Goal: Task Accomplishment & Management: Manage account settings

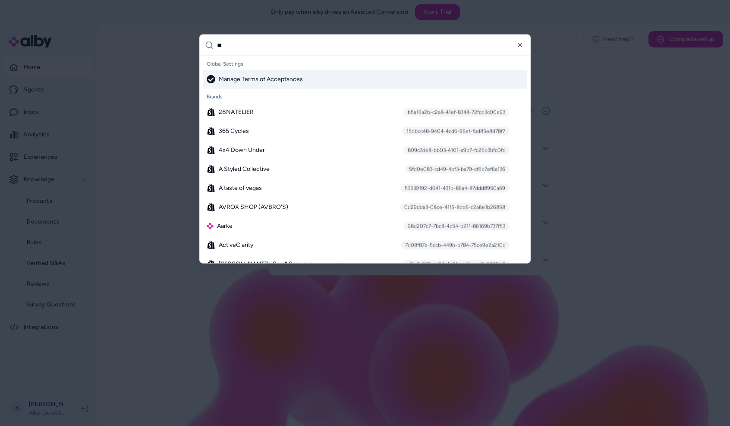
type input "***"
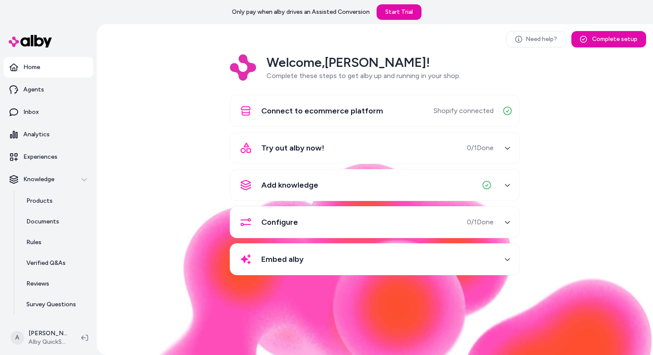
click at [111, 194] on div "Welcome, Andrew ! Complete these steps to get alby up and running in your shop.…" at bounding box center [375, 170] width 542 height 233
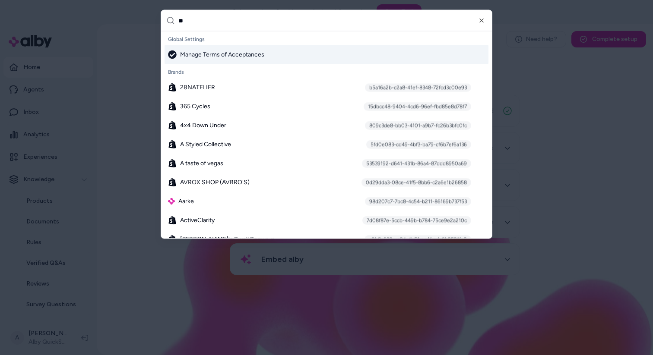
type input "***"
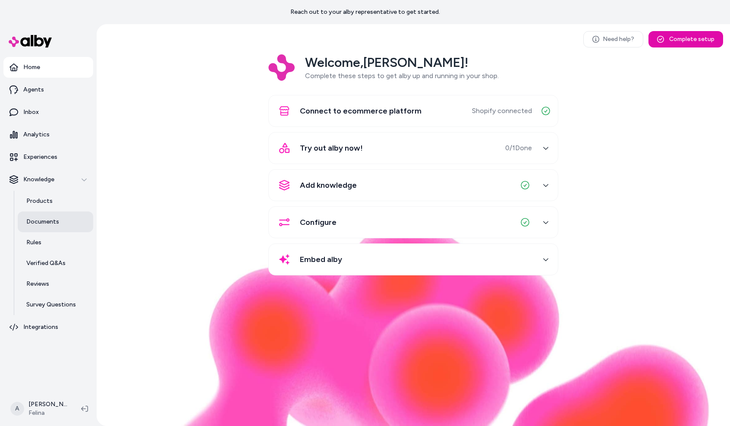
click at [46, 220] on p "Documents" at bounding box center [42, 222] width 33 height 9
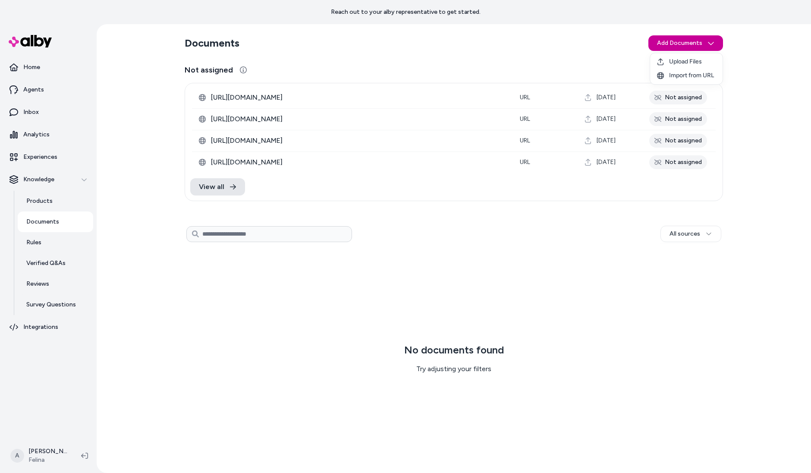
click at [701, 44] on html "Reach out to your alby representative to get started. Home Agents Inbox Analyti…" at bounding box center [405, 236] width 811 height 473
click at [701, 73] on span "Import from URL" at bounding box center [691, 75] width 45 height 9
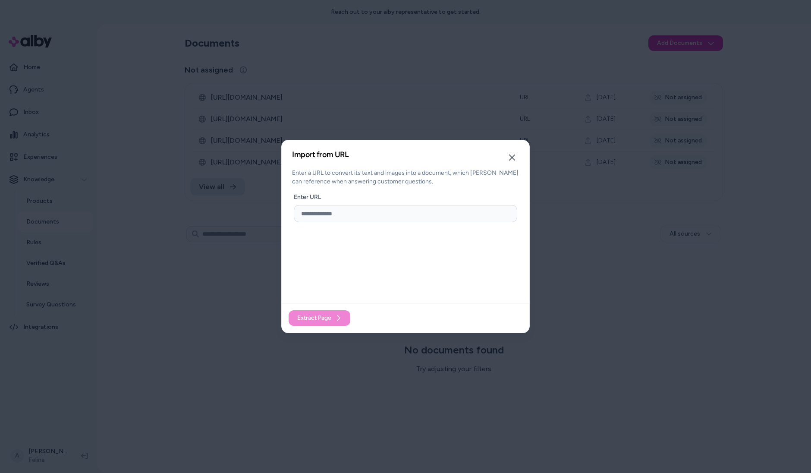
click at [353, 210] on input "url" at bounding box center [406, 213] width 224 height 17
paste input "**********"
type input "**********"
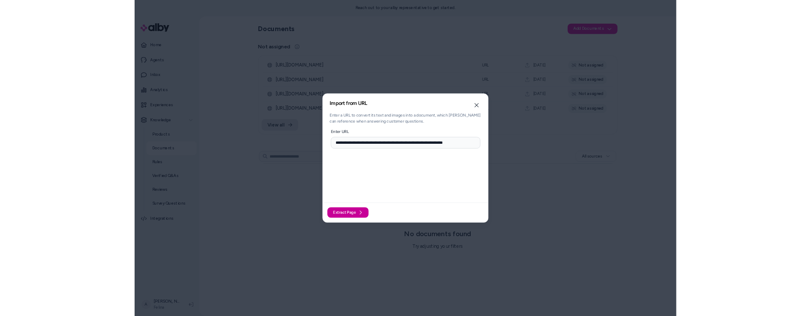
scroll to position [0, 0]
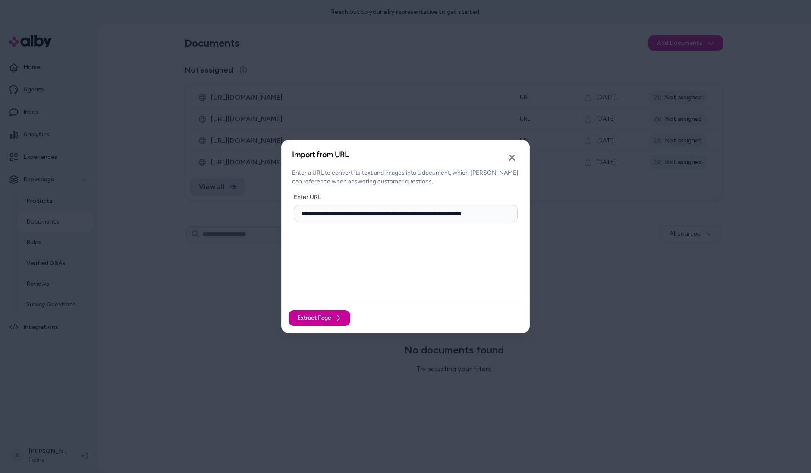
click at [328, 314] on button "Extract Page" at bounding box center [320, 318] width 62 height 16
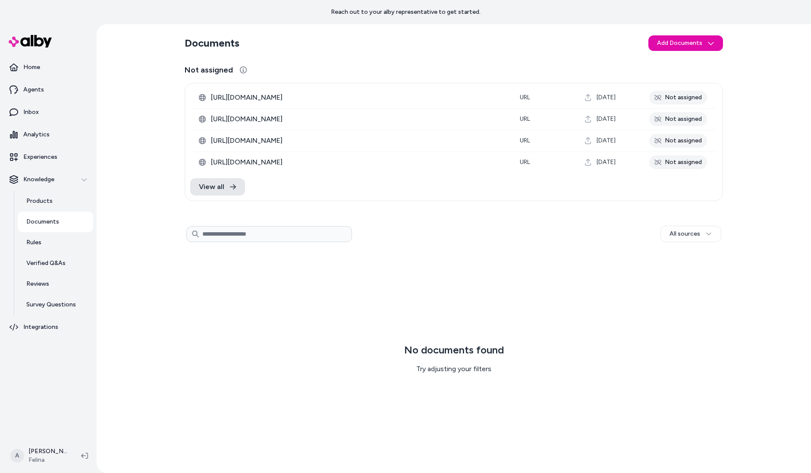
click at [392, 341] on div "No documents found Try adjusting your filters" at bounding box center [454, 358] width 539 height 215
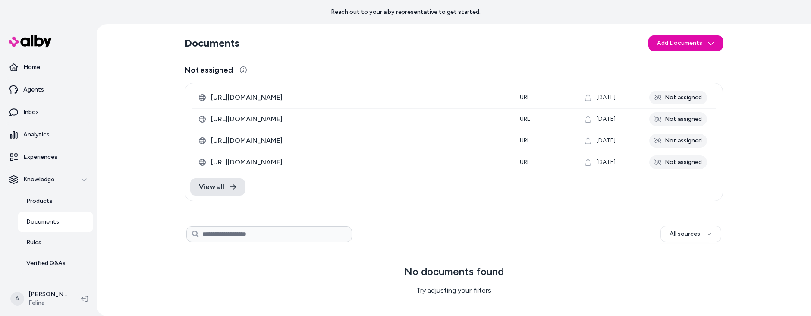
click at [444, 230] on div "All sources" at bounding box center [536, 234] width 369 height 16
click at [227, 176] on div "View all" at bounding box center [454, 187] width 538 height 28
click at [227, 184] on link "View all" at bounding box center [217, 186] width 55 height 17
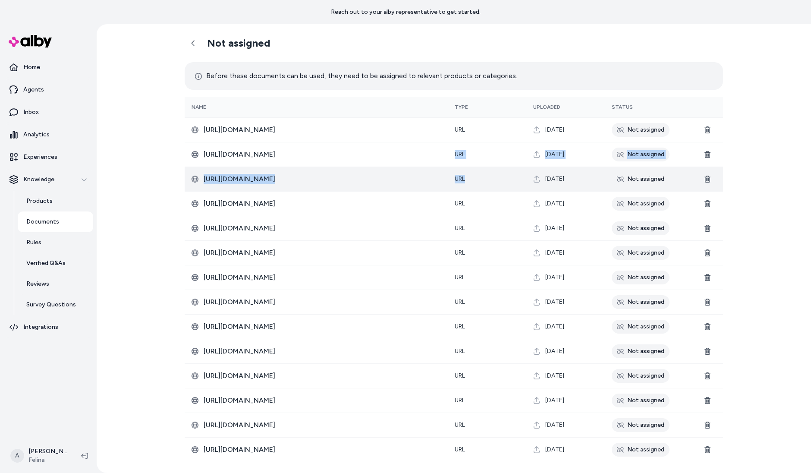
drag, startPoint x: 519, startPoint y: 143, endPoint x: 505, endPoint y: 181, distance: 41.0
click at [505, 179] on tbody "https://www.felina.com/blogs/felina-intimate-thoughts/what-is-a-minimizer-bra U…" at bounding box center [454, 289] width 539 height 344
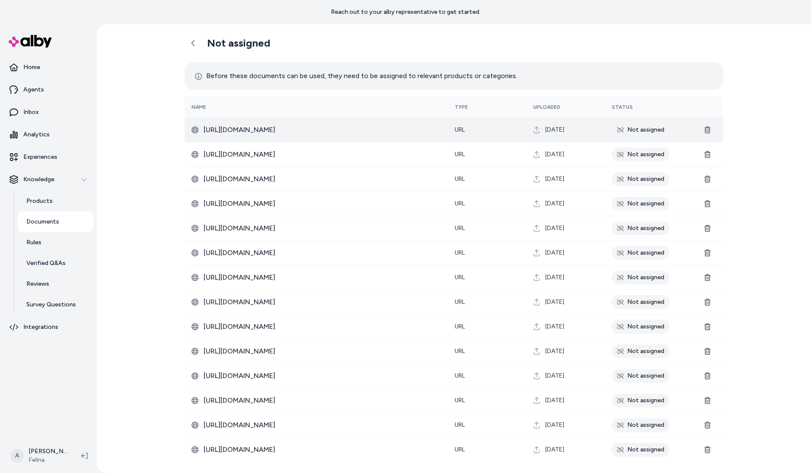
click at [483, 132] on td "URL" at bounding box center [487, 129] width 79 height 25
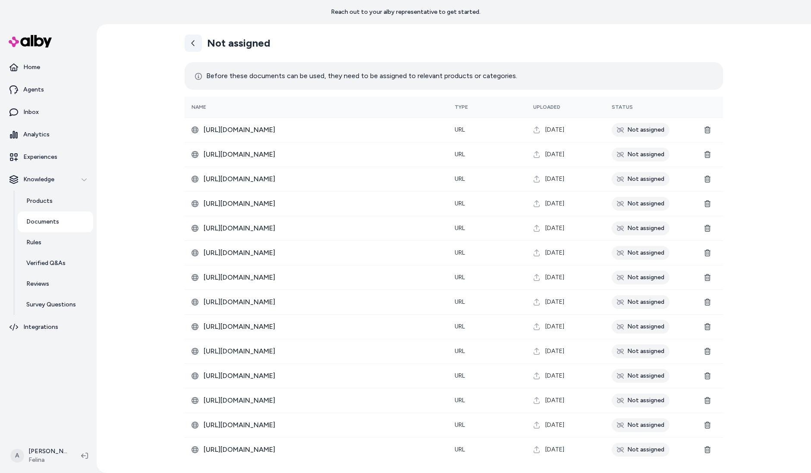
click at [201, 48] on link at bounding box center [193, 43] width 17 height 17
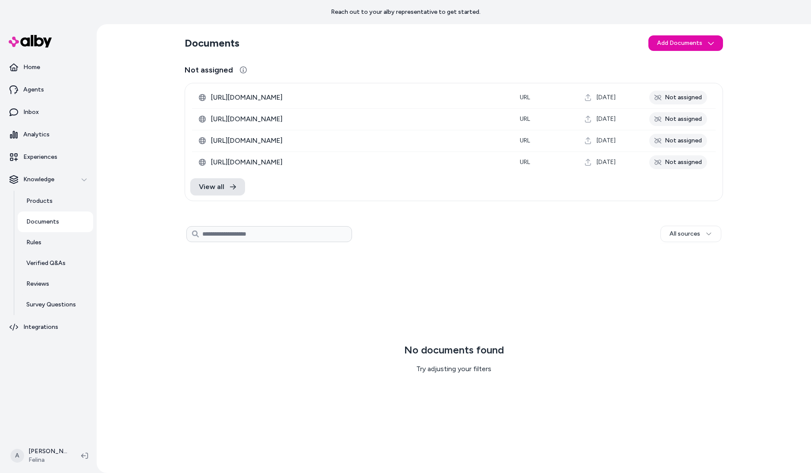
click at [198, 42] on h2 "Documents" at bounding box center [212, 43] width 55 height 14
click at [220, 194] on link "View all" at bounding box center [217, 186] width 55 height 17
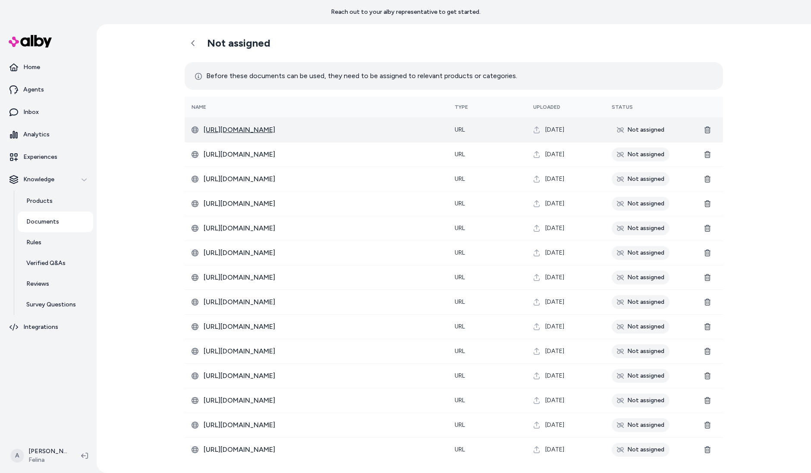
click at [290, 131] on span "[URL][DOMAIN_NAME]" at bounding box center [322, 130] width 237 height 10
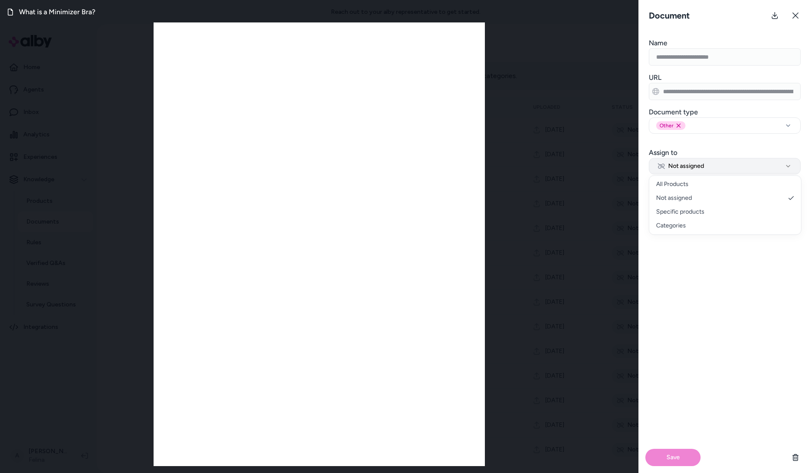
click at [730, 168] on button "Not assigned" at bounding box center [725, 166] width 152 height 16
select select "***"
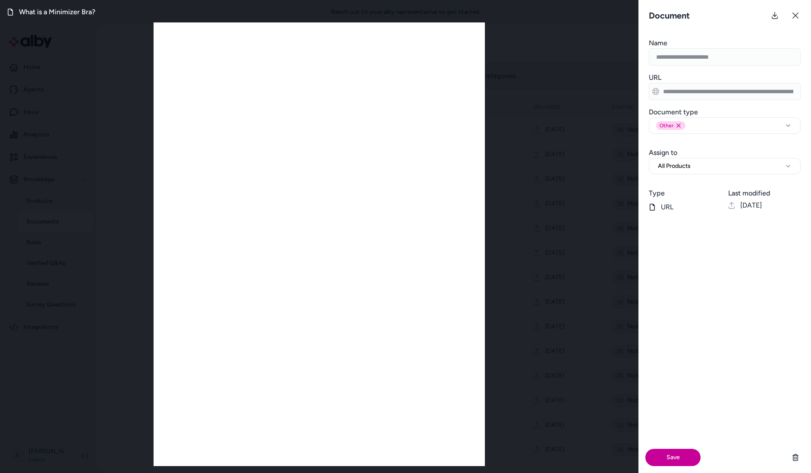
click at [661, 426] on button "Save" at bounding box center [673, 457] width 55 height 17
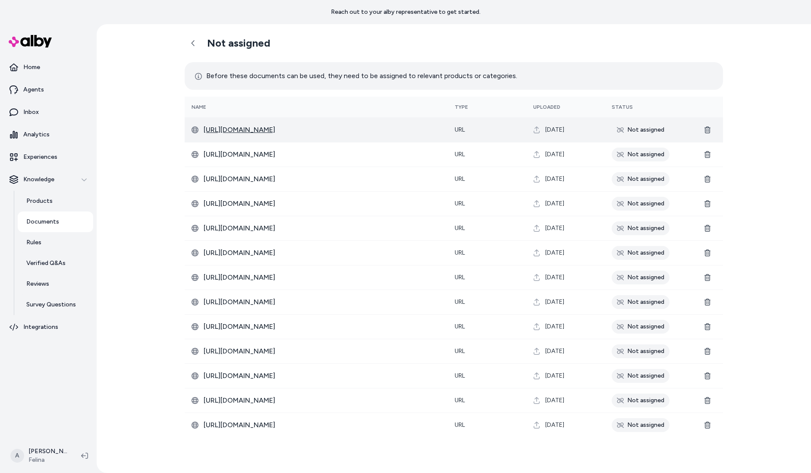
click at [289, 131] on span "https://www.felina.com/blogs/felina-intimate-thoughts/what-is-a-bralette" at bounding box center [322, 130] width 237 height 10
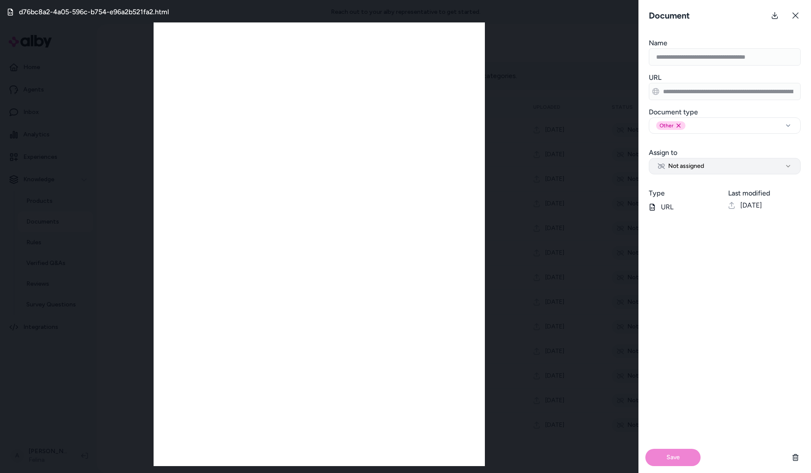
click at [705, 159] on button "Not assigned" at bounding box center [725, 166] width 152 height 16
select select "***"
click at [730, 165] on button "All Products" at bounding box center [725, 166] width 152 height 16
click at [677, 426] on button "Save" at bounding box center [673, 457] width 55 height 17
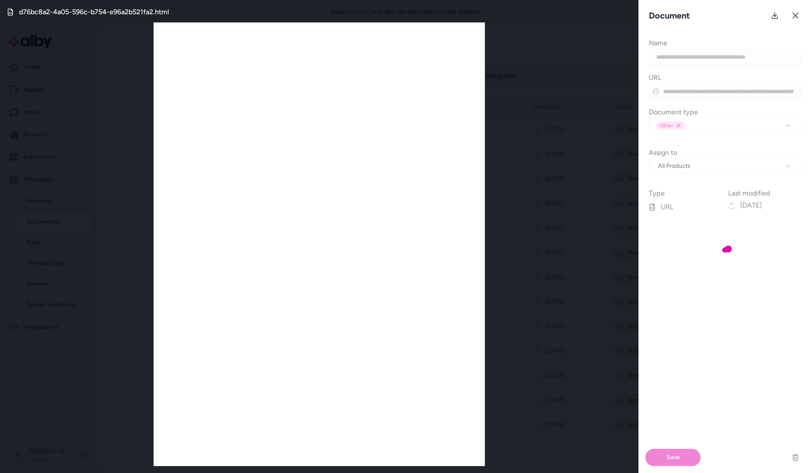
click at [576, 234] on body "Reach out to your alby representative to get started. Home Agents Inbox Analyti…" at bounding box center [405, 236] width 811 height 473
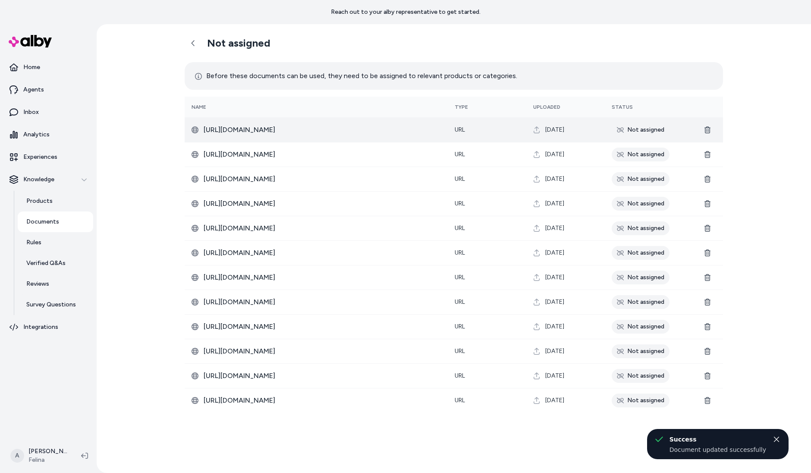
click at [321, 136] on td "https://www.felina.com/blogs/felina-intimate-thoughts/what-is-a-t-shirt-bra" at bounding box center [316, 129] width 263 height 25
click at [323, 131] on span "https://www.felina.com/blogs/felina-intimate-thoughts/what-is-a-t-shirt-bra" at bounding box center [322, 130] width 237 height 10
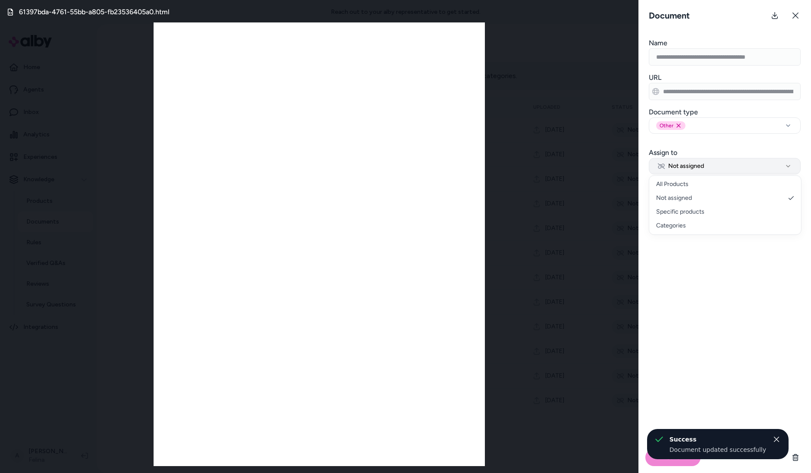
click at [705, 160] on button "Not assigned" at bounding box center [725, 166] width 152 height 16
select select "***"
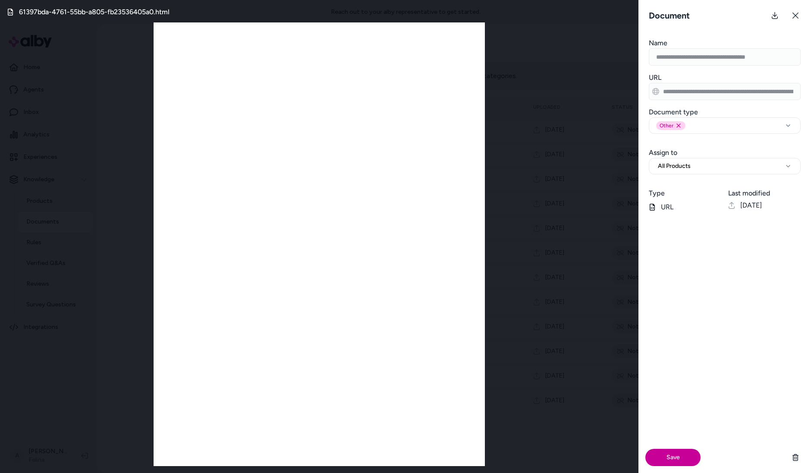
click at [671, 426] on button "Save" at bounding box center [673, 457] width 55 height 17
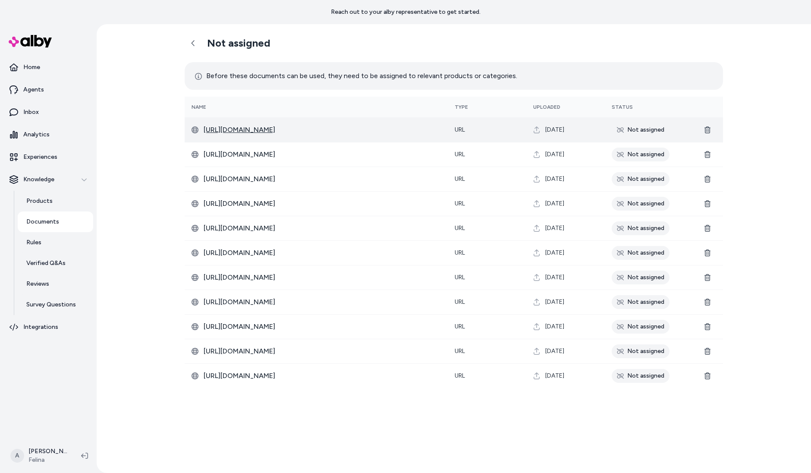
click at [323, 133] on span "https://www.felina.com/blogs/felina-intimate-thoughts/how-to-find-the-right-bra…" at bounding box center [322, 130] width 237 height 10
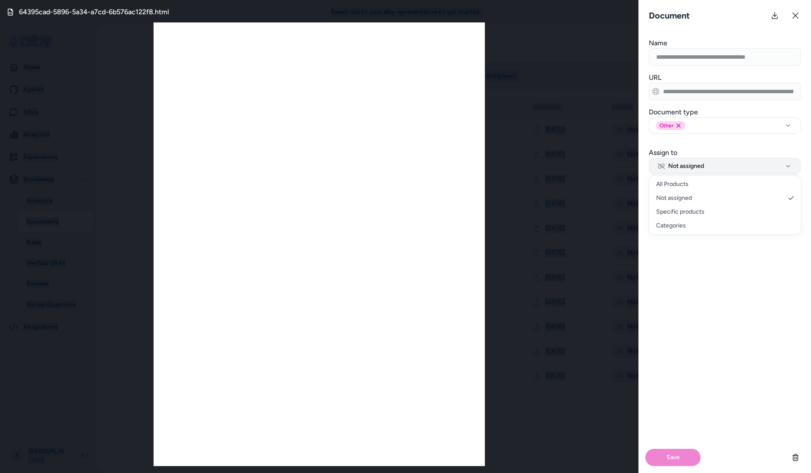
click at [727, 159] on button "Not assigned" at bounding box center [725, 166] width 152 height 16
select select "***"
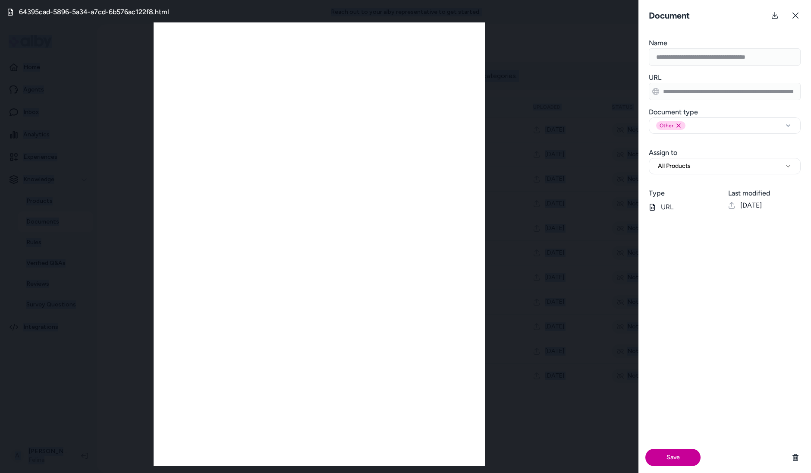
click at [669, 426] on button "Save" at bounding box center [673, 457] width 55 height 17
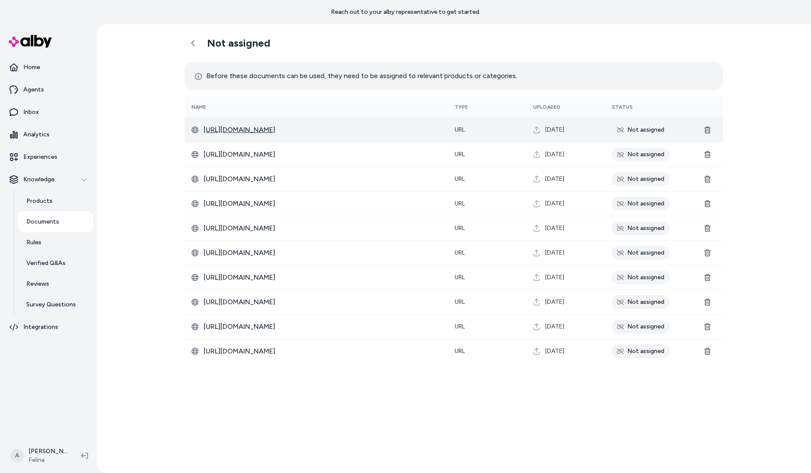
click at [408, 134] on span "https://www.felina.com/blogs/felina-intimate-thoughts/how-do-you-hand-wash-a-bra" at bounding box center [322, 130] width 237 height 10
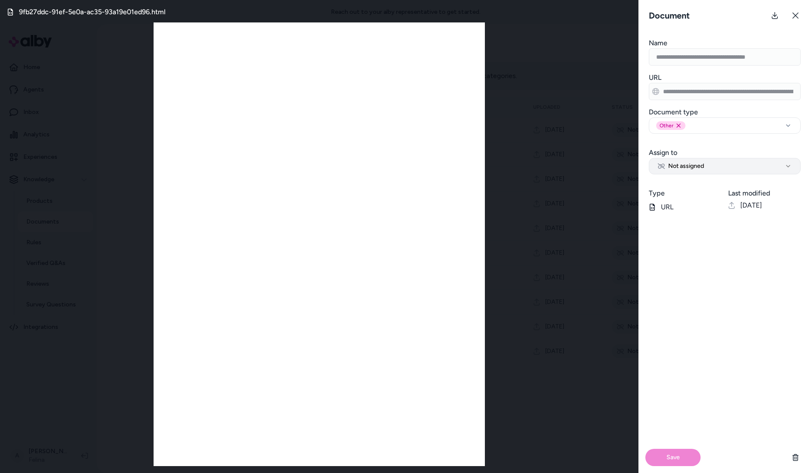
click at [693, 167] on span "Not assigned" at bounding box center [681, 166] width 46 height 9
click at [690, 176] on div "All Products Not assigned Specific products Categories" at bounding box center [725, 205] width 153 height 60
select select "***"
click at [679, 426] on div "Save" at bounding box center [725, 457] width 173 height 31
click at [676, 426] on button "Save" at bounding box center [673, 457] width 55 height 17
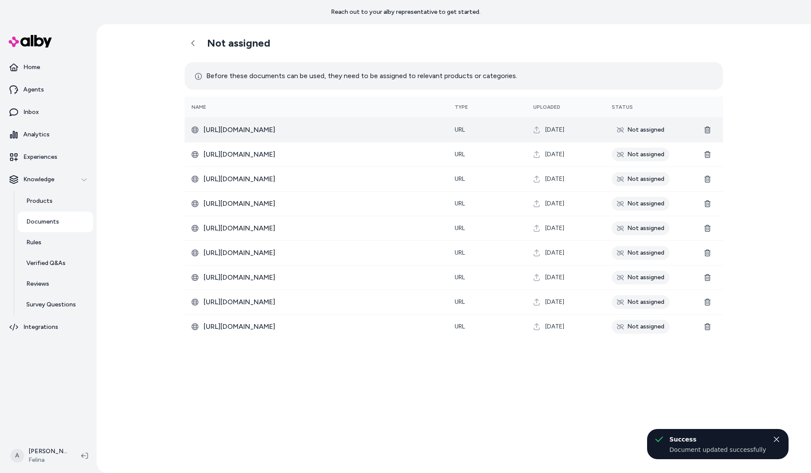
click at [407, 138] on td "https://www.felina.com/blogs/felina-intimate-thoughts/how-often-should-you-wash…" at bounding box center [316, 129] width 263 height 25
click at [410, 133] on span "https://www.felina.com/blogs/felina-intimate-thoughts/how-often-should-you-wash…" at bounding box center [322, 130] width 237 height 10
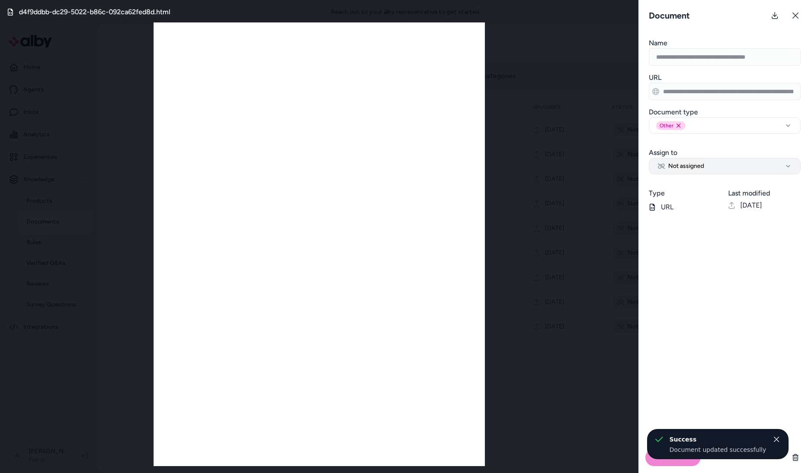
click at [730, 161] on button "Not assigned" at bounding box center [725, 166] width 152 height 16
select select "***"
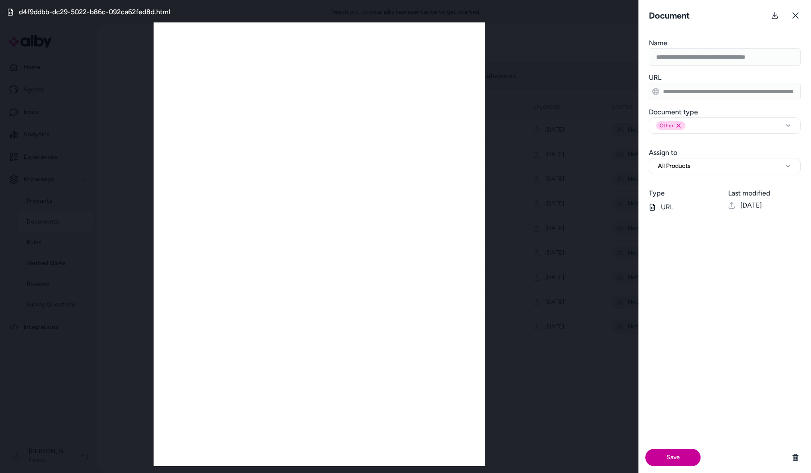
click at [672, 426] on button "Save" at bounding box center [673, 457] width 55 height 17
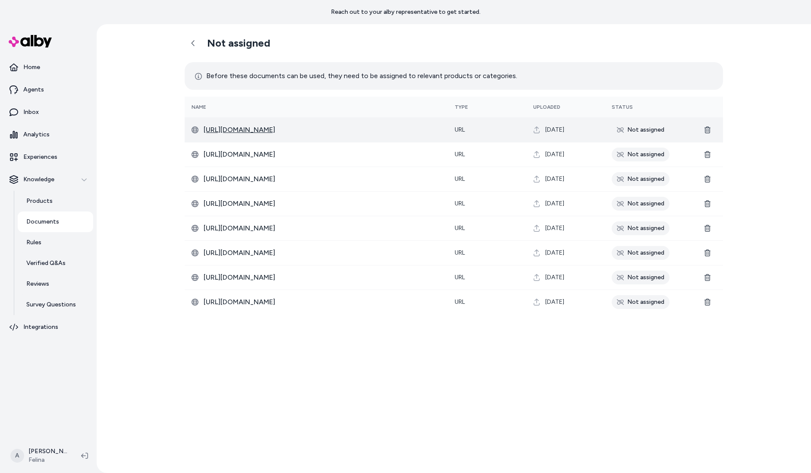
click at [428, 134] on td "https://www.felina.com/blogs/felina-intimate-thoughts/what-is-the-difference-be…" at bounding box center [316, 129] width 263 height 25
click at [428, 126] on span "https://www.felina.com/blogs/felina-intimate-thoughts/what-is-the-difference-be…" at bounding box center [322, 130] width 237 height 10
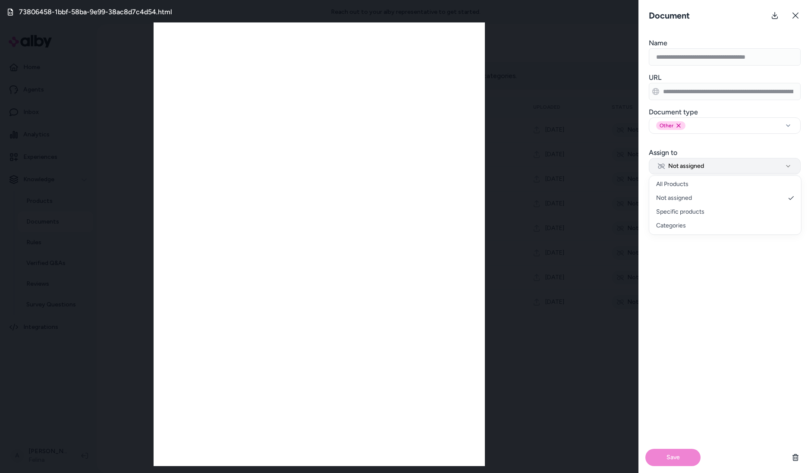
click at [730, 164] on button "Not assigned" at bounding box center [725, 166] width 152 height 16
click at [691, 172] on button "Not assigned" at bounding box center [725, 166] width 152 height 16
click at [691, 170] on button "Not assigned" at bounding box center [725, 166] width 152 height 16
select select "***"
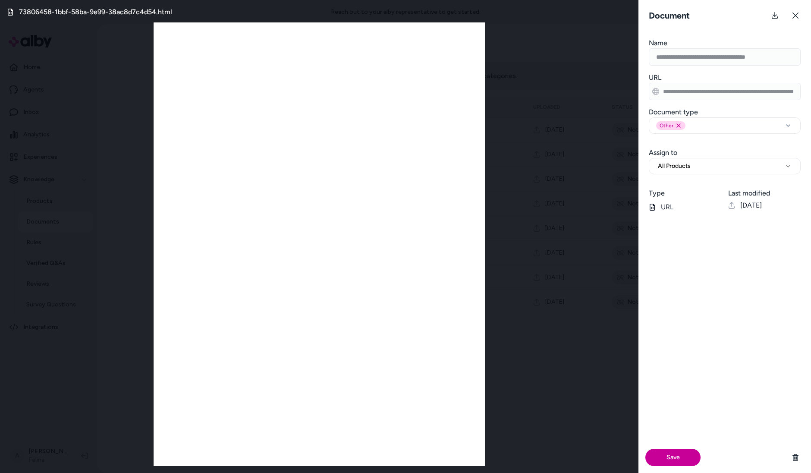
click at [679, 426] on button "Save" at bounding box center [673, 457] width 55 height 17
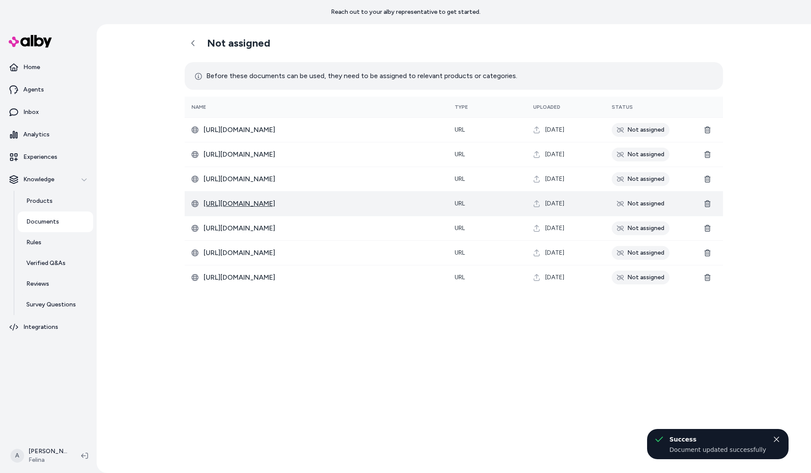
click at [325, 204] on span "https://www.felina.com/blogs/felina-intimate-thoughts/bra-sister-sizes" at bounding box center [322, 204] width 237 height 10
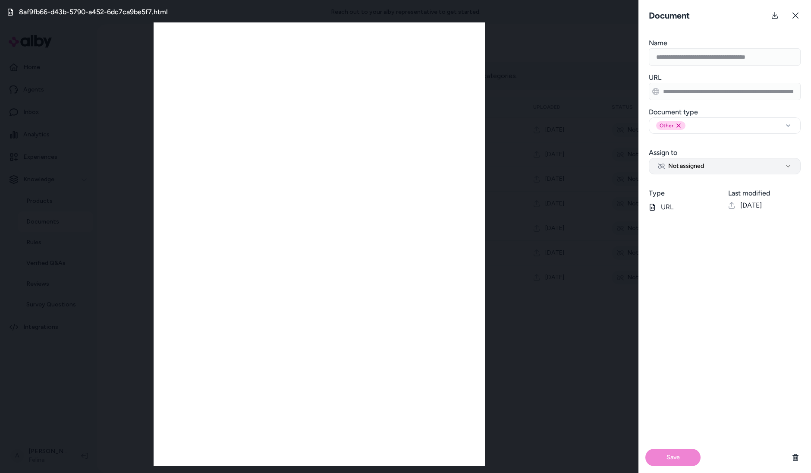
click at [712, 161] on button "Not assigned" at bounding box center [725, 166] width 152 height 16
click at [697, 170] on button "Not assigned" at bounding box center [725, 166] width 152 height 16
select select "***"
click at [676, 426] on button "Save" at bounding box center [673, 457] width 55 height 17
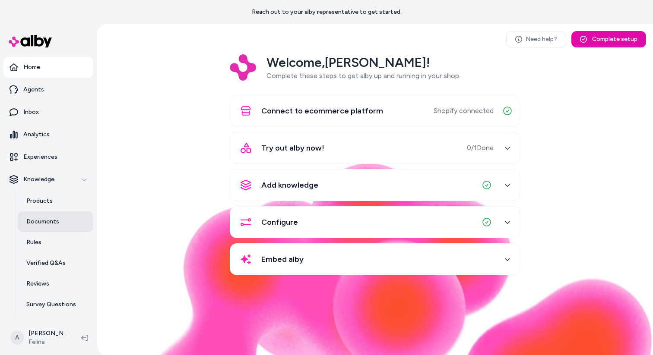
click at [40, 225] on p "Documents" at bounding box center [42, 222] width 33 height 9
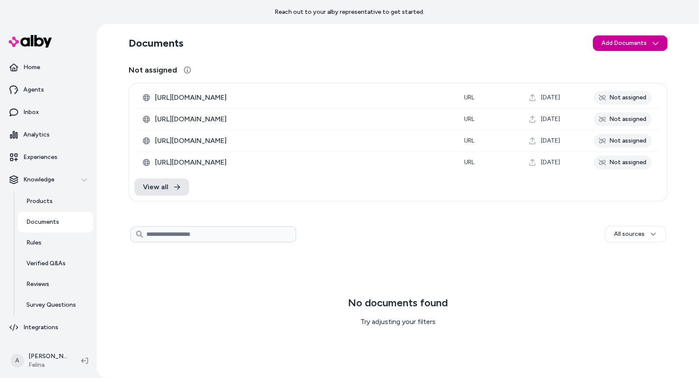
click at [640, 42] on html "Reach out to your alby representative to get started. Home Agents Inbox Analyti…" at bounding box center [349, 189] width 699 height 378
click at [636, 70] on div "Import from URL" at bounding box center [630, 76] width 73 height 14
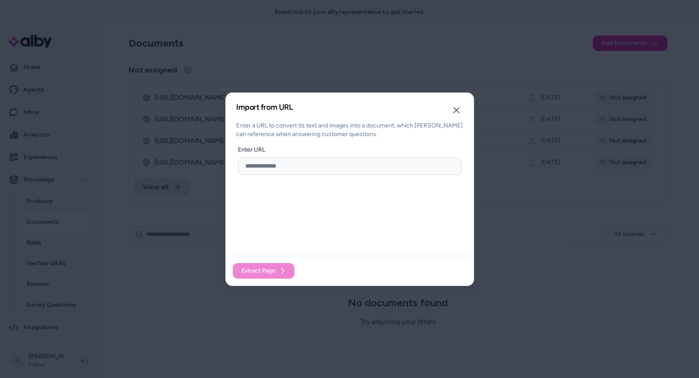
click at [326, 171] on input "url" at bounding box center [350, 166] width 224 height 17
paste input "**********"
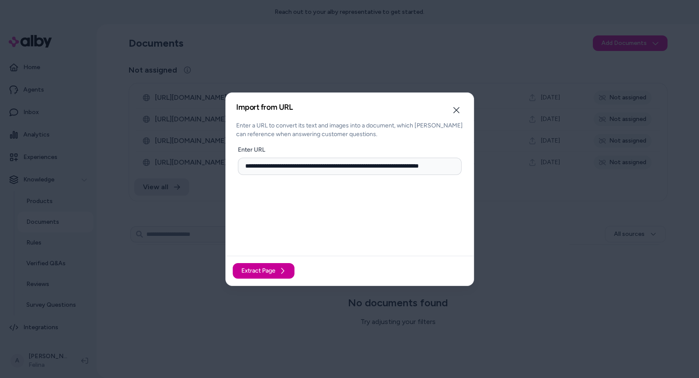
type input "**********"
click at [274, 267] on span "Extract Page" at bounding box center [258, 270] width 34 height 9
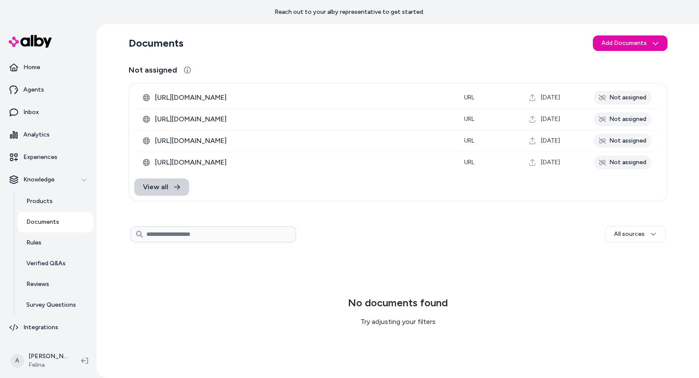
click at [161, 182] on span "View all" at bounding box center [155, 187] width 25 height 10
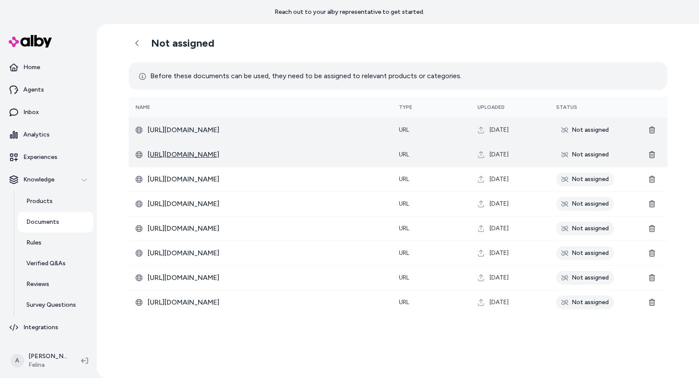
click at [318, 153] on span "https://www.felina.com/blogs/felina-intimate-thoughts/how-many-bras-should-i-own" at bounding box center [266, 154] width 237 height 10
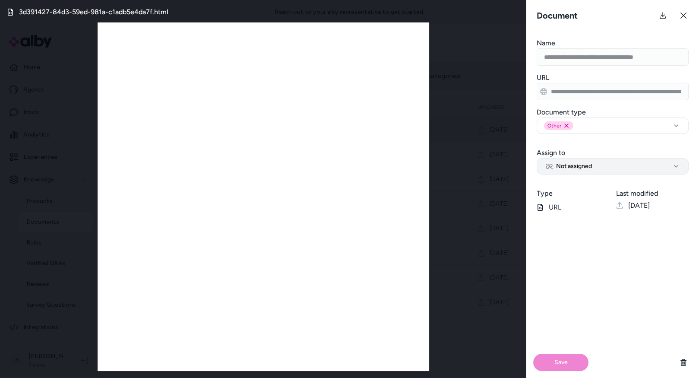
click at [581, 168] on span "Not assigned" at bounding box center [569, 166] width 46 height 9
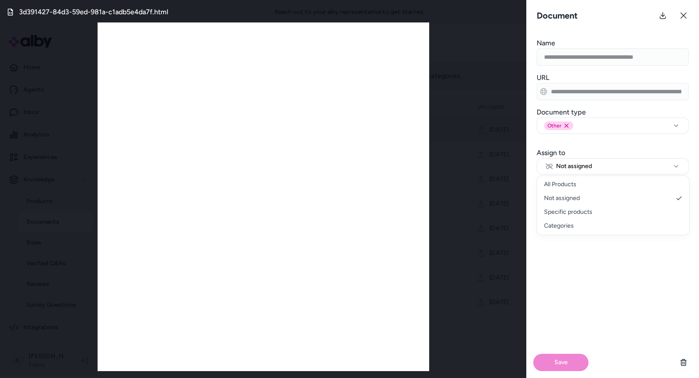
select select "***"
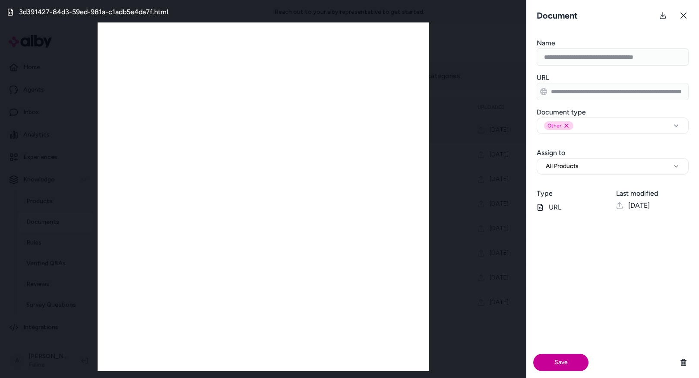
click at [570, 355] on button "Save" at bounding box center [560, 362] width 55 height 17
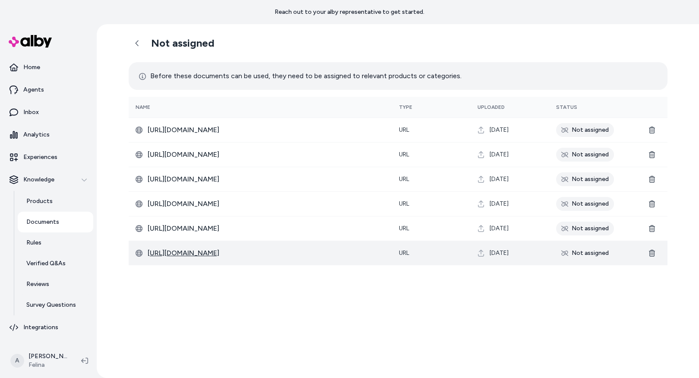
click at [350, 253] on span "https://www.felina.com/blogs/felina-intimate-thoughts/best-bra-for-small-breasts" at bounding box center [266, 253] width 237 height 10
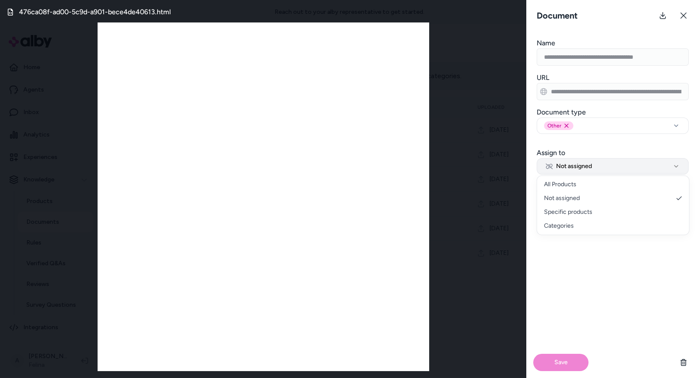
click at [606, 158] on button "Not assigned" at bounding box center [613, 166] width 152 height 16
select select "***"
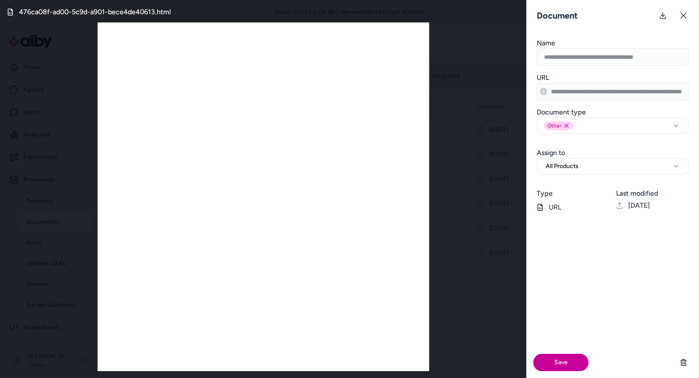
click at [574, 355] on button "Save" at bounding box center [560, 362] width 55 height 17
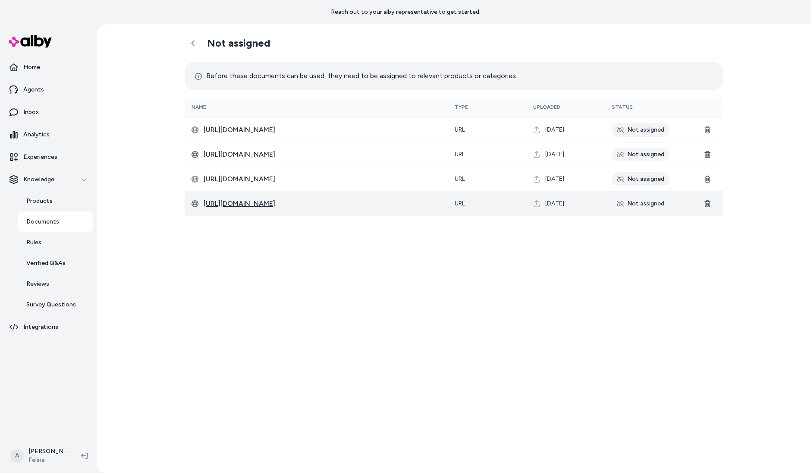
click at [403, 205] on span "[URL][DOMAIN_NAME]" at bounding box center [322, 204] width 237 height 10
click at [733, 165] on div "Not assigned Before these documents can be used, they need to be assigned to re…" at bounding box center [454, 248] width 715 height 449
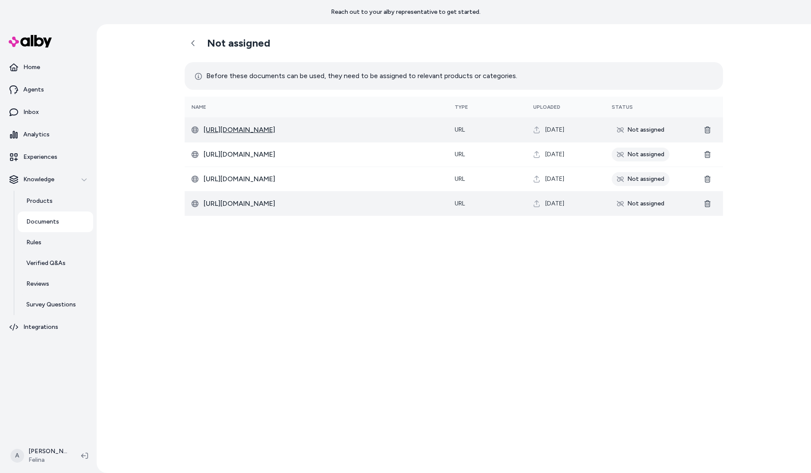
click at [392, 128] on span "https://www.felina.com/blogs/felina-intimate-thoughts/best-material-for-bra" at bounding box center [322, 130] width 237 height 10
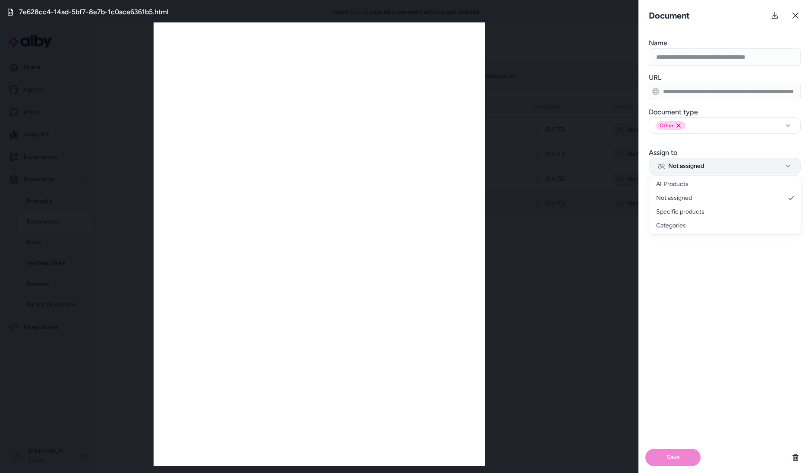
click at [718, 170] on button "Not assigned" at bounding box center [725, 166] width 152 height 16
select select "***"
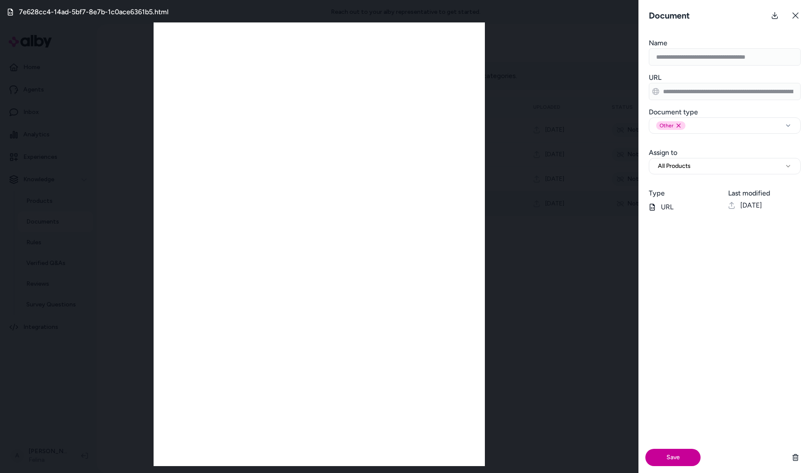
click at [654, 461] on button "Save" at bounding box center [673, 457] width 55 height 17
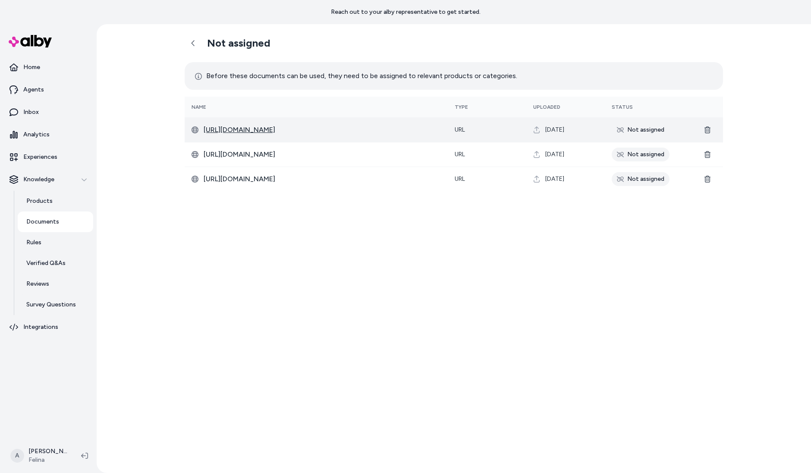
click at [428, 129] on span "https://www.felina.com/blogs/felina-intimate-thoughts/how-to-wear-a-bralette-wi…" at bounding box center [322, 130] width 237 height 10
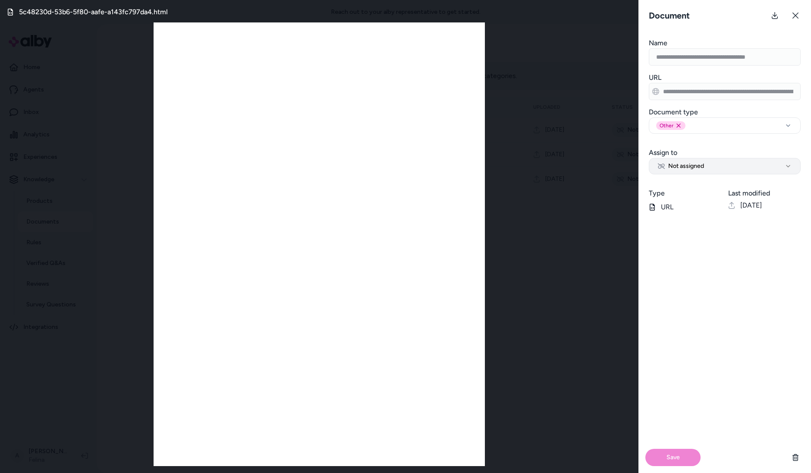
click at [752, 167] on button "Not assigned" at bounding box center [725, 166] width 152 height 16
select select "***"
click at [675, 455] on button "Save" at bounding box center [673, 457] width 55 height 17
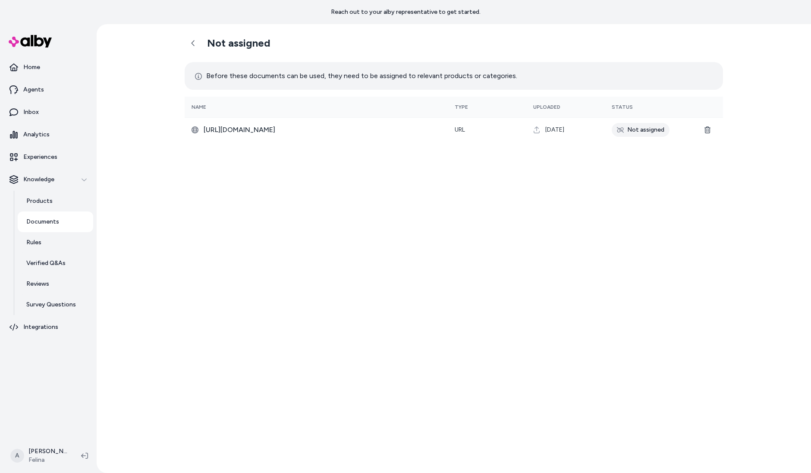
click at [167, 40] on div "Not assigned Before these documents can be used, they need to be assigned to re…" at bounding box center [454, 248] width 715 height 449
click at [175, 40] on div "Not assigned Before these documents can be used, they need to be assigned to re…" at bounding box center [454, 248] width 715 height 449
click at [211, 39] on h2 "Not assigned" at bounding box center [238, 43] width 63 height 13
click at [210, 38] on h2 "Not assigned" at bounding box center [238, 43] width 63 height 13
click at [199, 41] on link at bounding box center [193, 43] width 17 height 17
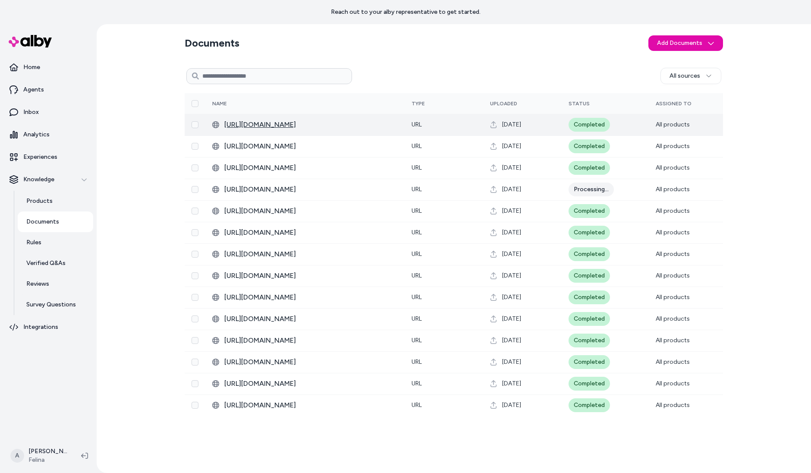
click at [322, 129] on span "[URL][DOMAIN_NAME]" at bounding box center [311, 125] width 174 height 10
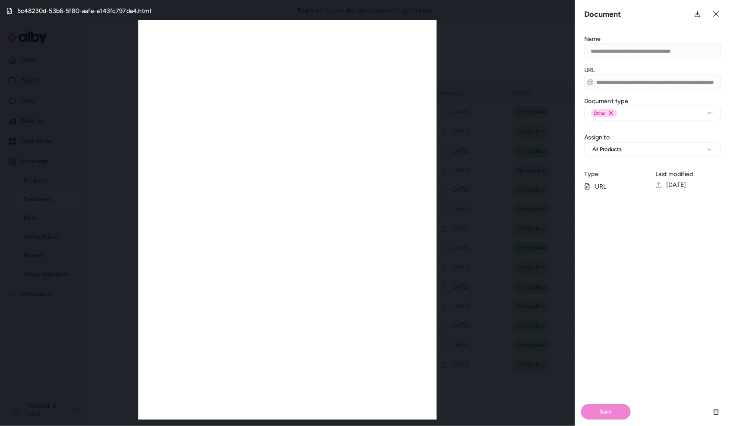
scroll to position [0, 123]
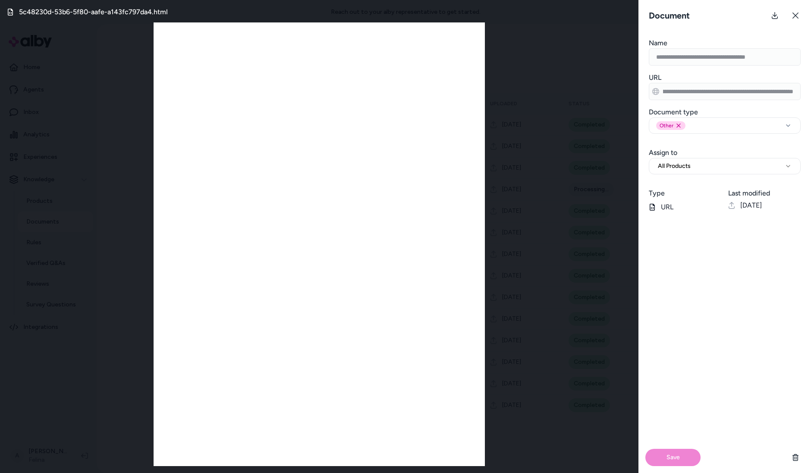
click at [811, 87] on div "**********" at bounding box center [725, 87] width 173 height 28
click at [811, 91] on div "**********" at bounding box center [725, 87] width 173 height 28
click at [753, 68] on form "**********" at bounding box center [725, 255] width 173 height 435
click at [695, 289] on div "Save" at bounding box center [725, 346] width 173 height 254
click at [805, 76] on div "**********" at bounding box center [725, 87] width 173 height 28
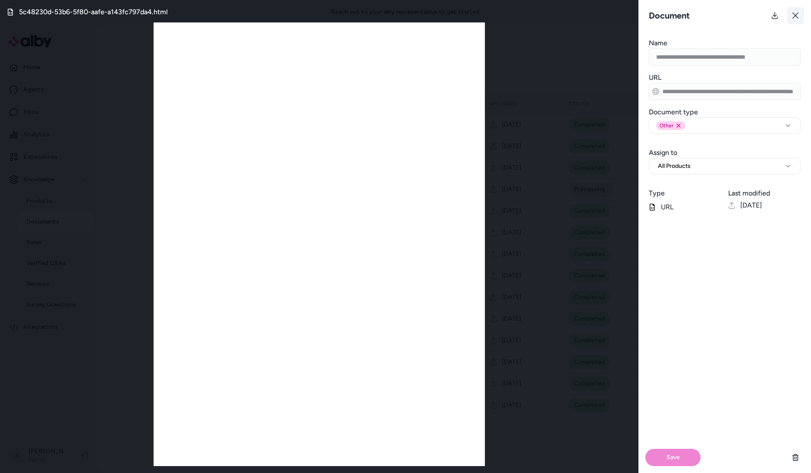
click at [796, 19] on icon at bounding box center [795, 15] width 7 height 7
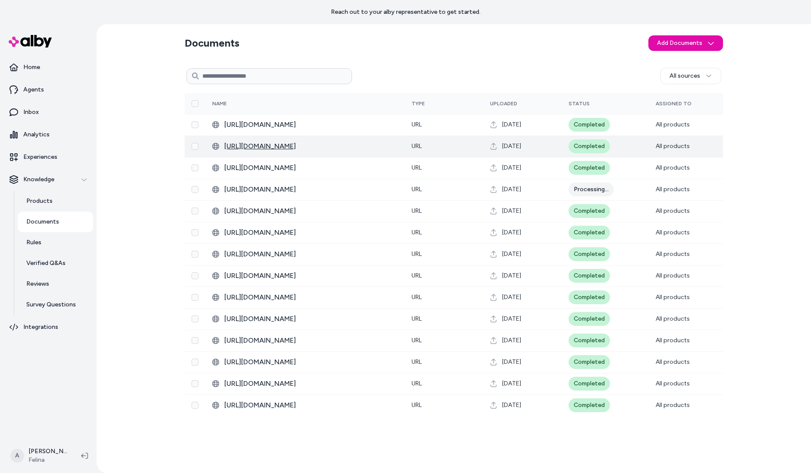
click at [327, 145] on span "https://www.felina.com/blogs/felina-intimate-thoughts/best-material-for-bra" at bounding box center [311, 146] width 174 height 10
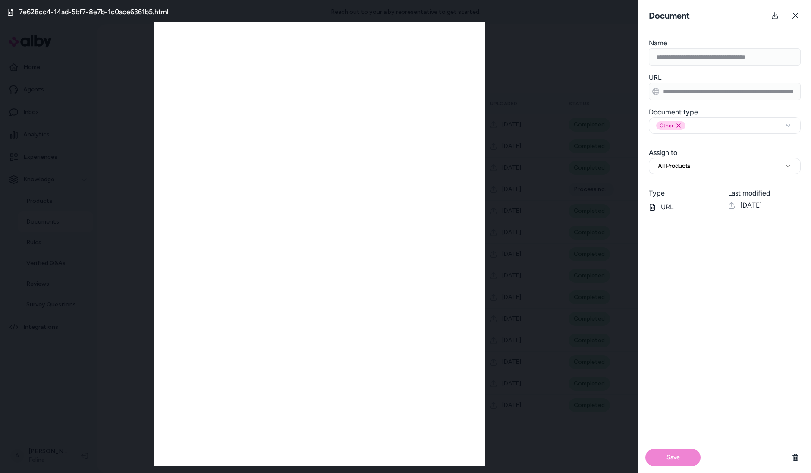
click at [712, 101] on form "**********" at bounding box center [725, 255] width 173 height 435
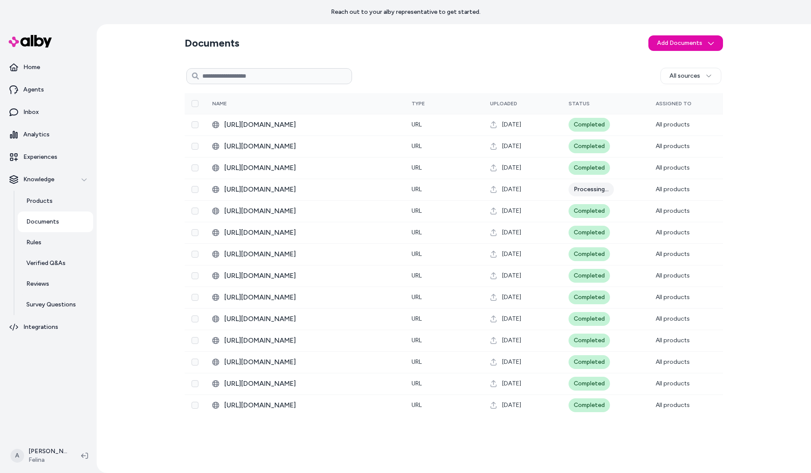
click at [165, 64] on div "Documents Add Documents All sources 0 Selected Edit Multiple Name Type Uploaded…" at bounding box center [454, 248] width 715 height 449
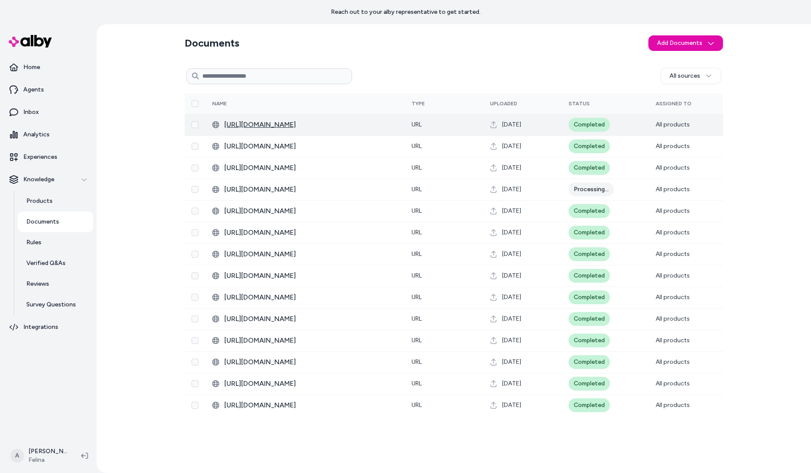
click at [327, 126] on span "https://www.felina.com/blogs/felina-intimate-thoughts/how-to-wear-a-bralette-wi…" at bounding box center [311, 125] width 174 height 10
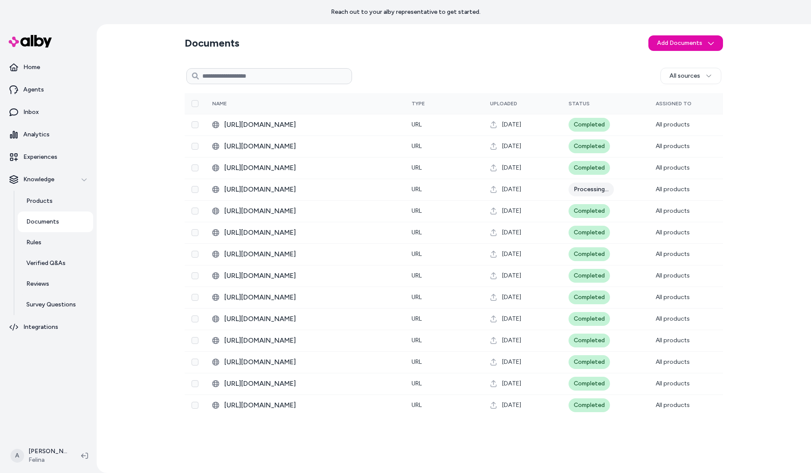
click at [172, 110] on div "Documents Add Documents All sources 0 Selected Edit Multiple Name Type Uploaded…" at bounding box center [454, 248] width 715 height 449
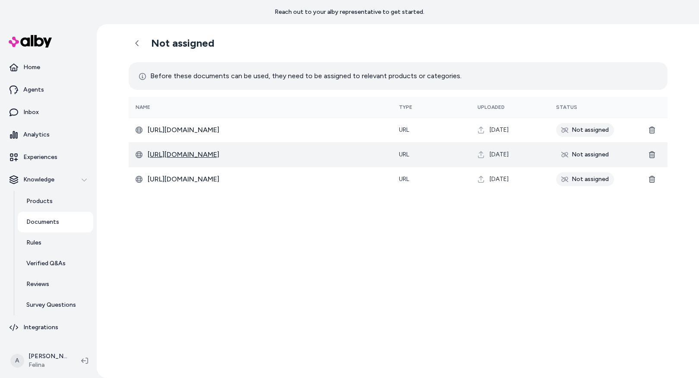
click at [314, 157] on span "[URL][DOMAIN_NAME]" at bounding box center [266, 154] width 237 height 10
click at [587, 162] on td "Not assigned" at bounding box center [592, 154] width 87 height 25
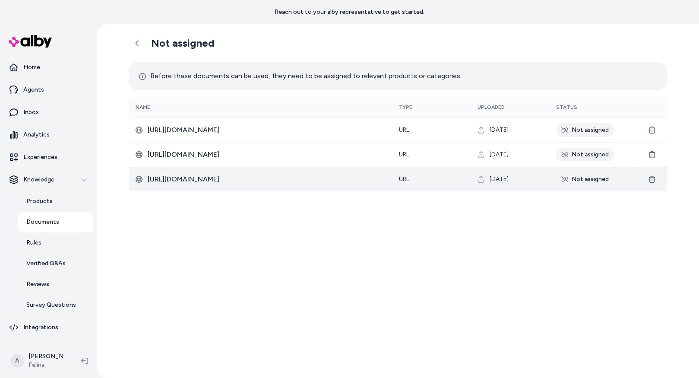
click at [312, 185] on td "[URL][DOMAIN_NAME]" at bounding box center [260, 179] width 263 height 25
click at [313, 180] on span "[URL][DOMAIN_NAME]" at bounding box center [266, 179] width 237 height 10
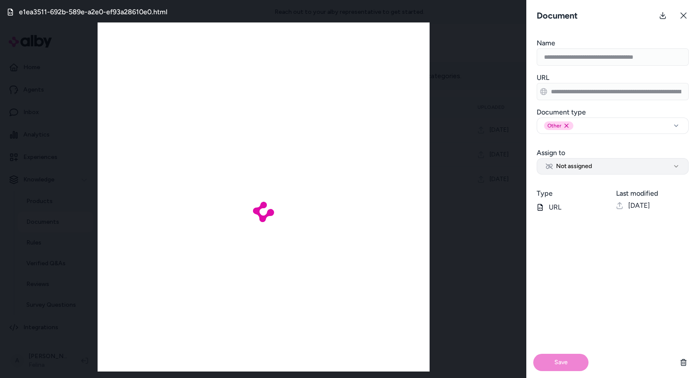
click at [560, 170] on button "Not assigned" at bounding box center [613, 166] width 152 height 16
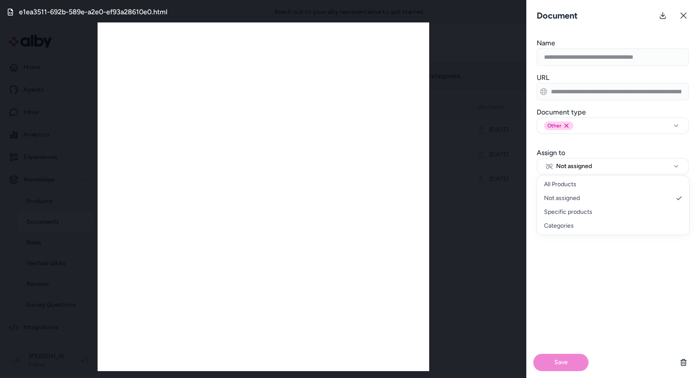
select select "***"
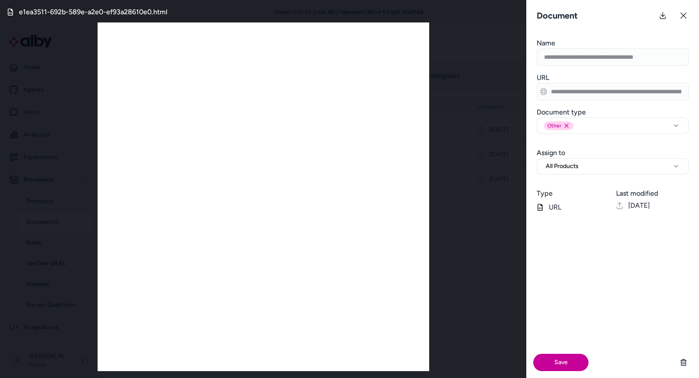
click at [574, 366] on button "Save" at bounding box center [560, 362] width 55 height 17
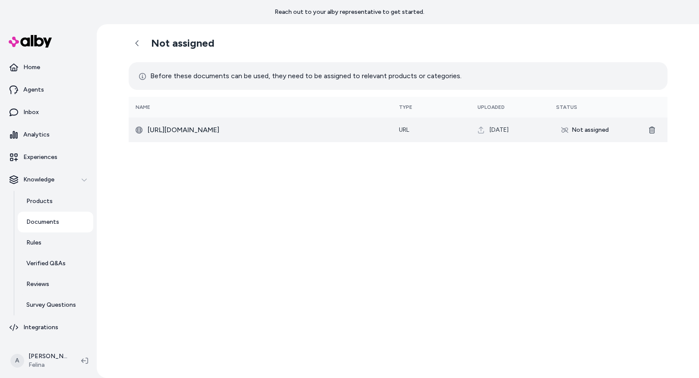
click at [333, 136] on td "[URL][DOMAIN_NAME]" at bounding box center [260, 129] width 263 height 25
click at [334, 134] on span "[URL][DOMAIN_NAME]" at bounding box center [266, 130] width 237 height 10
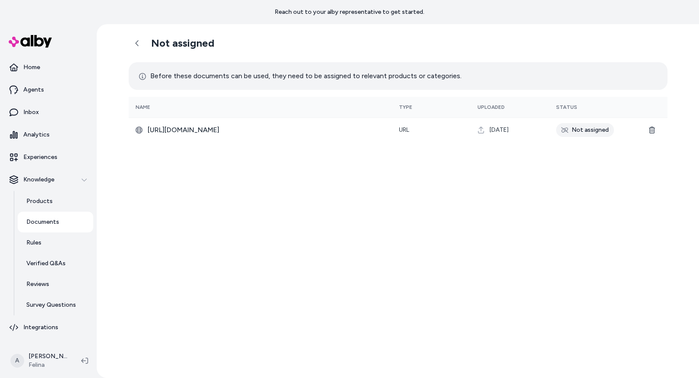
click at [578, 170] on div "Not assigned Before these documents can be used, they need to be assigned to re…" at bounding box center [398, 201] width 553 height 354
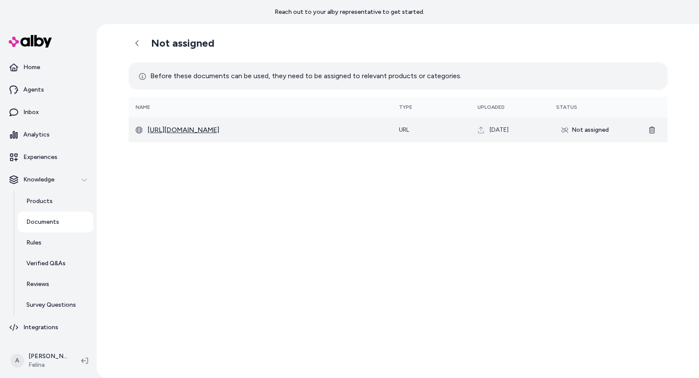
click at [351, 127] on span "[URL][DOMAIN_NAME]" at bounding box center [266, 130] width 237 height 10
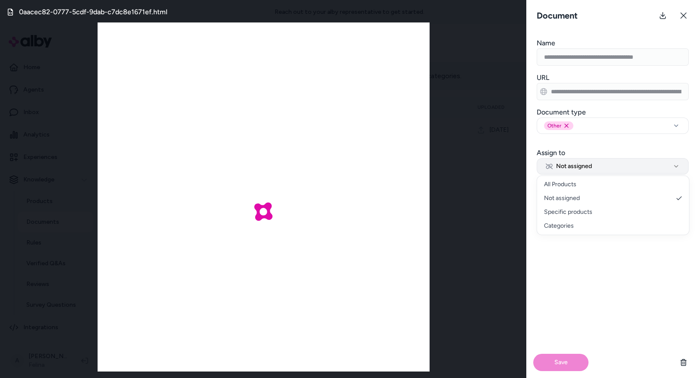
click at [578, 162] on span "Not assigned" at bounding box center [569, 166] width 46 height 9
select select "***"
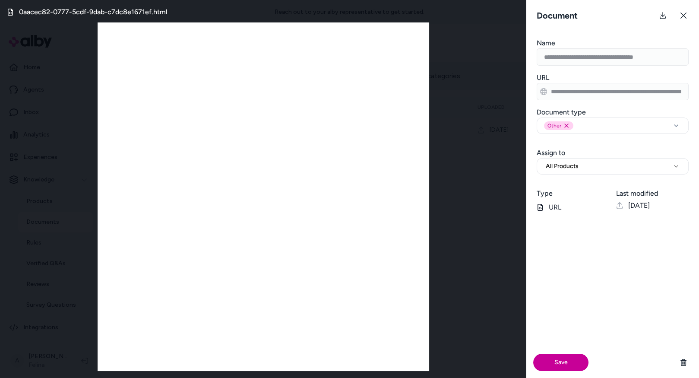
click at [554, 371] on div "Save" at bounding box center [612, 362] width 173 height 31
click at [550, 366] on button "Save" at bounding box center [560, 362] width 55 height 17
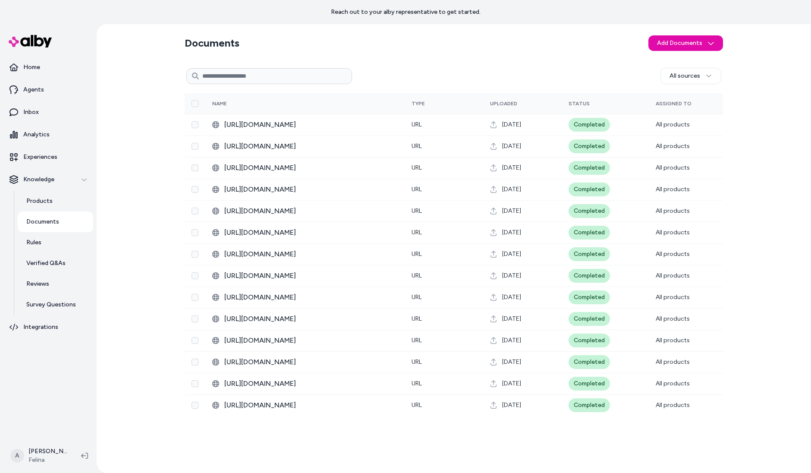
click at [54, 44] on div at bounding box center [55, 41] width 104 height 31
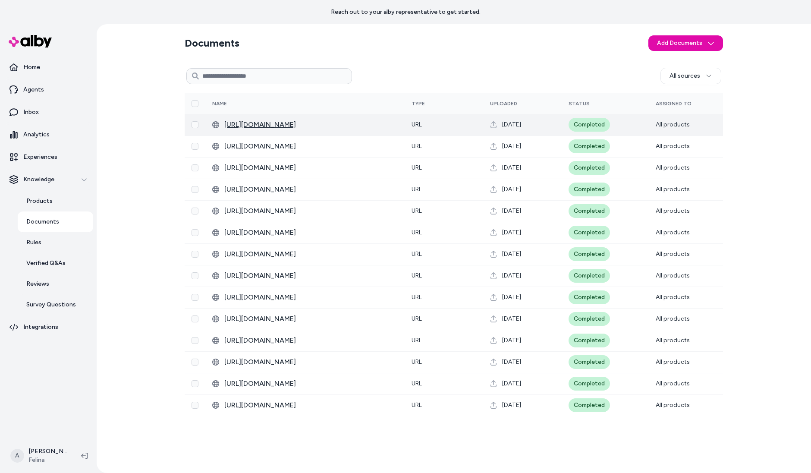
click at [320, 122] on span "[URL][DOMAIN_NAME]" at bounding box center [311, 125] width 174 height 10
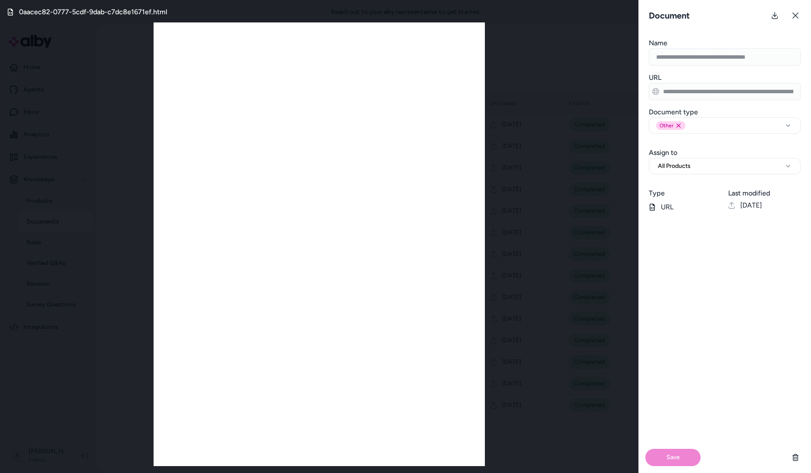
click at [519, 98] on div "0aacec82-0777-5cdf-9dab-c7dc8e1671ef.html" at bounding box center [319, 236] width 639 height 473
click at [793, 16] on icon at bounding box center [795, 15] width 7 height 7
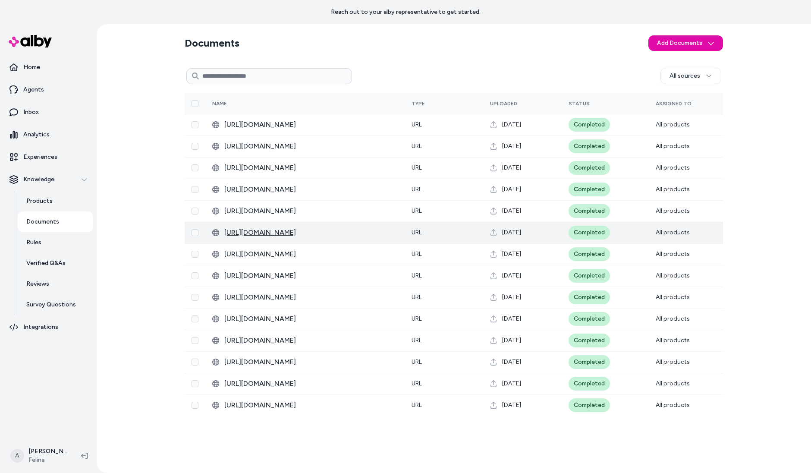
click at [301, 228] on span "[URL][DOMAIN_NAME]" at bounding box center [311, 232] width 174 height 10
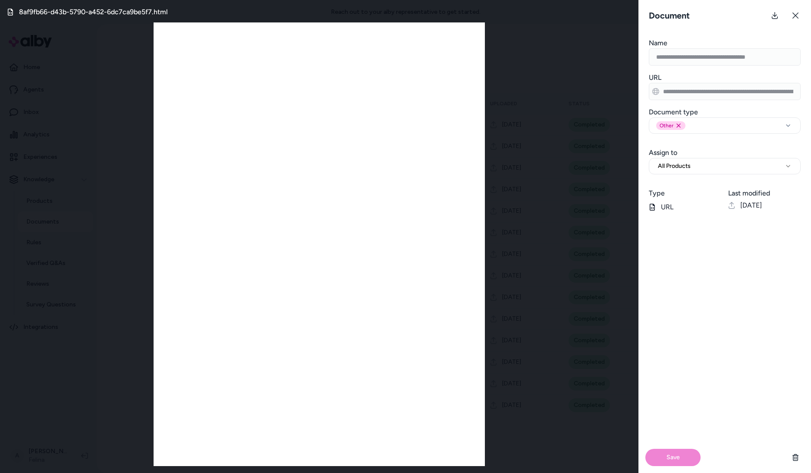
click at [613, 41] on div "**********" at bounding box center [405, 236] width 811 height 473
click at [594, 57] on div "**********" at bounding box center [405, 236] width 811 height 473
click at [590, 74] on div "8af9fb66-d43b-5790-a452-6dc7ca9be5f7.html" at bounding box center [319, 236] width 639 height 473
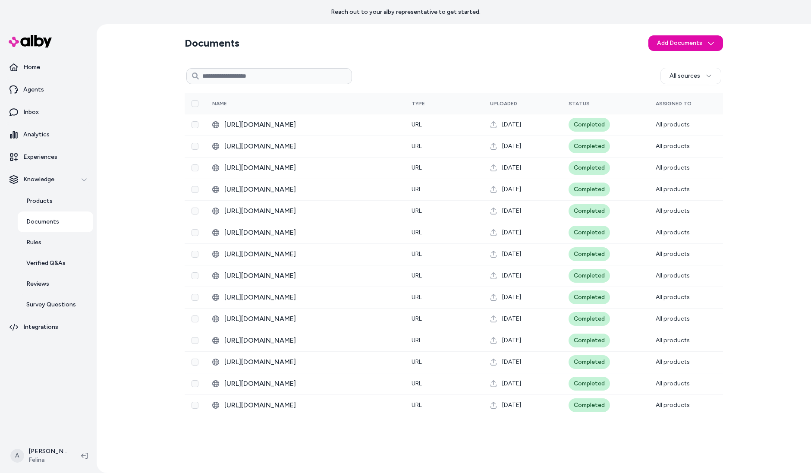
click at [397, 29] on div "Documents Add Documents All sources 0 Selected Edit Multiple Name Type Uploaded…" at bounding box center [454, 248] width 553 height 449
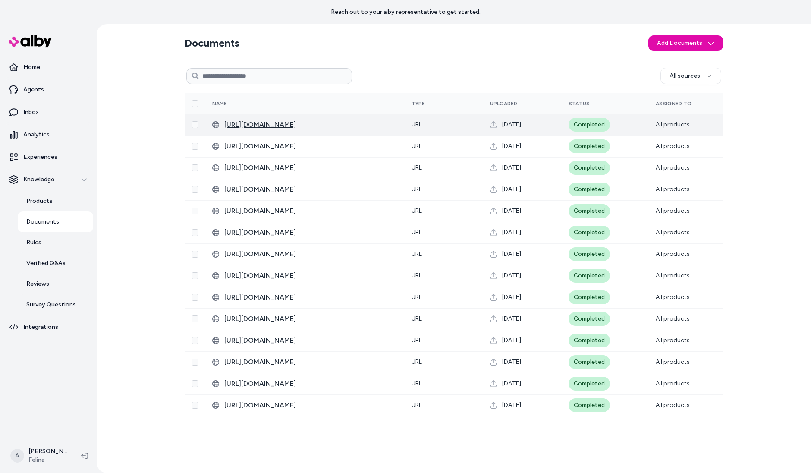
click at [335, 121] on span "https://www.felina.com/blogs/felina-intimate-thoughts/best-push-up-bra-for-smal…" at bounding box center [311, 125] width 174 height 10
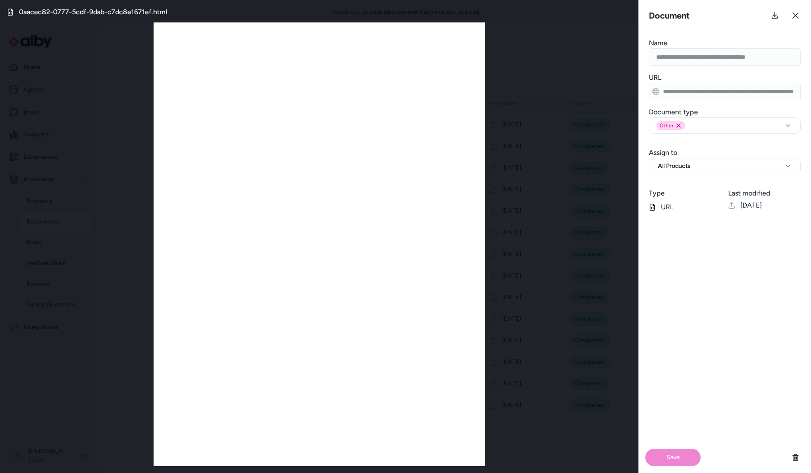
scroll to position [0, 114]
click at [811, 99] on div "**********" at bounding box center [725, 87] width 173 height 28
click at [811, 89] on div "**********" at bounding box center [725, 87] width 173 height 28
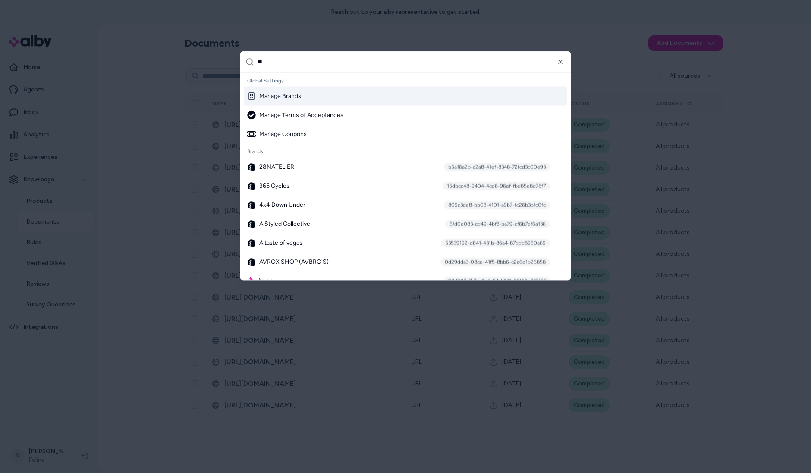
type input "***"
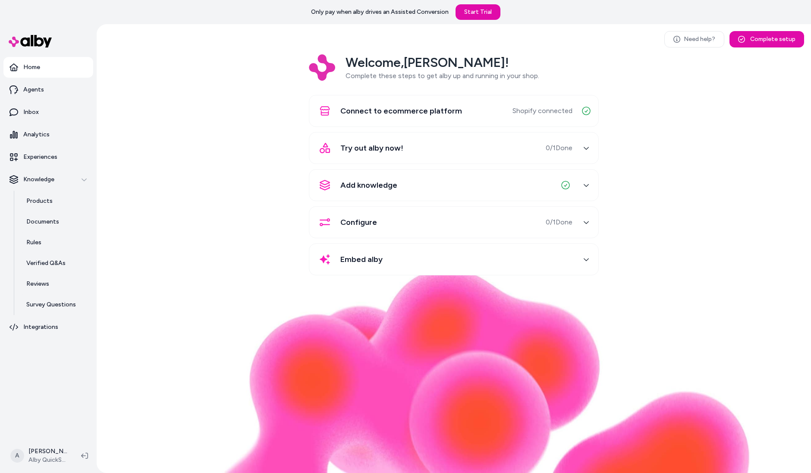
click at [203, 180] on div "Welcome, [PERSON_NAME] ! Complete these steps to get alby up and running in you…" at bounding box center [454, 170] width 701 height 233
click at [203, 180] on div "Welcome, Andrew ! Complete these steps to get alby up and running in your shop.…" at bounding box center [454, 170] width 701 height 233
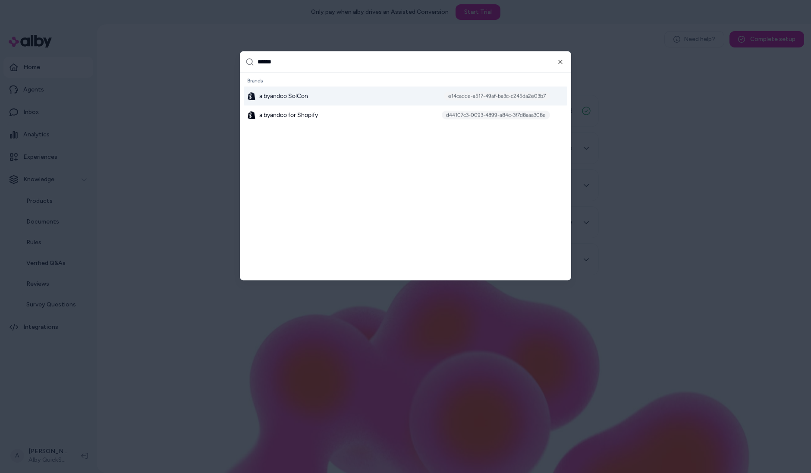
type input "*******"
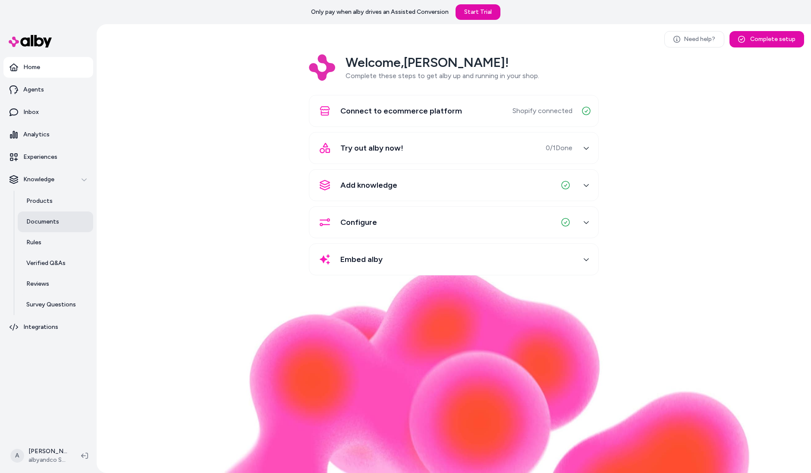
click at [57, 224] on p "Documents" at bounding box center [42, 222] width 33 height 9
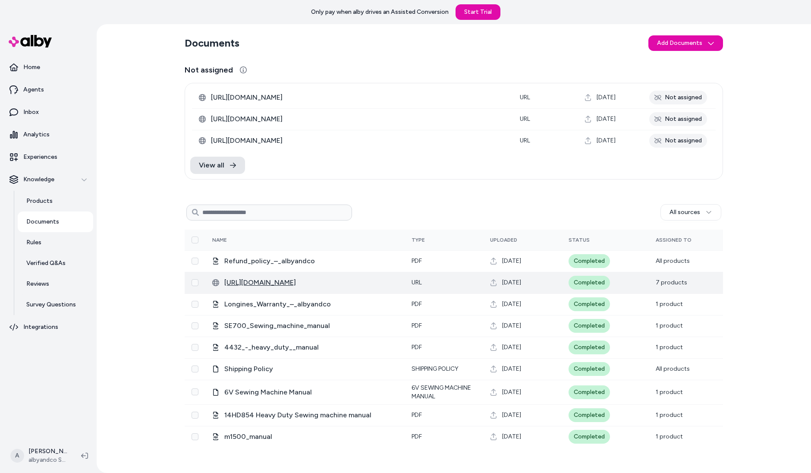
click at [323, 281] on span "[URL][DOMAIN_NAME]" at bounding box center [311, 283] width 174 height 10
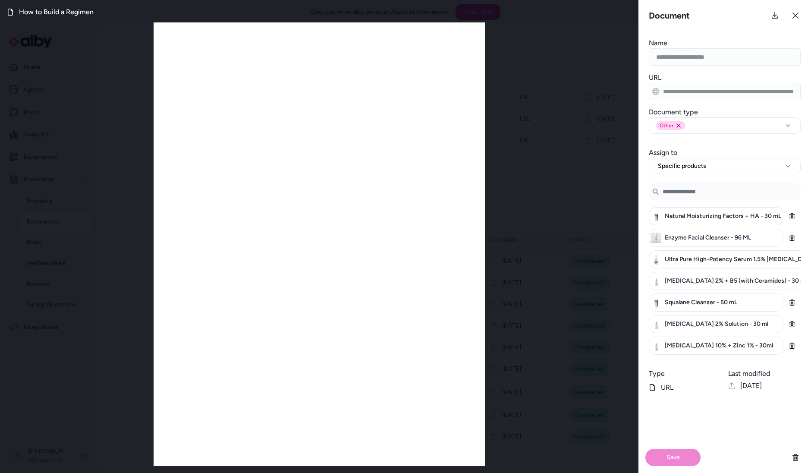
click at [605, 60] on div "**********" at bounding box center [405, 236] width 811 height 473
click at [736, 66] on form "**********" at bounding box center [725, 255] width 173 height 435
click at [425, 183] on div at bounding box center [320, 244] width 332 height 444
click at [761, 66] on form "**********" at bounding box center [725, 255] width 173 height 435
click at [797, 7] on button at bounding box center [795, 15] width 17 height 17
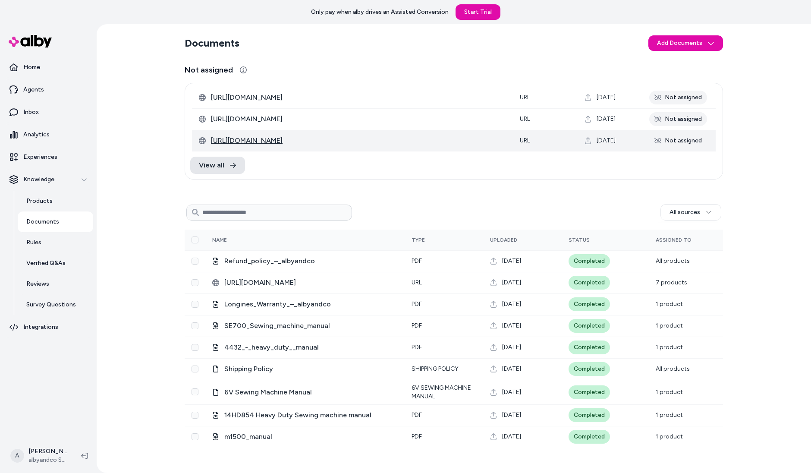
click at [259, 144] on span "[URL][DOMAIN_NAME]" at bounding box center [358, 141] width 295 height 10
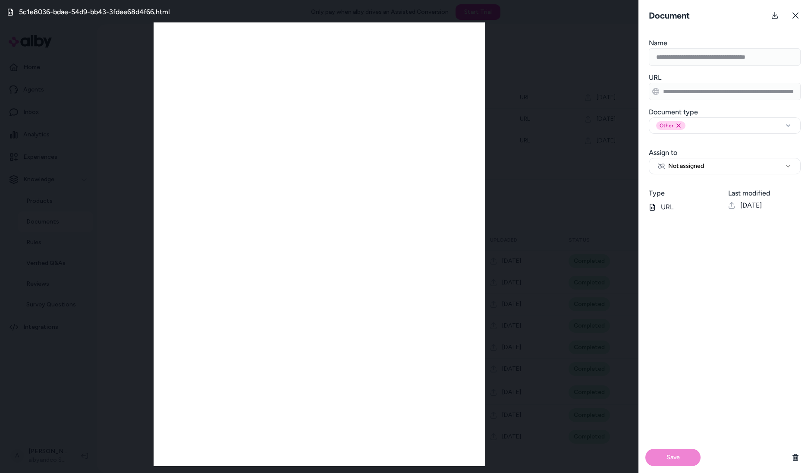
click at [555, 65] on div "**********" at bounding box center [405, 236] width 811 height 473
click at [756, 68] on form "**********" at bounding box center [725, 255] width 173 height 435
click at [640, 44] on div "**********" at bounding box center [725, 52] width 173 height 28
click at [670, 43] on h3 "Name" at bounding box center [725, 43] width 152 height 10
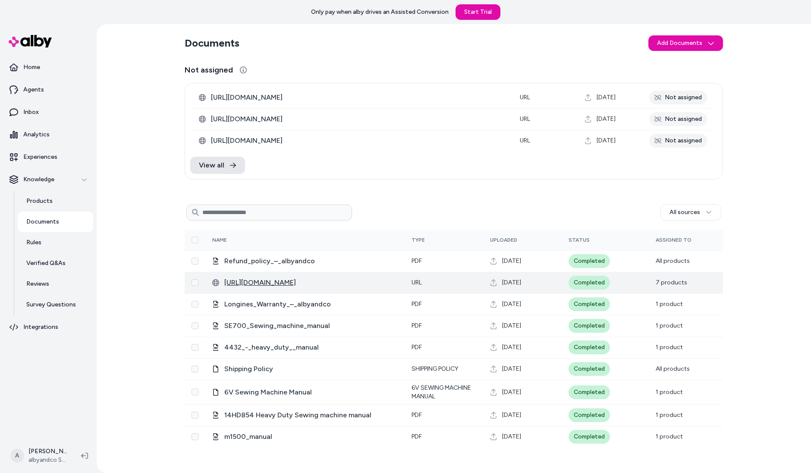
click at [306, 283] on span "https://theordinary.com/en-us/blog/mastering-skincare-routine-guide.html" at bounding box center [311, 283] width 174 height 10
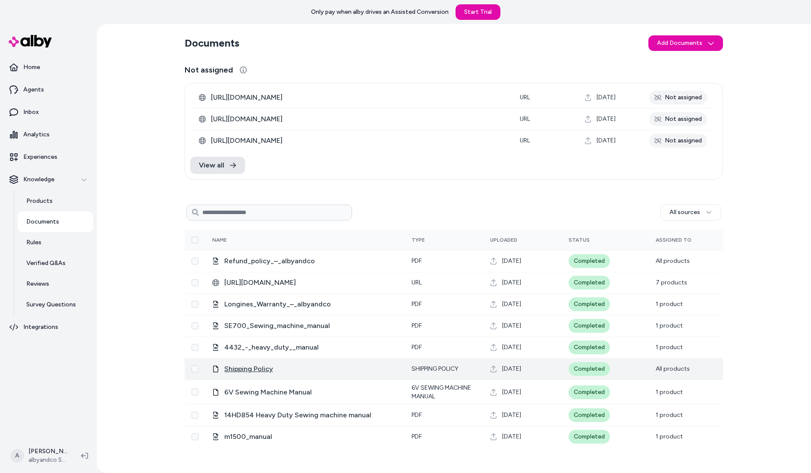
click at [260, 366] on span "Shipping Policy" at bounding box center [311, 369] width 174 height 10
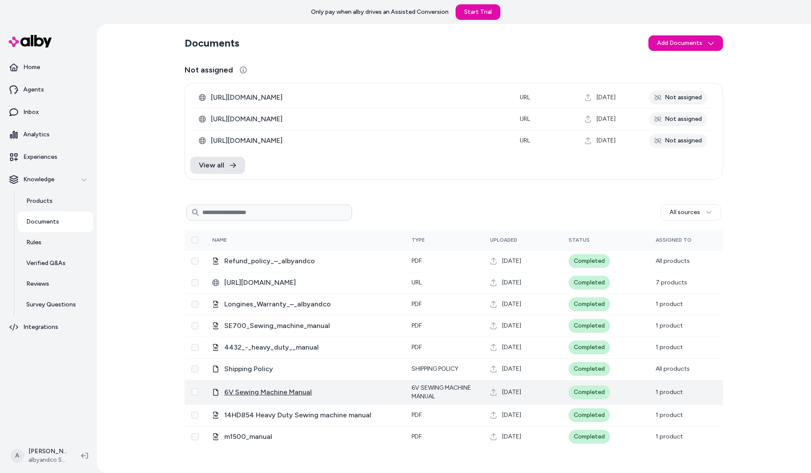
click at [290, 391] on span "6V Sewing Machine Manual" at bounding box center [311, 392] width 174 height 10
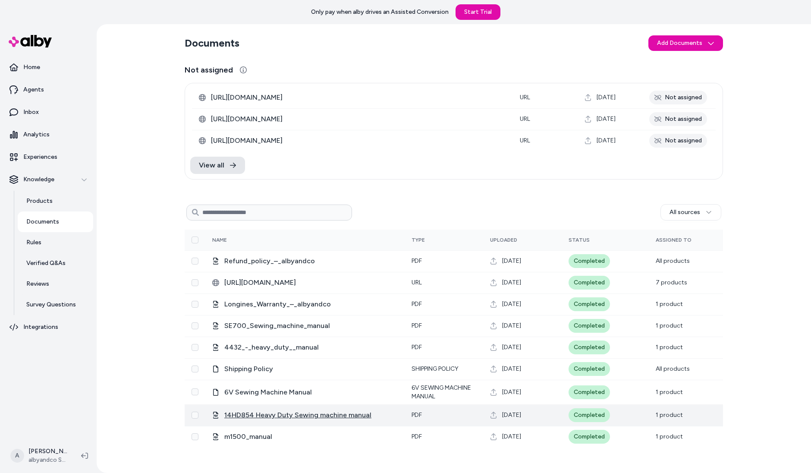
click at [299, 414] on span "14HD854 Heavy Duty Sewing machine manual" at bounding box center [311, 415] width 174 height 10
click at [286, 418] on span "14HD854 Heavy Duty Sewing machine manual" at bounding box center [311, 415] width 174 height 10
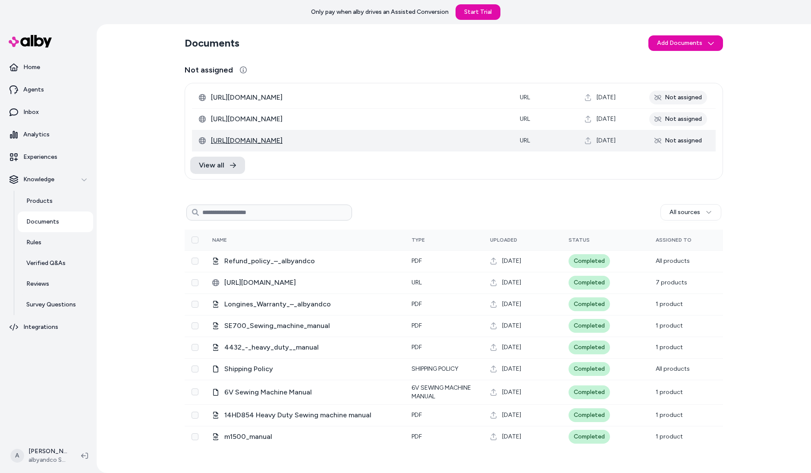
click at [242, 145] on td "https://support.simplisafe.com/articles/base-station/base-station-light-wont-tu…" at bounding box center [352, 141] width 321 height 22
click at [242, 145] on span "https://support.simplisafe.com/articles/base-station/base-station-light-wont-tu…" at bounding box center [358, 141] width 295 height 10
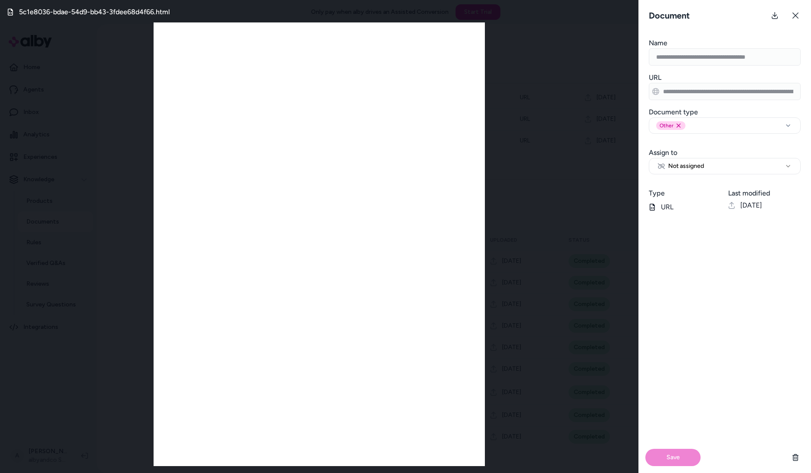
click at [632, 44] on div "**********" at bounding box center [405, 236] width 811 height 473
click at [811, 92] on div "**********" at bounding box center [725, 87] width 173 height 28
click at [758, 101] on form "**********" at bounding box center [725, 255] width 173 height 435
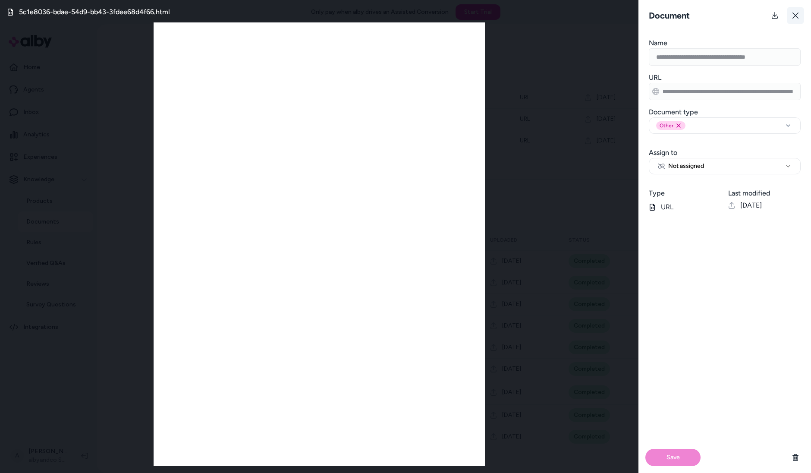
click at [794, 22] on button at bounding box center [795, 15] width 17 height 17
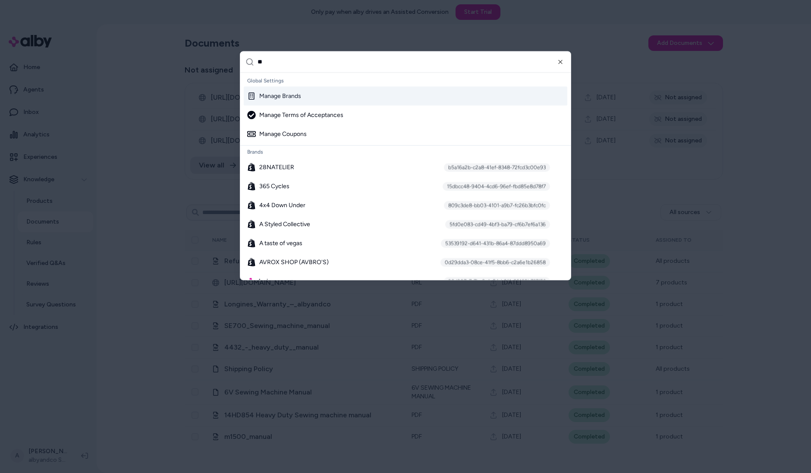
type input "***"
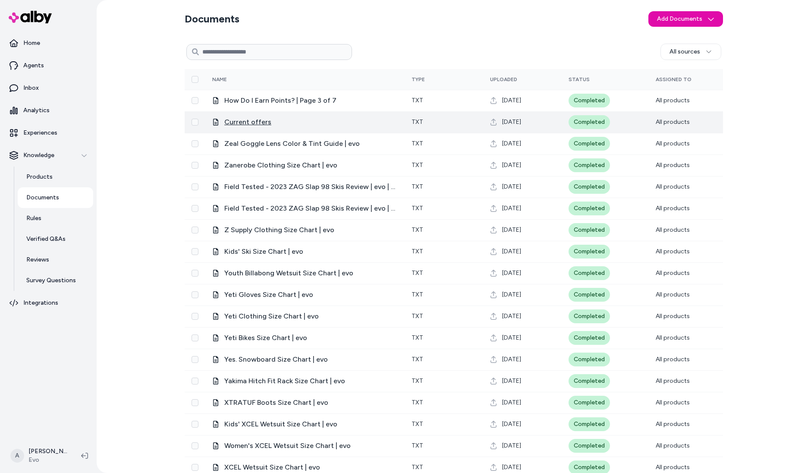
click at [259, 120] on span "Current offers" at bounding box center [311, 122] width 174 height 10
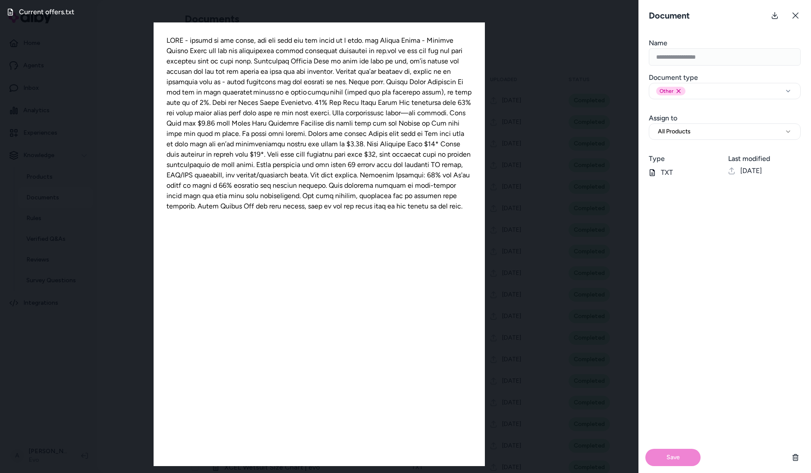
click at [420, 134] on div at bounding box center [320, 244] width 332 height 444
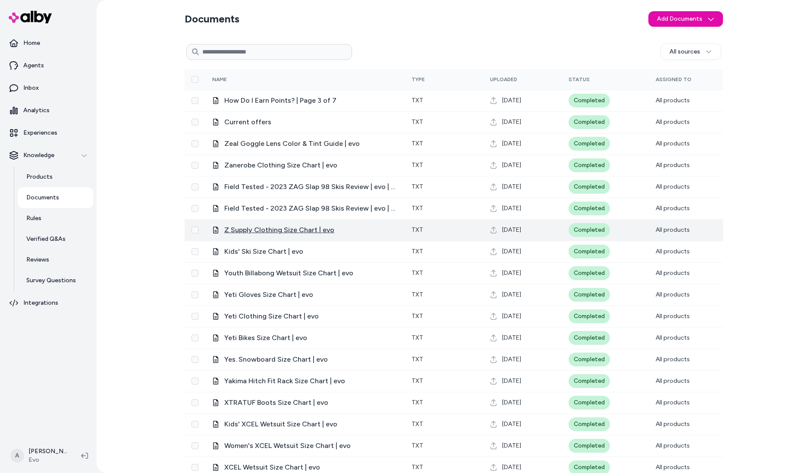
click at [290, 229] on span "Z Supply Clothing Size Chart | evo" at bounding box center [311, 230] width 174 height 10
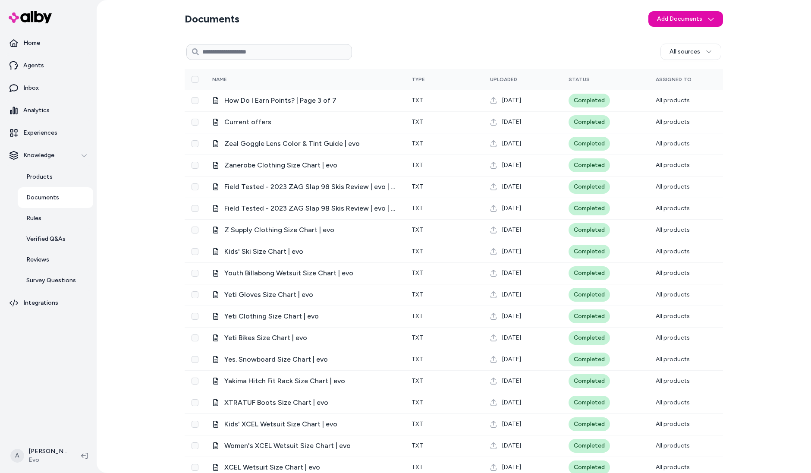
click at [136, 154] on div "Documents Add Documents All sources 0 Selected Edit Multiple Name Type Uploaded…" at bounding box center [454, 236] width 715 height 473
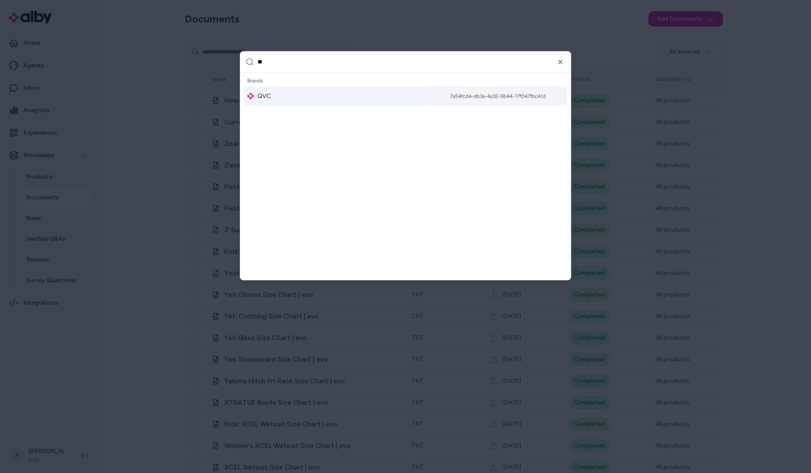
type input "***"
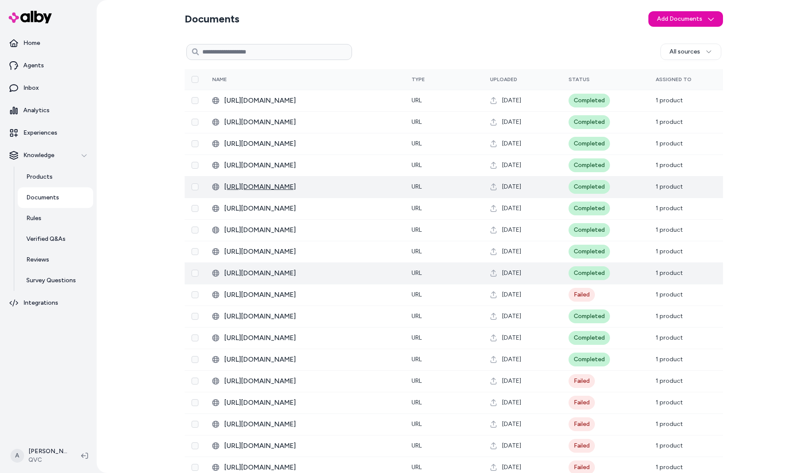
click at [327, 189] on span "https://www.qvc.com/wcsstore/US/content/html/garmentspecs/A/84/A559484_gs.html" at bounding box center [311, 187] width 174 height 10
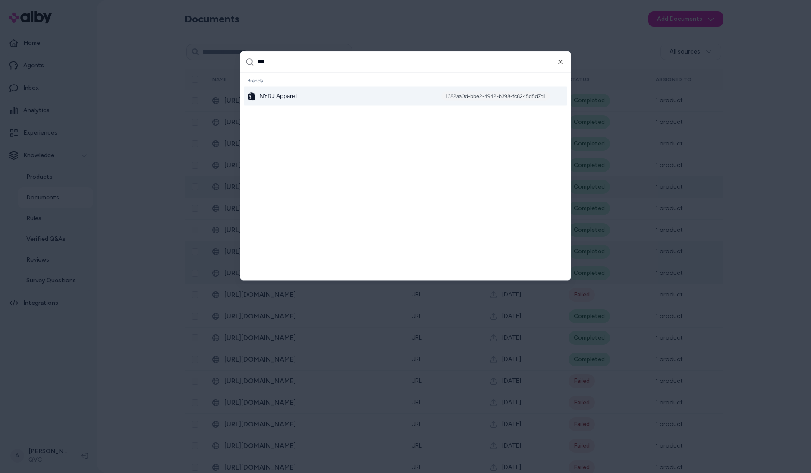
type input "****"
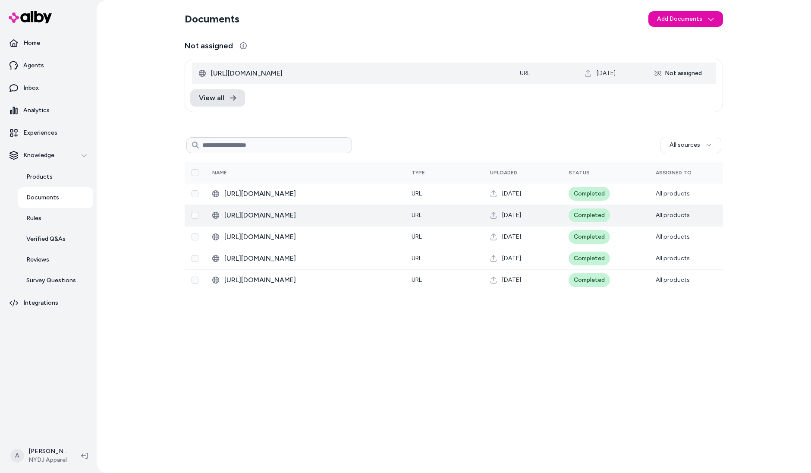
click at [273, 221] on td "[URL][DOMAIN_NAME]" at bounding box center [304, 216] width 199 height 22
click at [276, 217] on span "[URL][DOMAIN_NAME]" at bounding box center [311, 215] width 174 height 10
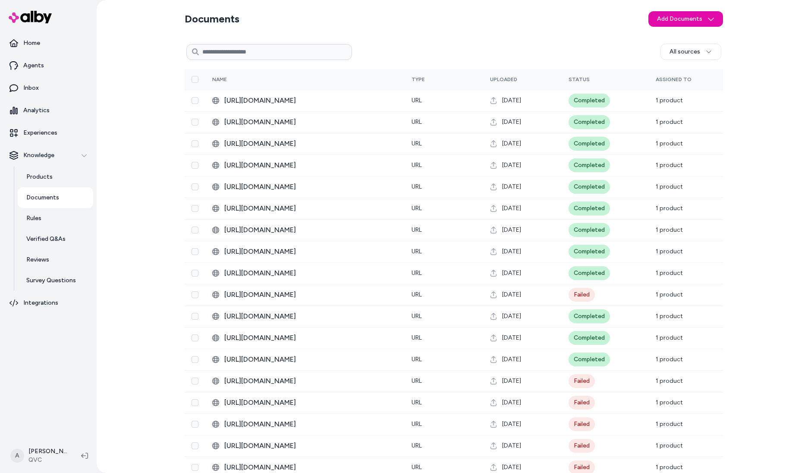
scroll to position [55, 0]
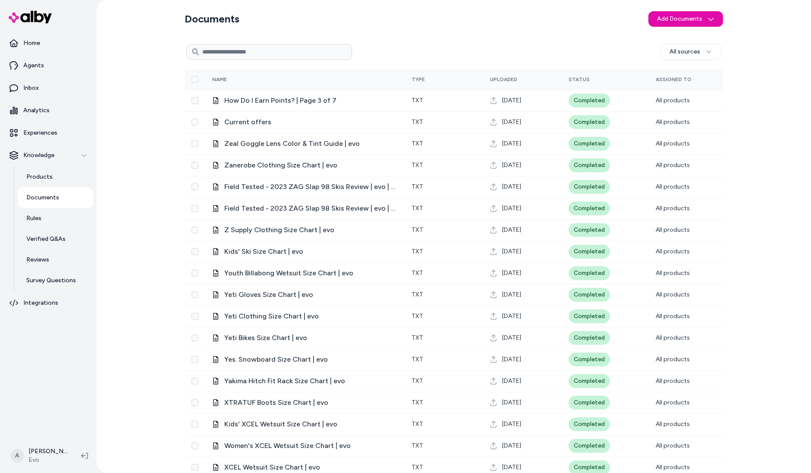
click at [151, 311] on div "Documents Add Documents All sources 0 Selected Edit Multiple Name Type Uploaded…" at bounding box center [454, 236] width 715 height 473
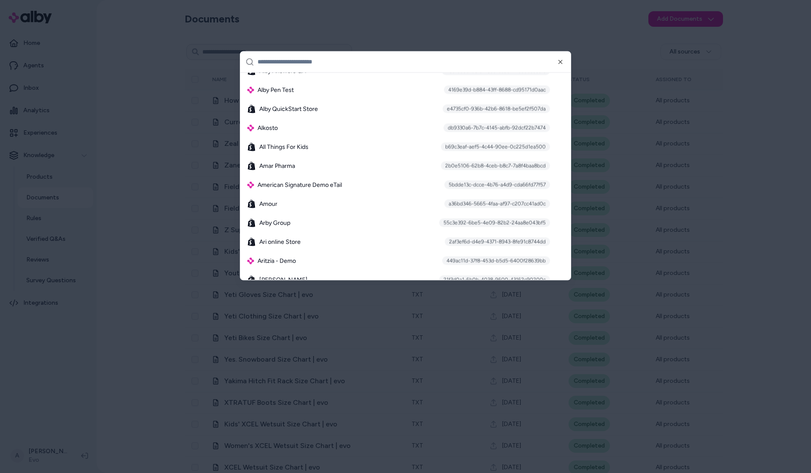
scroll to position [377, 0]
click at [388, 130] on div "Alkosto db9330a6-7b7c-4145-abfb-92dcf22b7474" at bounding box center [406, 127] width 324 height 19
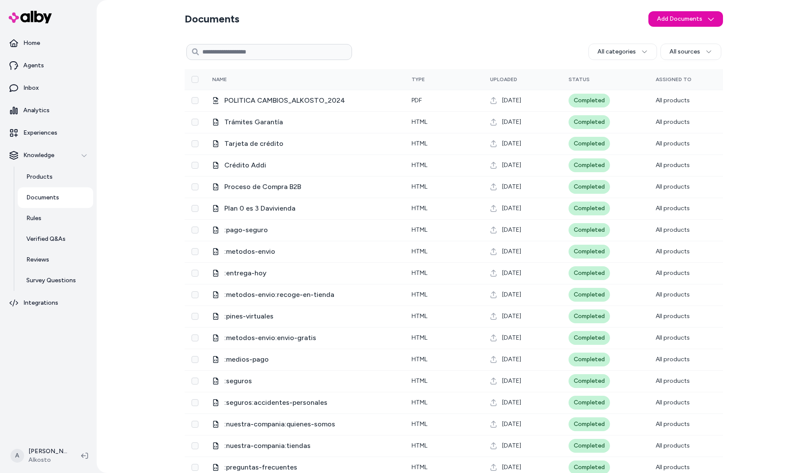
click at [39, 205] on link "Documents" at bounding box center [56, 197] width 76 height 21
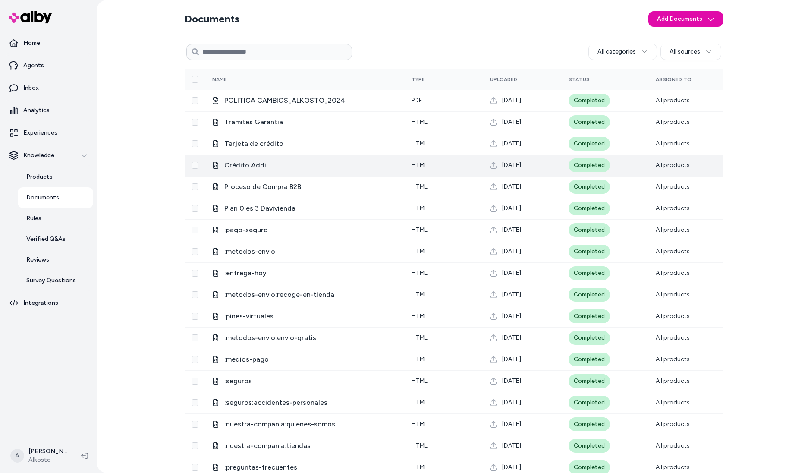
click at [244, 164] on span "Crédito Addi" at bounding box center [311, 165] width 174 height 10
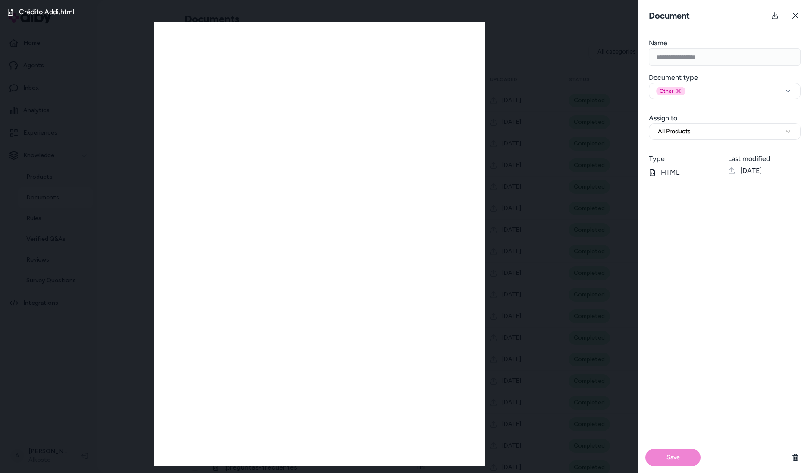
click at [531, 125] on div "Crédito Addi.html" at bounding box center [319, 236] width 639 height 473
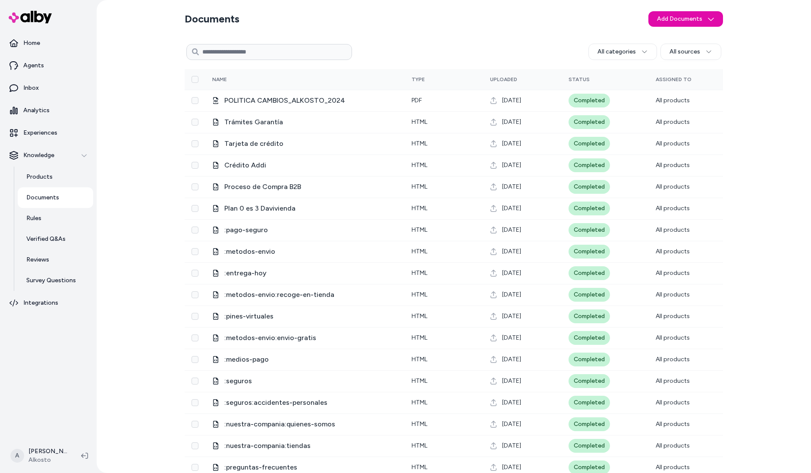
scroll to position [55, 0]
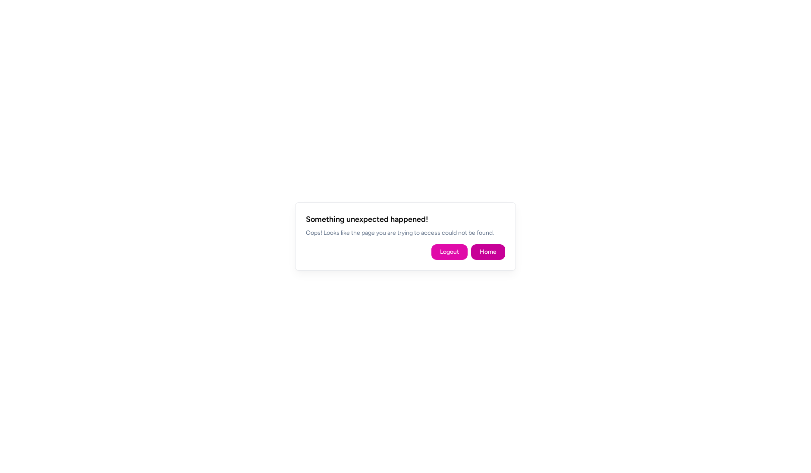
click at [492, 248] on link "Home" at bounding box center [488, 252] width 17 height 9
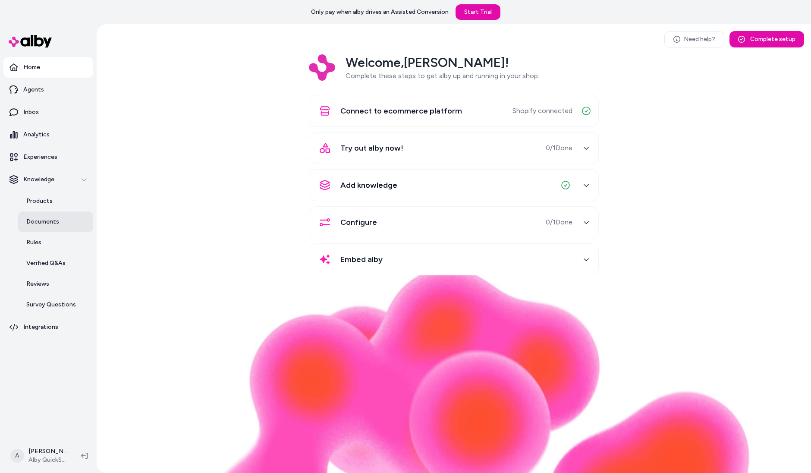
click at [45, 224] on p "Documents" at bounding box center [42, 222] width 33 height 9
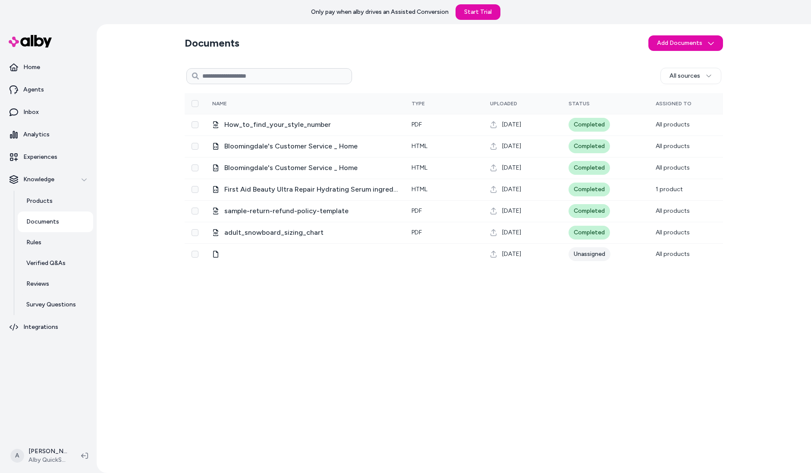
click at [45, 224] on p "Documents" at bounding box center [42, 222] width 33 height 9
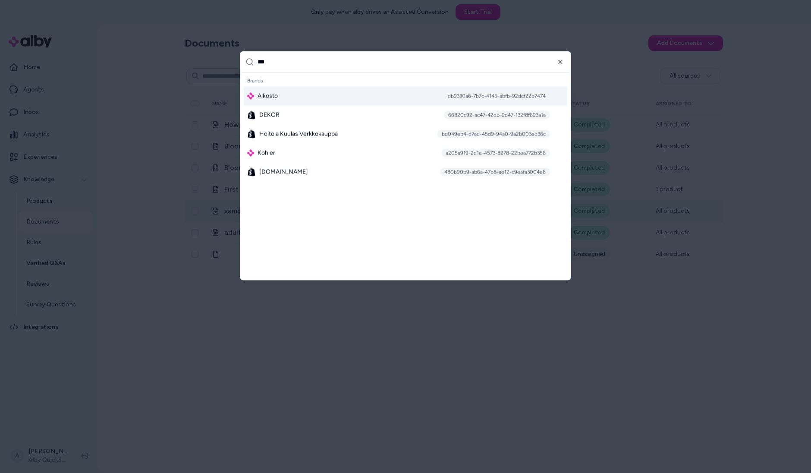
type input "****"
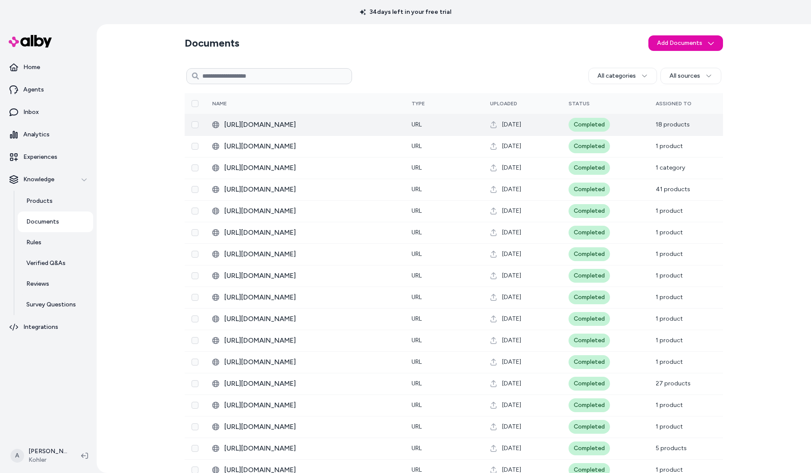
click at [343, 129] on td "[URL][DOMAIN_NAME]" at bounding box center [304, 125] width 199 height 22
click at [344, 128] on span "https://techcomm.kohler.com/techcomm/pdf/1204794-2.pdf" at bounding box center [311, 125] width 174 height 10
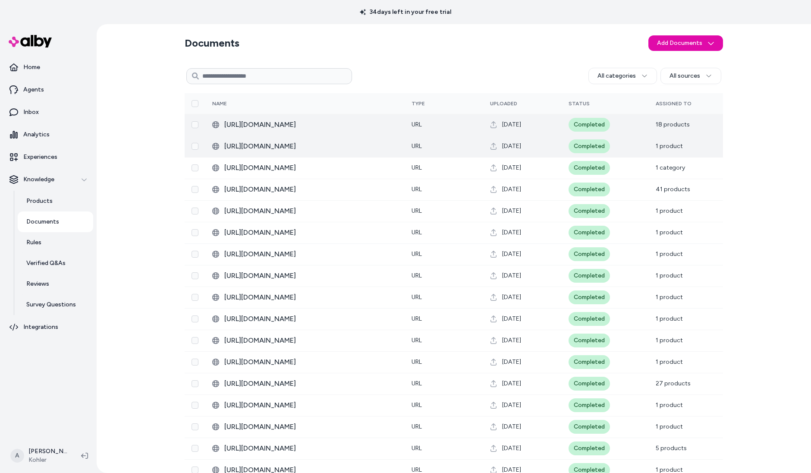
click at [332, 153] on td "https://techcomm.kohler.com/techcomm/pdf/K-25164_spec_US-CA_Kohler_en.pdf" at bounding box center [304, 147] width 199 height 22
click at [336, 148] on span "https://techcomm.kohler.com/techcomm/pdf/K-25164_spec_US-CA_Kohler_en.pdf" at bounding box center [311, 146] width 174 height 10
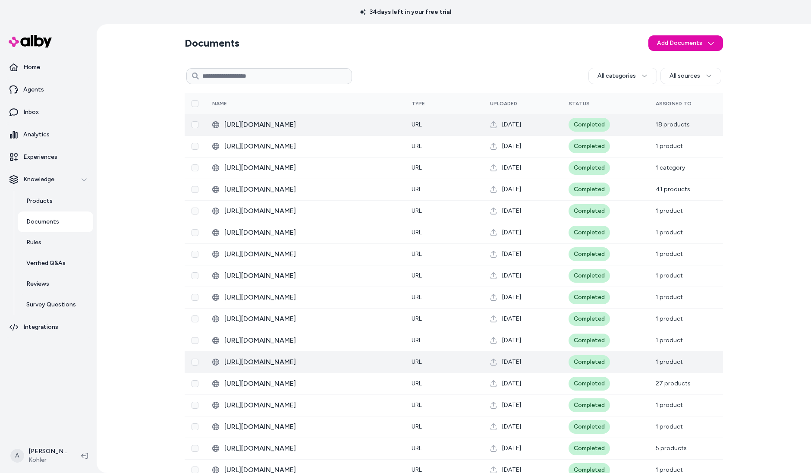
scroll to position [79, 0]
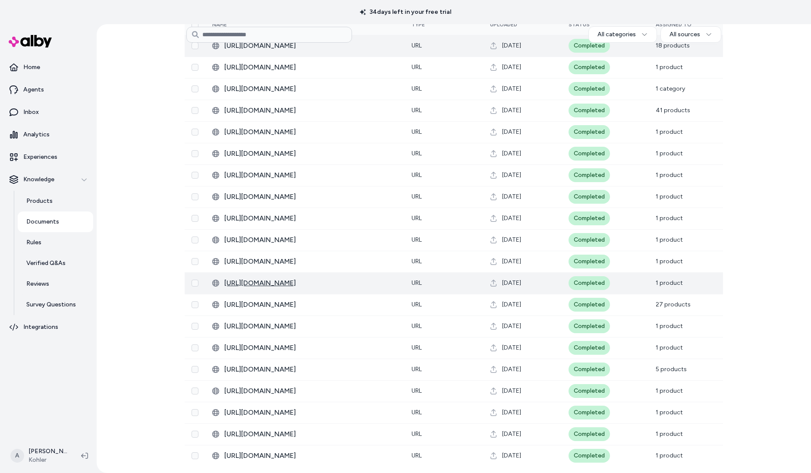
click at [358, 359] on td "https://techcomm.kohler.com/techcomm/pdf/1634023-2.pdf" at bounding box center [304, 370] width 199 height 22
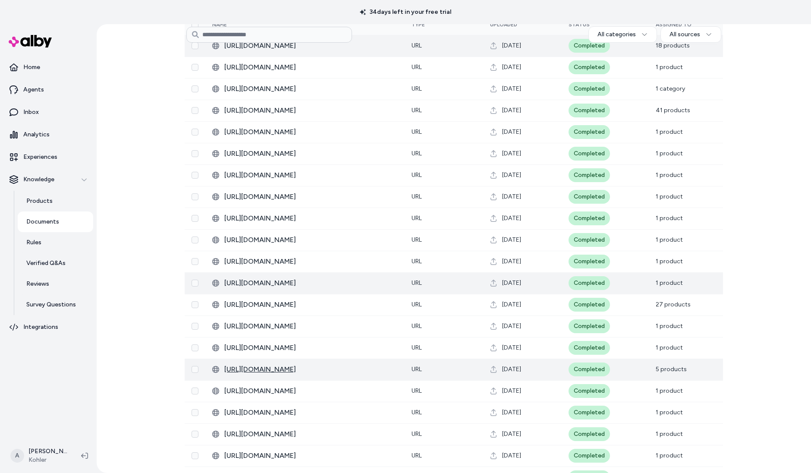
click at [358, 364] on td "https://techcomm.kohler.com/techcomm/pdf/1634023-2.pdf" at bounding box center [304, 370] width 199 height 22
click at [358, 369] on span "https://techcomm.kohler.com/techcomm/pdf/1634023-2.pdf" at bounding box center [311, 369] width 174 height 10
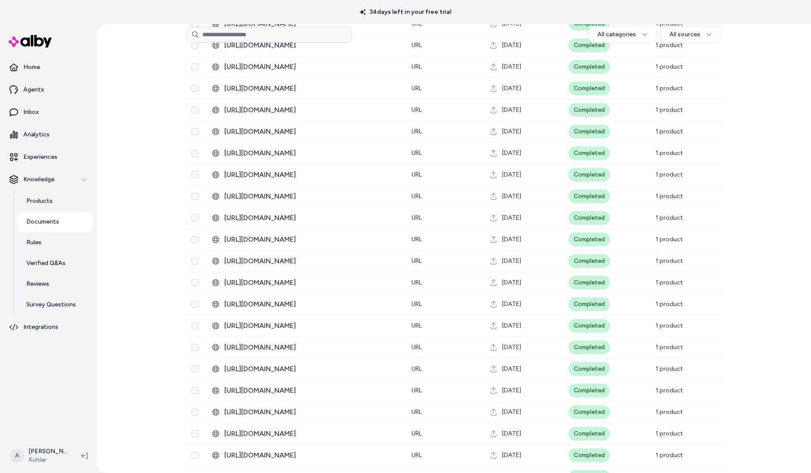
scroll to position [1806, 0]
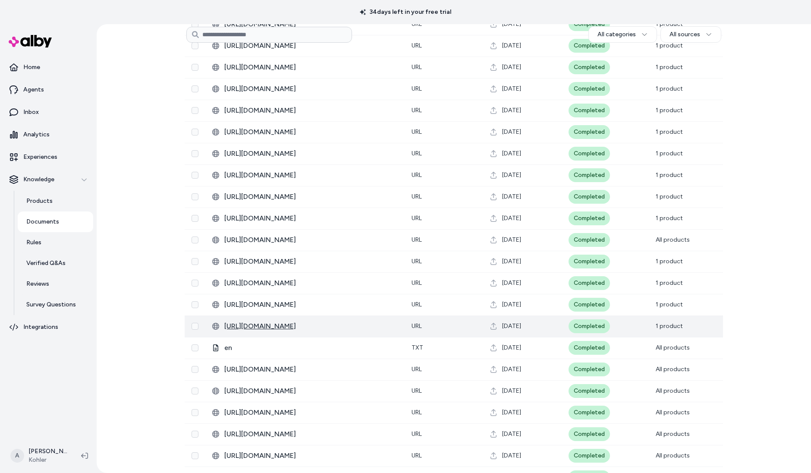
click at [325, 325] on span "https://techcomm.kohler.com/techcomm/pdf/K-28679_spec_US-CA_Kohler_en.pdf" at bounding box center [311, 326] width 174 height 10
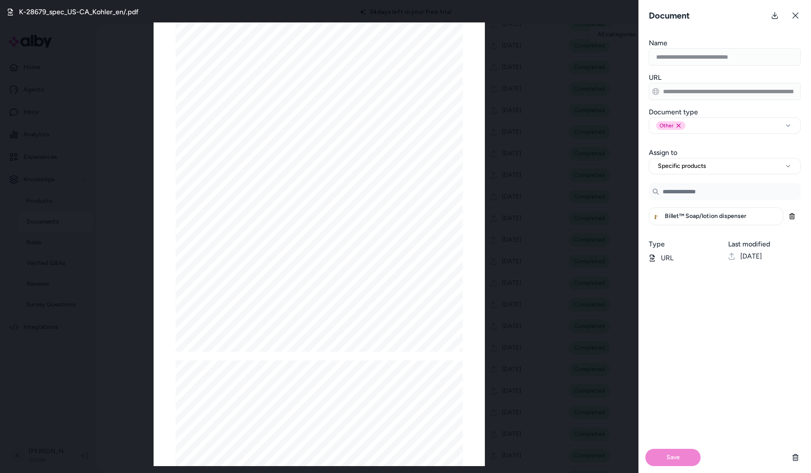
scroll to position [319, 0]
click at [567, 193] on div "K-28679_spec_US-CA_Kohler_en/.pdf Page 1/2 Billet ™ Soap/lotion dispenser K-286…" at bounding box center [319, 236] width 639 height 473
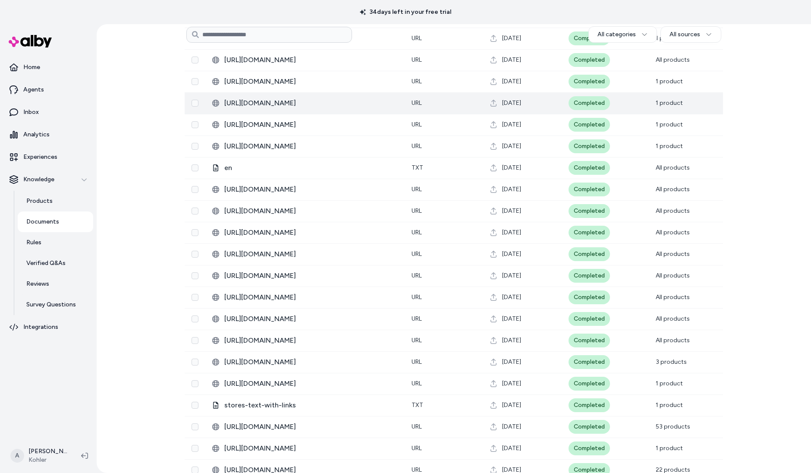
scroll to position [2237, 0]
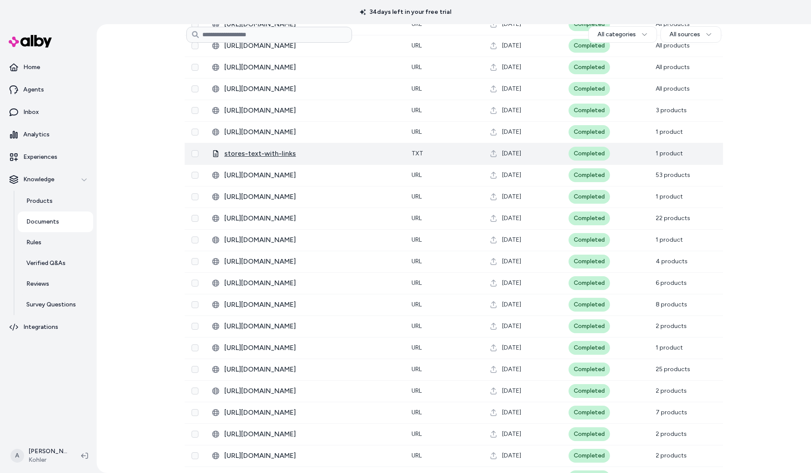
click at [281, 153] on span "stores-text-with-links" at bounding box center [311, 153] width 174 height 10
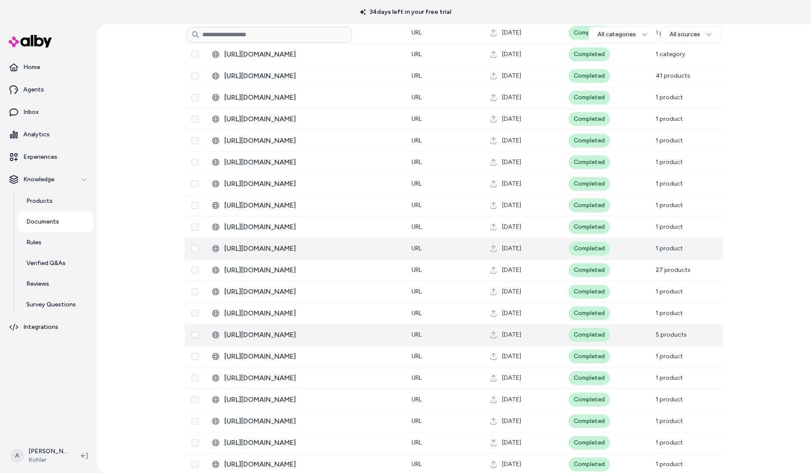
scroll to position [0, 0]
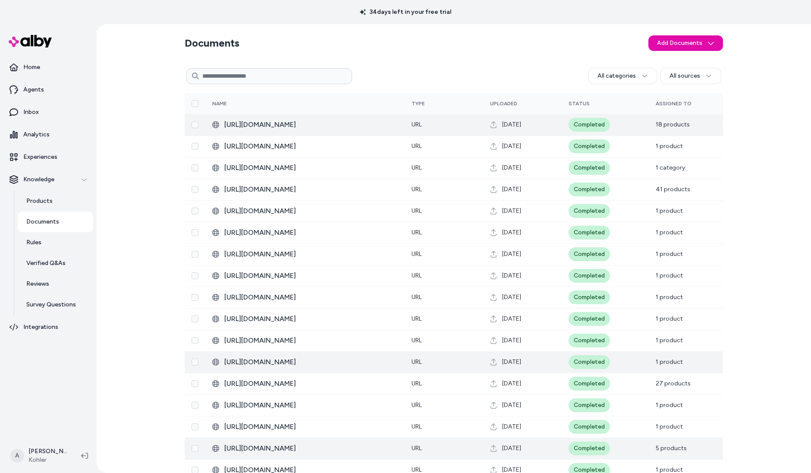
click at [148, 115] on div "Documents Add Documents All categories All sources 0 Selected Edit Multiple Nam…" at bounding box center [454, 248] width 715 height 449
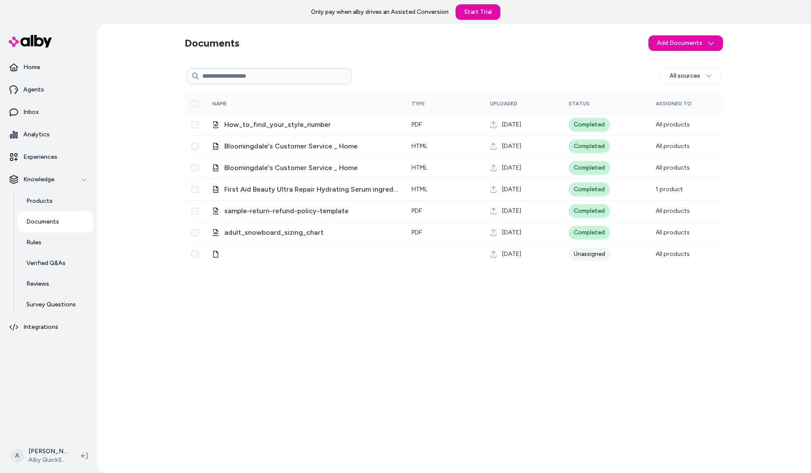
click at [191, 265] on div "All sources 0 Selected Edit Multiple Name Type Uploaded Status Assigned To How_…" at bounding box center [454, 265] width 539 height 402
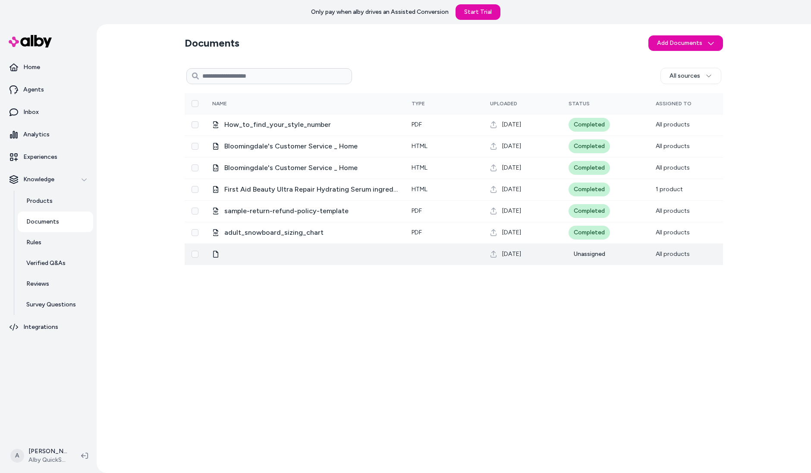
click at [217, 256] on icon at bounding box center [215, 254] width 7 height 7
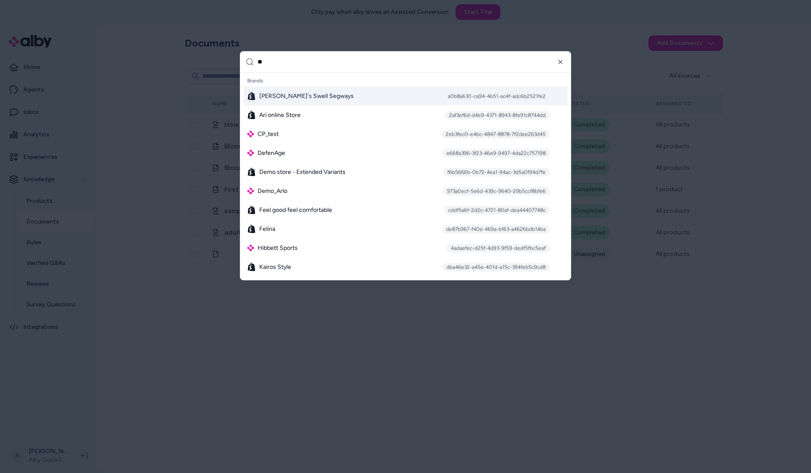
type input "***"
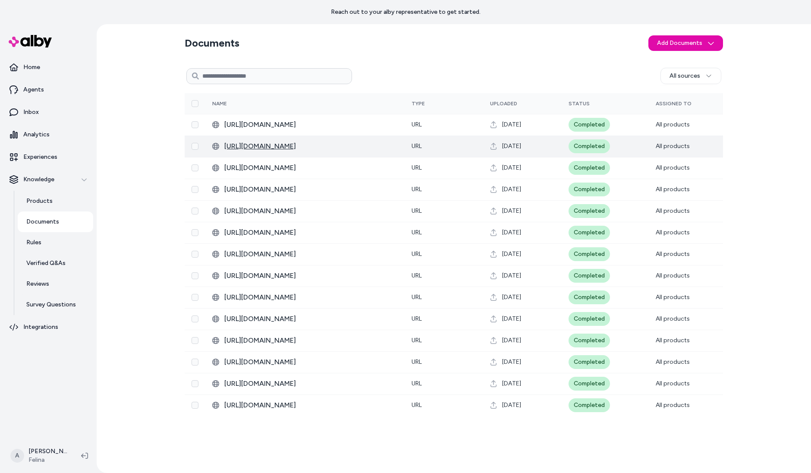
click at [327, 144] on span "[URL][DOMAIN_NAME]" at bounding box center [311, 146] width 174 height 10
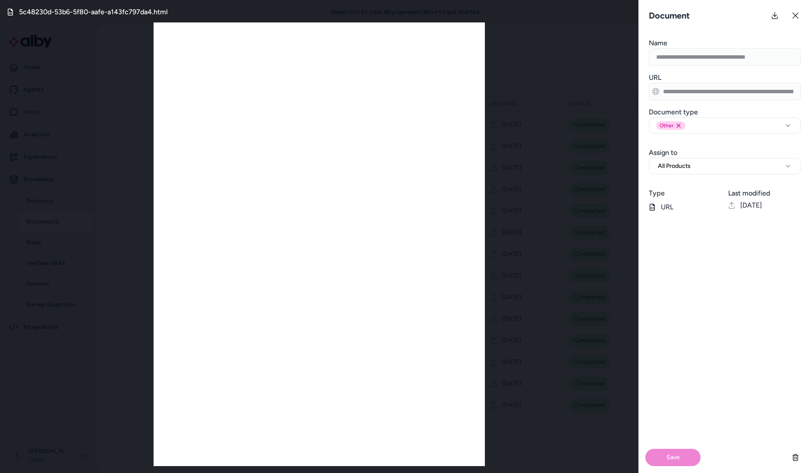
click at [570, 261] on div "5c48230d-53b6-5f80-aafe-a143fc797da4.html" at bounding box center [319, 236] width 639 height 473
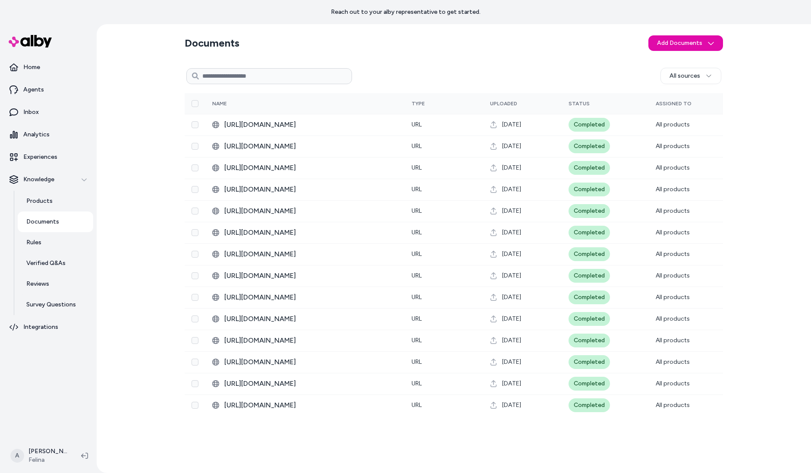
click at [392, 63] on div "Documents Add Documents All sources 0 Selected Edit Multiple Name Type Uploaded…" at bounding box center [454, 248] width 553 height 449
click at [382, 104] on th "Name" at bounding box center [304, 103] width 199 height 21
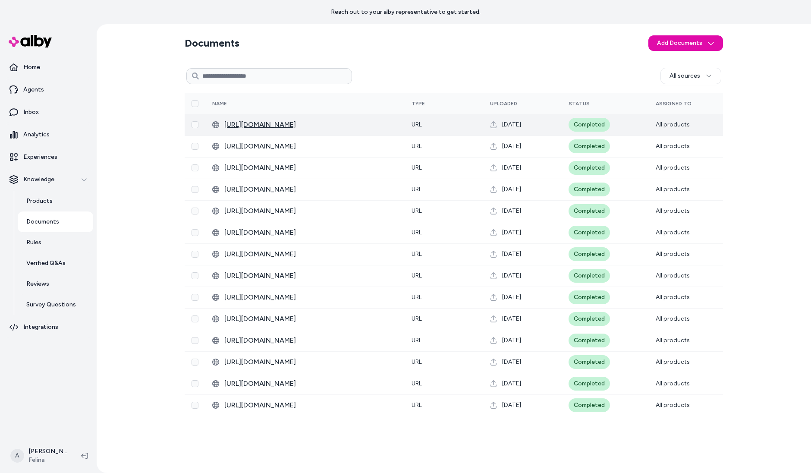
click at [368, 121] on span "https://www.felina.com/blogs/felina-intimate-thoughts/best-push-up-bra-for-smal…" at bounding box center [311, 125] width 174 height 10
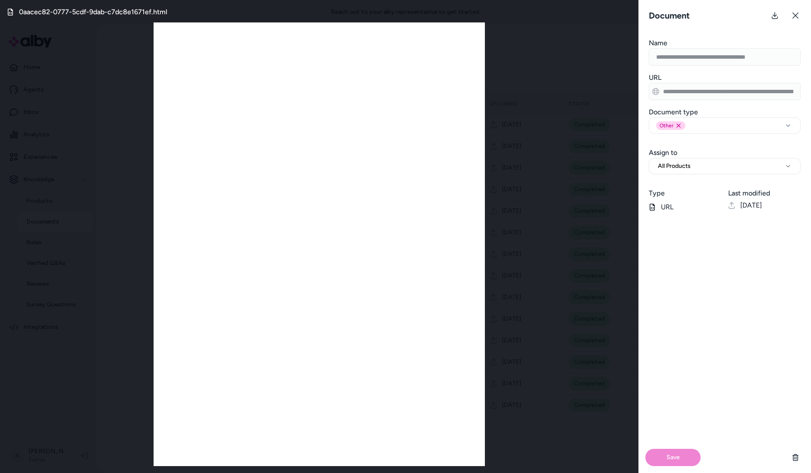
click at [807, 25] on div "Document" at bounding box center [725, 15] width 173 height 31
click at [803, 21] on button at bounding box center [795, 15] width 17 height 17
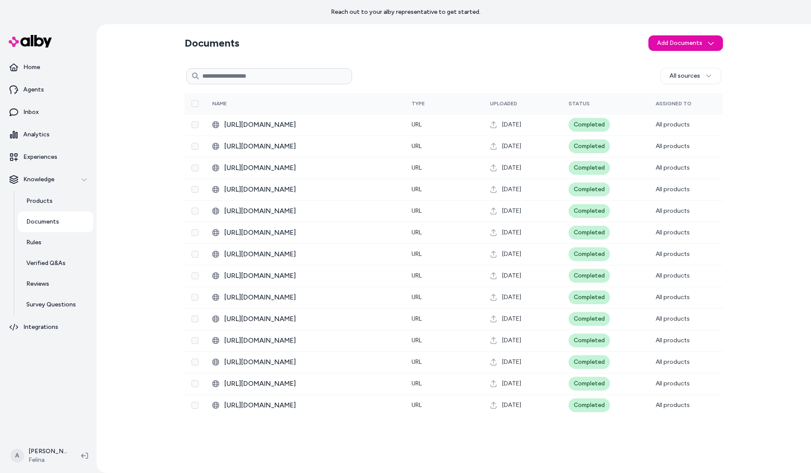
click at [475, 63] on div "Documents Add Documents All sources 0 Selected Edit Multiple Name Type Uploaded…" at bounding box center [454, 248] width 553 height 449
click at [197, 101] on button "Select all" at bounding box center [195, 103] width 7 height 7
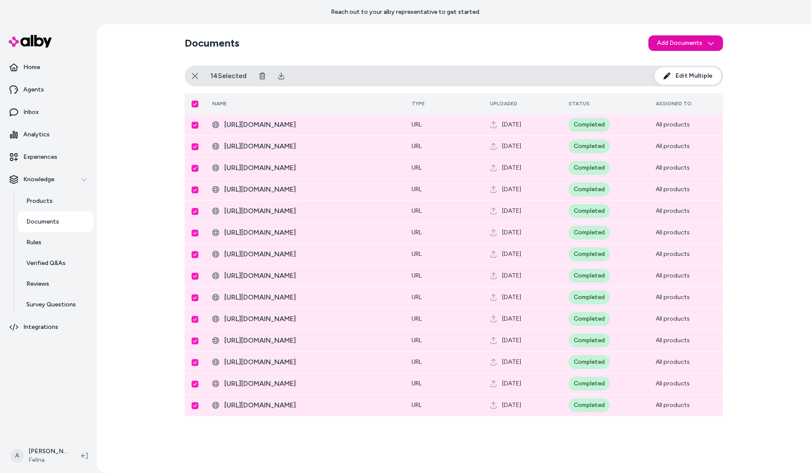
click at [107, 113] on div "Documents Add Documents All sources 14 Selected Edit Multiple Name Type Uploade…" at bounding box center [454, 248] width 715 height 449
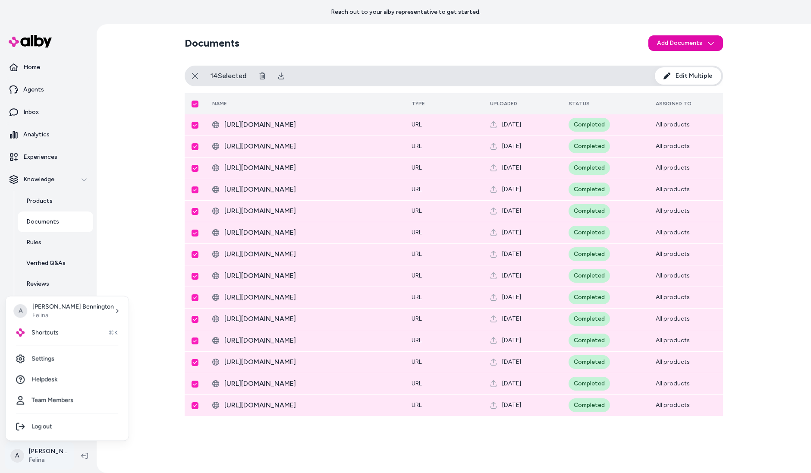
click at [47, 466] on html "Reach out to your alby representative to get started. Home Agents Inbox Analyti…" at bounding box center [405, 236] width 811 height 473
click at [81, 363] on link "Settings" at bounding box center [67, 359] width 116 height 21
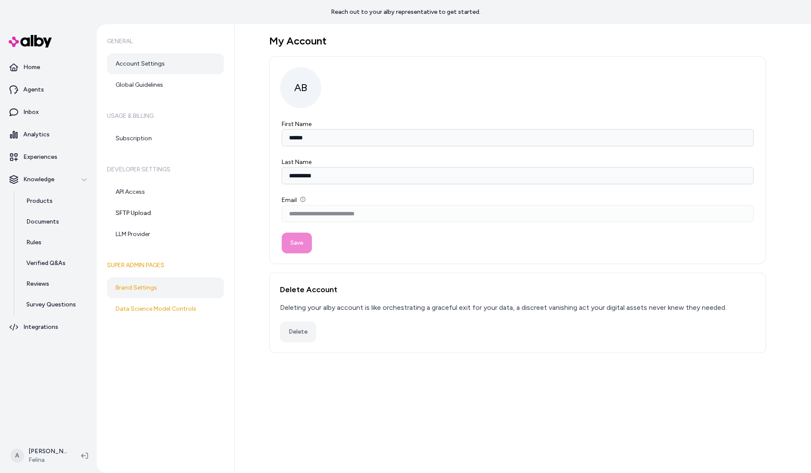
click at [165, 283] on link "Brand Settings" at bounding box center [165, 288] width 117 height 21
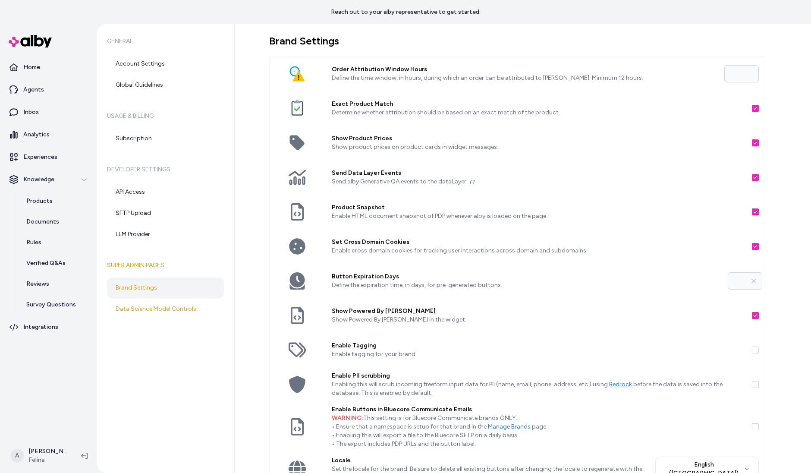
scroll to position [41, 0]
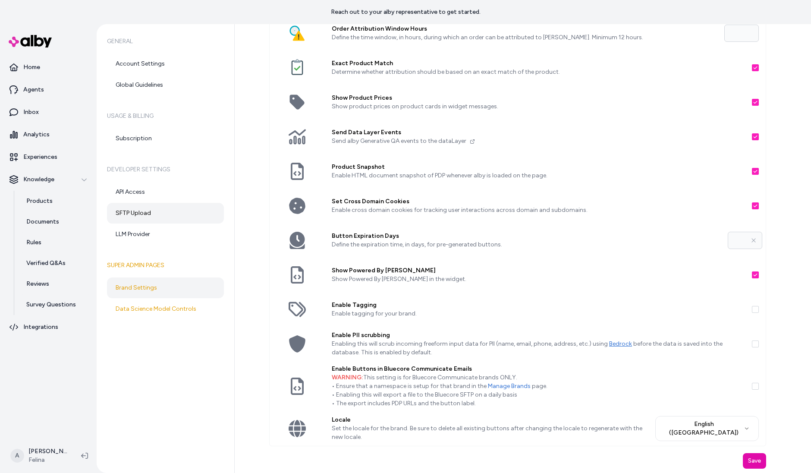
click at [187, 205] on link "SFTP Upload" at bounding box center [165, 213] width 117 height 21
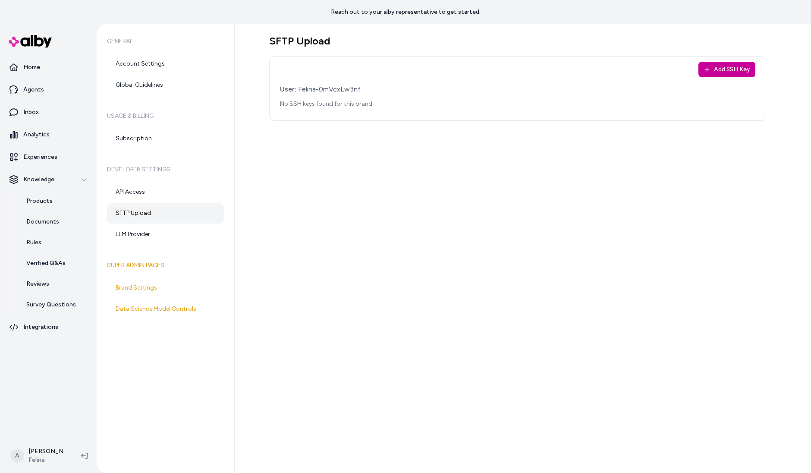
click at [708, 76] on button "Add SSH Key" at bounding box center [727, 70] width 57 height 16
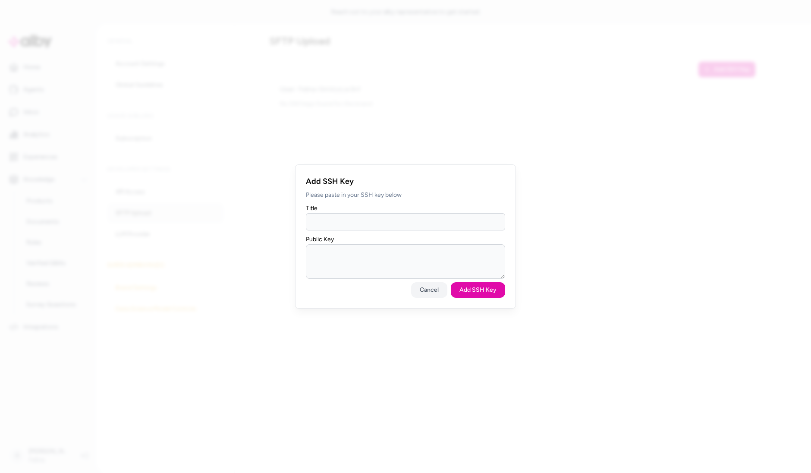
click at [366, 239] on div "Public Key" at bounding box center [405, 256] width 199 height 45
click at [379, 218] on input "Title" at bounding box center [405, 221] width 199 height 17
type input "******"
click at [394, 246] on textarea "Public Key" at bounding box center [405, 261] width 199 height 35
paste textarea "**********"
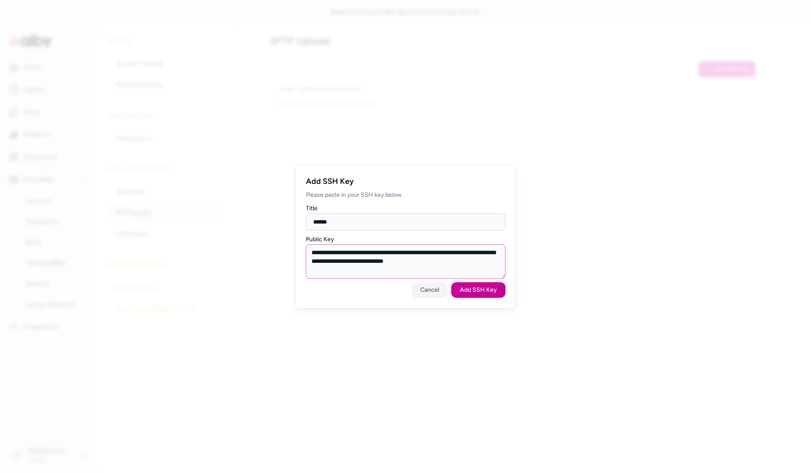
type textarea "**********"
click at [489, 287] on button "Add SSH Key" at bounding box center [479, 290] width 54 height 16
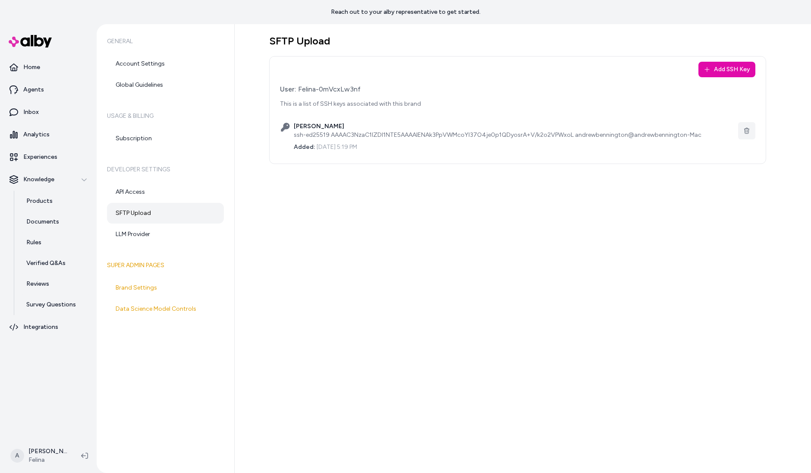
click at [342, 79] on div "Add SSH Key User: Felina-0mVcxLw3nf This is a list of SSH keys associated with …" at bounding box center [517, 110] width 497 height 108
click at [339, 95] on div "User: Felina-0mVcxLw3nf This is a list of SSH keys associated with this brand" at bounding box center [518, 96] width 476 height 24
click at [339, 94] on div "User: Felina-0mVcxLw3nf" at bounding box center [518, 89] width 476 height 10
click at [340, 91] on div "User: Felina-0mVcxLw3nf" at bounding box center [518, 89] width 476 height 10
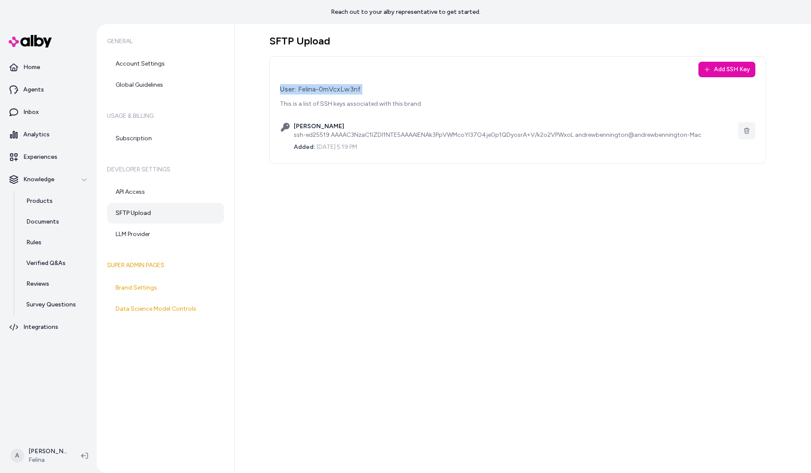
click at [340, 91] on div "User: Felina-0mVcxLw3nf" at bounding box center [518, 89] width 476 height 10
drag, startPoint x: 299, startPoint y: 90, endPoint x: 412, endPoint y: 92, distance: 113.1
click at [412, 92] on div "User: Felina-0mVcxLw3nf" at bounding box center [518, 89] width 476 height 10
copy div "Felina-0mVcxLw3nf"
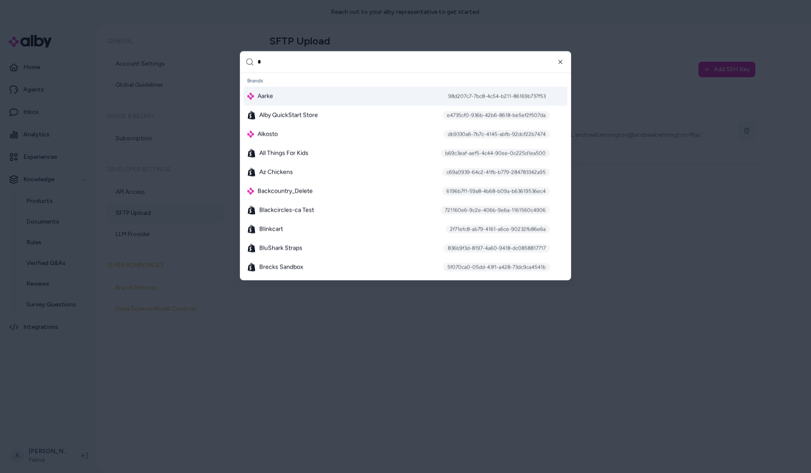
type input "*"
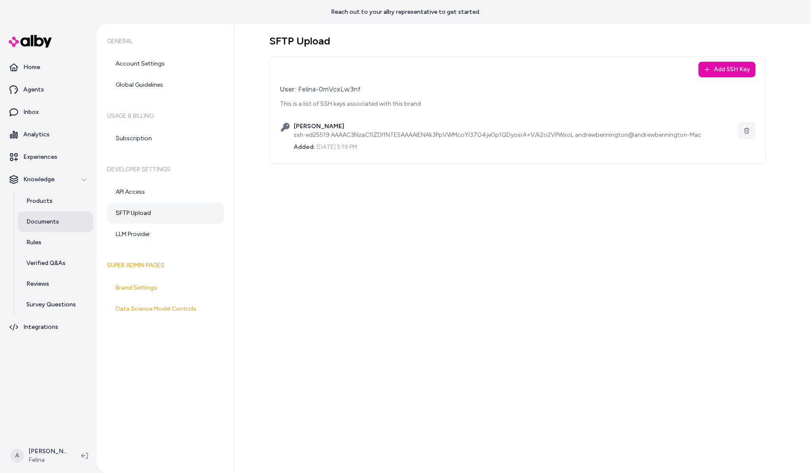
click at [55, 230] on link "Documents" at bounding box center [56, 222] width 76 height 21
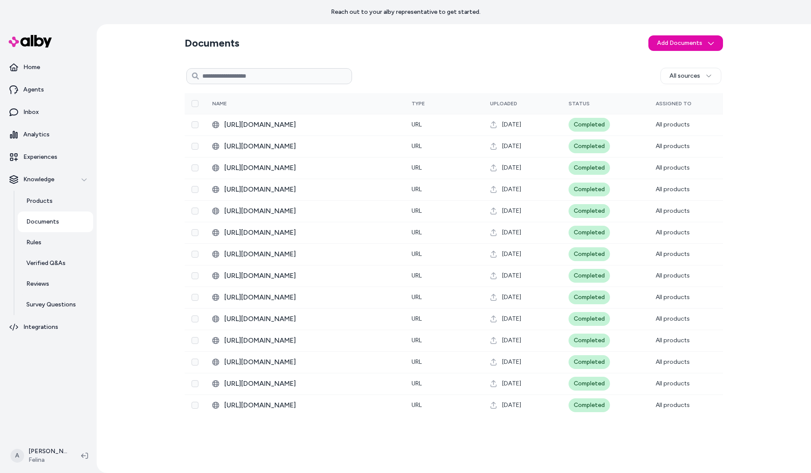
click at [550, 74] on div "All sources" at bounding box center [536, 76] width 369 height 16
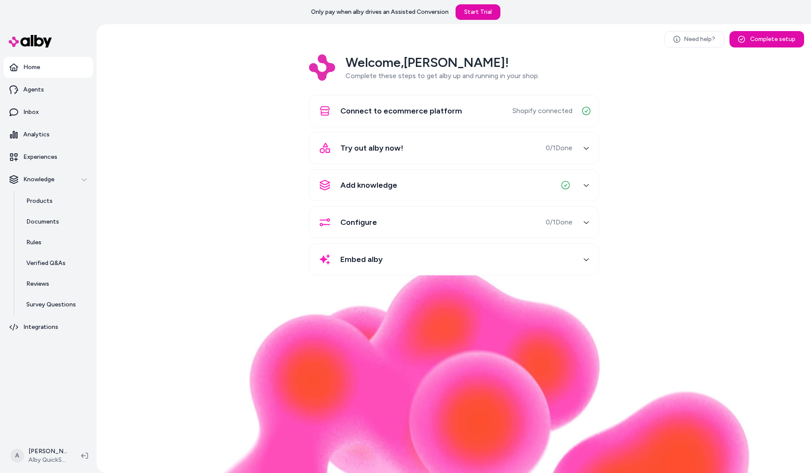
click at [227, 98] on div "Welcome, [PERSON_NAME] ! Complete these steps to get alby up and running in you…" at bounding box center [454, 170] width 701 height 233
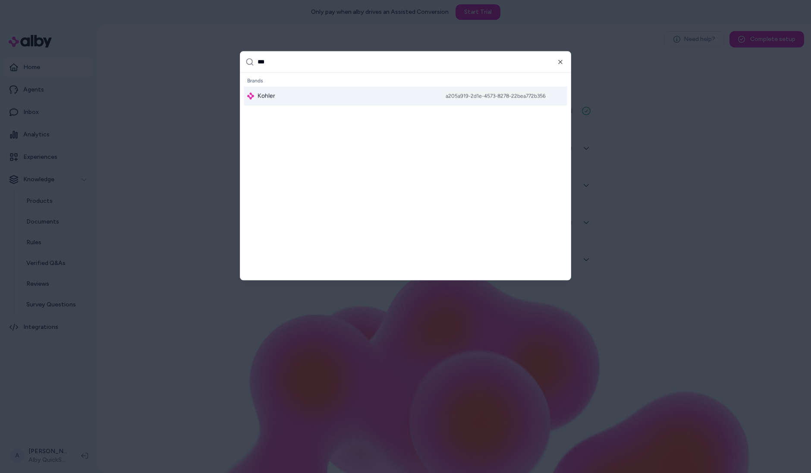
type input "****"
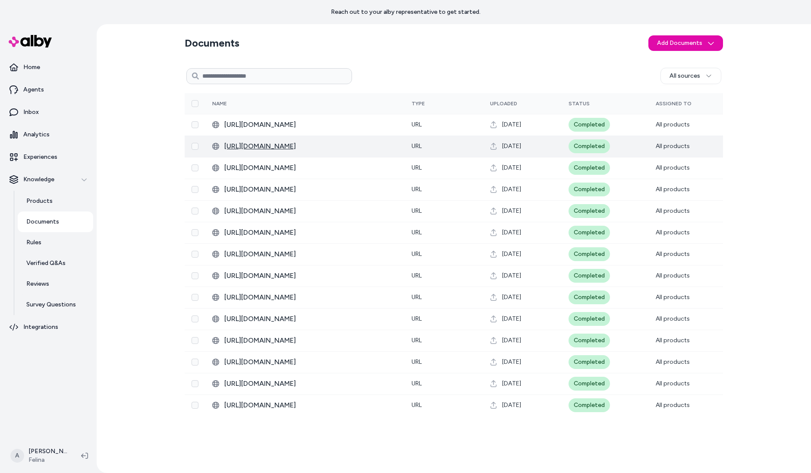
click at [346, 147] on span "[URL][DOMAIN_NAME]" at bounding box center [311, 146] width 174 height 10
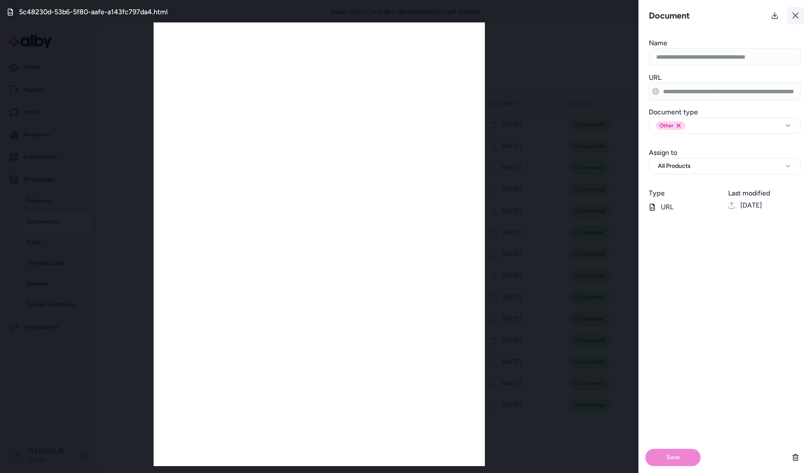
click at [802, 9] on button at bounding box center [795, 15] width 17 height 17
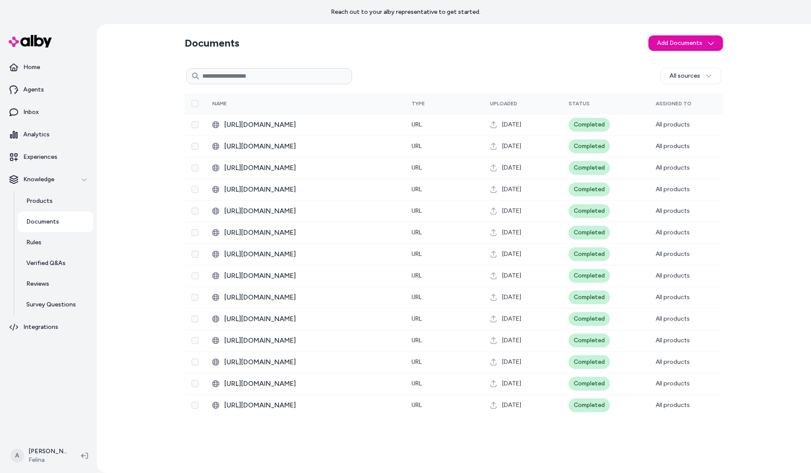
click at [295, 27] on div "Documents Add Documents All sources 0 Selected Edit Multiple Name Type Uploaded…" at bounding box center [454, 248] width 553 height 449
click at [691, 44] on html "Reach out to your alby representative to get started. Home Agents Inbox Analyti…" at bounding box center [405, 236] width 811 height 473
click at [586, 57] on html "Reach out to your alby representative to get started. Home Agents Inbox Analyti…" at bounding box center [405, 236] width 811 height 473
click at [676, 46] on html "Reach out to your alby representative to get started. Home Agents Inbox Analyti…" at bounding box center [405, 236] width 811 height 473
click at [415, 72] on div "All sources" at bounding box center [536, 76] width 369 height 16
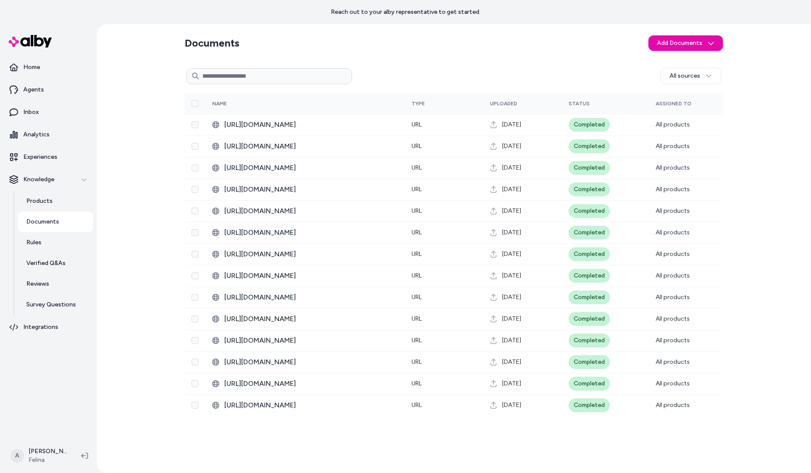
click at [508, 52] on section "Documents Add Documents" at bounding box center [454, 43] width 539 height 24
click at [704, 80] on html "Reach out to your alby representative to get started. Home Agents Inbox Analyti…" at bounding box center [405, 236] width 811 height 473
click at [694, 146] on span "User upload" at bounding box center [697, 142] width 37 height 9
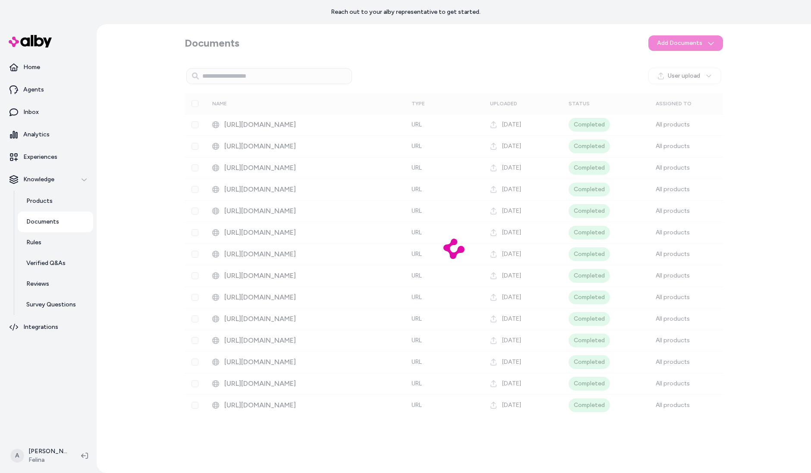
click at [694, 74] on div at bounding box center [454, 248] width 715 height 449
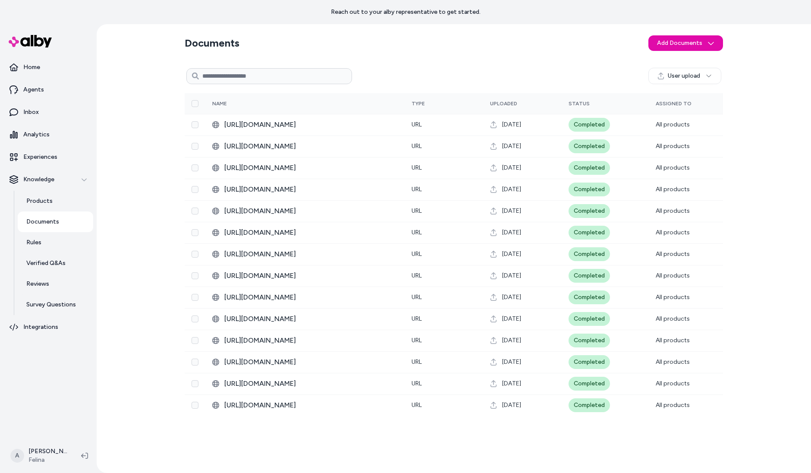
click at [706, 78] on html "Reach out to your alby representative to get started. Home Agents Inbox Analyti…" at bounding box center [405, 236] width 811 height 473
click at [386, 31] on html "Reach out to your alby representative to get started. Home Agents Inbox Analyti…" at bounding box center [405, 236] width 811 height 473
click at [470, 66] on div "User upload" at bounding box center [454, 76] width 539 height 21
click at [454, 66] on div "User upload" at bounding box center [454, 76] width 539 height 21
click at [562, 31] on section "Documents Add Documents" at bounding box center [454, 43] width 539 height 24
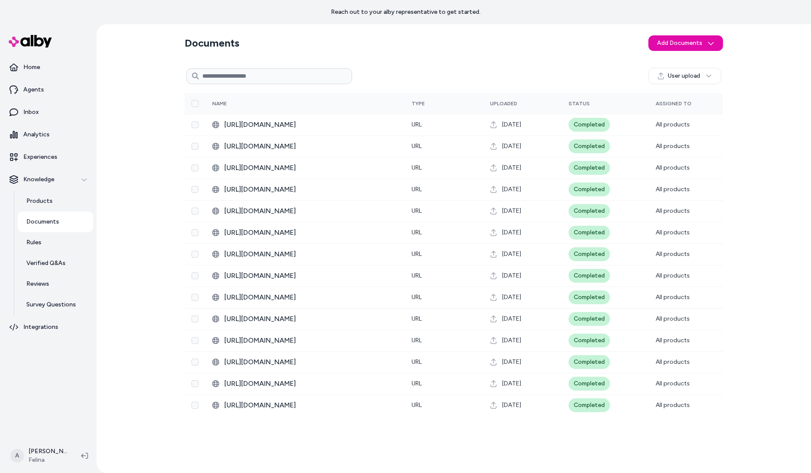
click at [697, 55] on div "Documents Add Documents User upload 0 Selected Edit Multiple Name Type Uploaded…" at bounding box center [454, 248] width 553 height 449
click at [695, 35] on section "Documents Add Documents" at bounding box center [454, 43] width 539 height 24
click at [695, 69] on html "Reach out to your alby representative to get started. Home Agents Inbox Analyti…" at bounding box center [405, 236] width 811 height 473
click at [695, 46] on html "Reach out to your alby representative to get started. Home Agents Inbox Analyti…" at bounding box center [405, 236] width 811 height 473
click at [693, 42] on html "Reach out to your alby representative to get started. Home Agents Inbox Analyti…" at bounding box center [405, 236] width 811 height 473
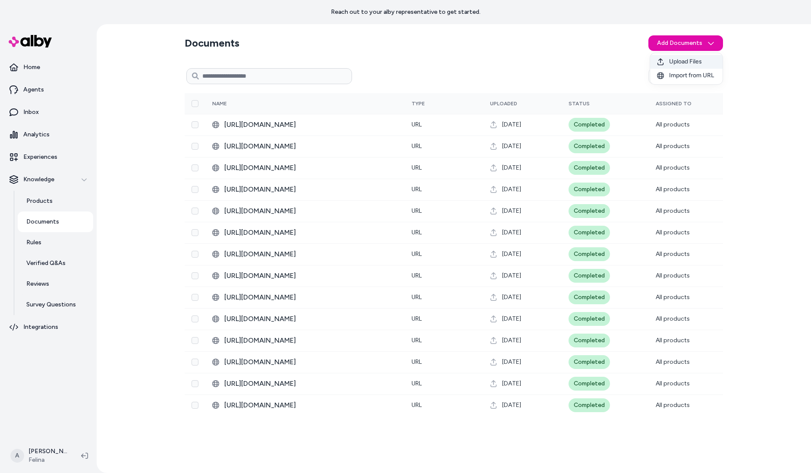
click at [680, 66] on span "Upload Files" at bounding box center [685, 61] width 33 height 9
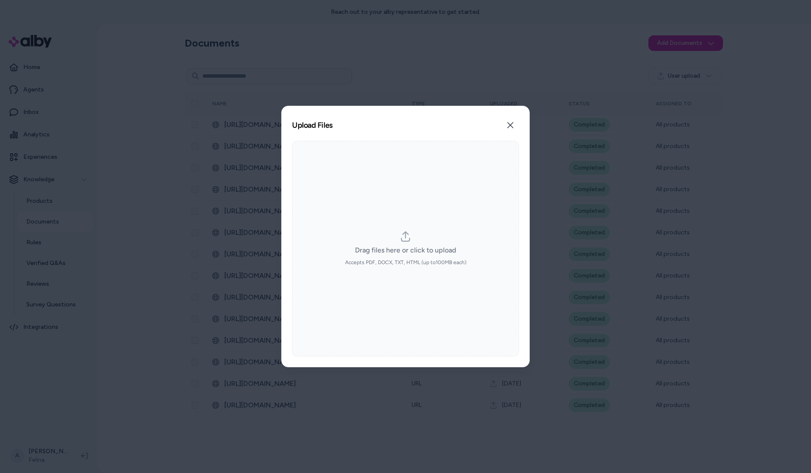
click at [432, 152] on div "Drag files here or click to upload Accepts PDF, DOCX, TXT, HTML (up to 100 MB e…" at bounding box center [405, 249] width 227 height 216
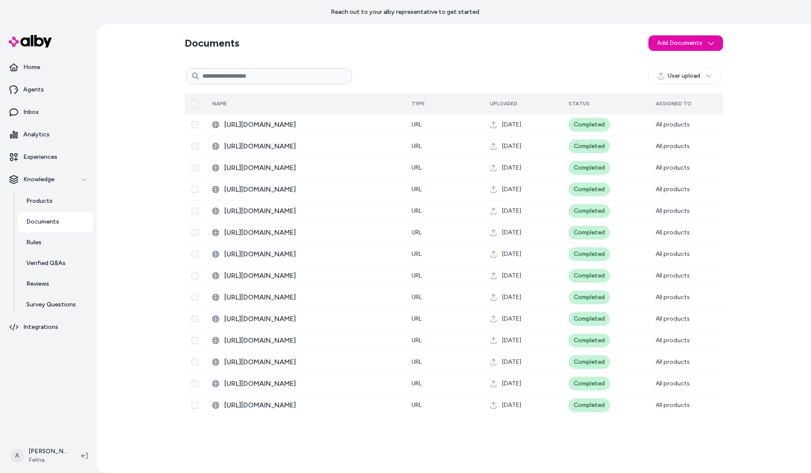
click at [195, 101] on button "Select all" at bounding box center [195, 103] width 7 height 7
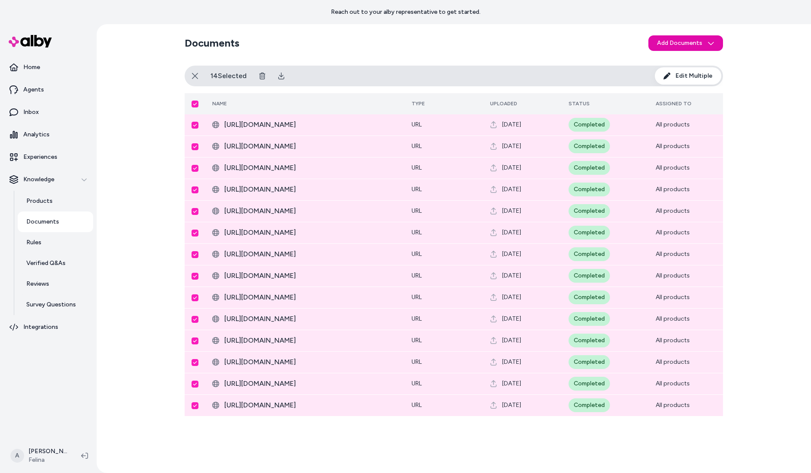
click at [426, 53] on section "Documents Add Documents" at bounding box center [454, 43] width 539 height 24
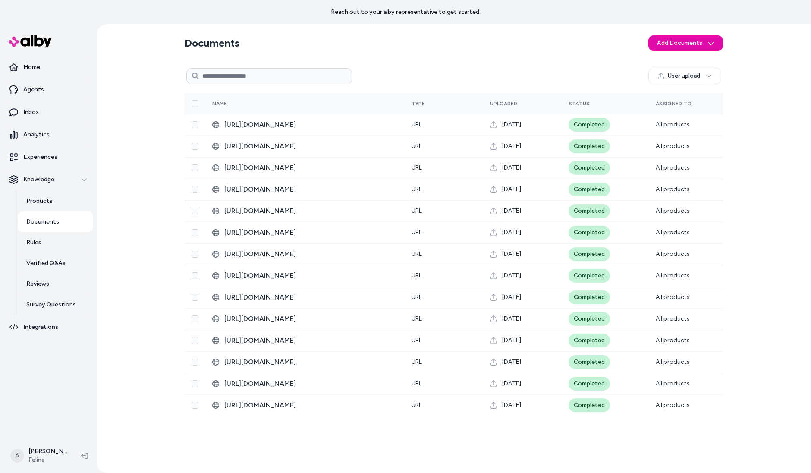
click at [47, 227] on link "Documents" at bounding box center [56, 222] width 76 height 21
click at [694, 48] on html "Reach out to your alby representative to get started. Home Agents Inbox Analyti…" at bounding box center [405, 236] width 811 height 473
click at [749, 82] on html "Reach out to your alby representative to get started. Home Agents Inbox Analyti…" at bounding box center [405, 236] width 811 height 473
click at [710, 77] on html "Reach out to your alby representative to get started. Home Agents Inbox Analyti…" at bounding box center [405, 236] width 811 height 473
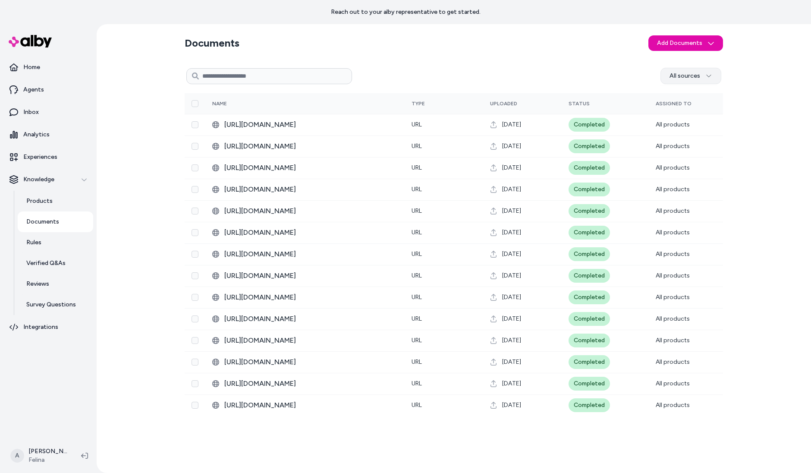
click at [710, 77] on html "Reach out to your alby representative to get started. Home Agents Inbox Analyti…" at bounding box center [405, 236] width 811 height 473
click at [692, 140] on span "User upload" at bounding box center [697, 142] width 37 height 9
click at [701, 76] on html "Reach out to your alby representative to get started. Home Agents Inbox Analyti…" at bounding box center [405, 236] width 811 height 473
click at [701, 44] on html "Reach out to your alby representative to get started. Home Agents Inbox Analyti…" at bounding box center [405, 236] width 811 height 473
click at [701, 43] on html "Reach out to your alby representative to get started. Home Agents Inbox Analyti…" at bounding box center [405, 236] width 811 height 473
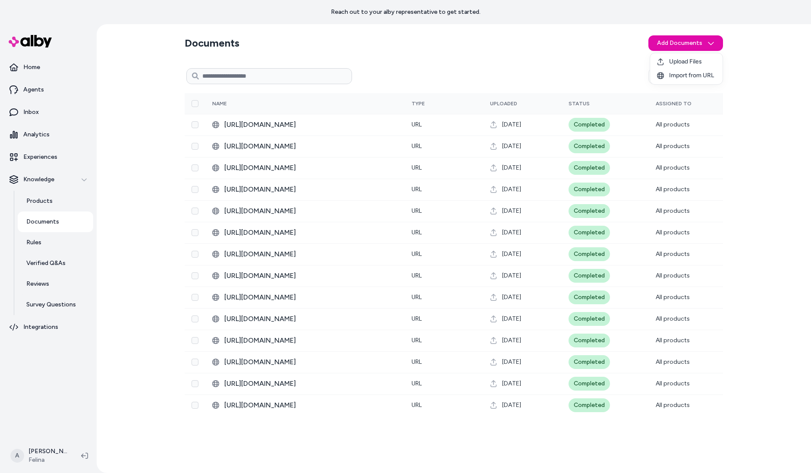
click at [464, 34] on html "Reach out to your alby representative to get started. Home Agents Inbox Analyti…" at bounding box center [405, 236] width 811 height 473
click at [464, 35] on section "Documents Add Documents" at bounding box center [454, 43] width 539 height 24
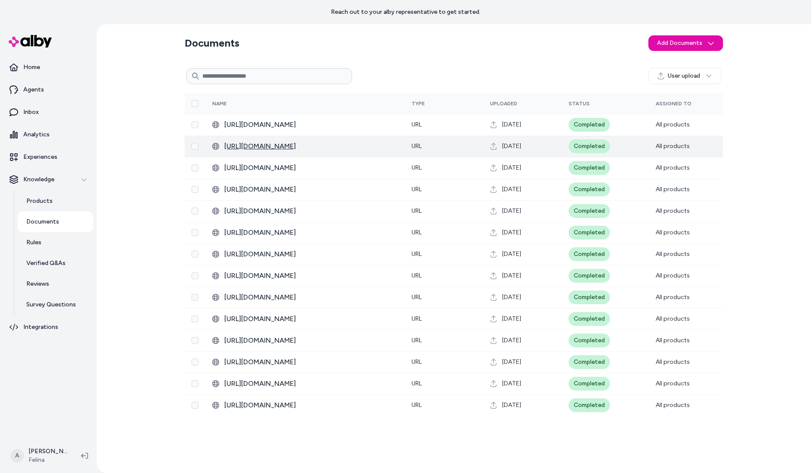
click at [350, 150] on span "https://www.felina.com/blogs/felina-intimate-thoughts/how-to-wear-a-bralette-wi…" at bounding box center [311, 146] width 174 height 10
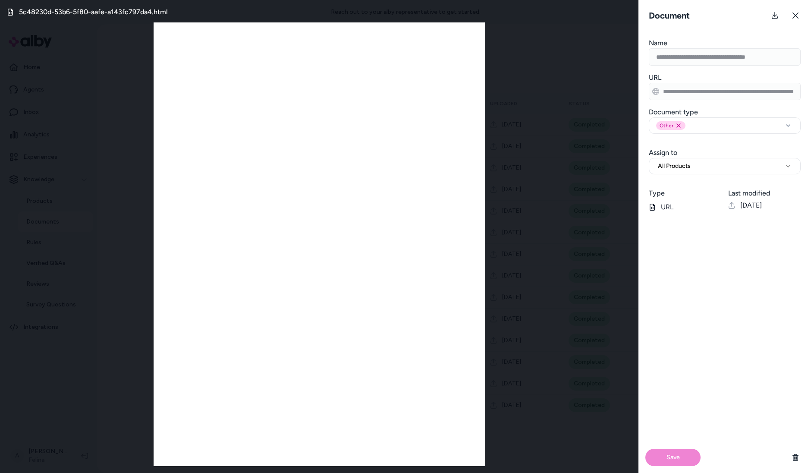
click at [728, 176] on form "**********" at bounding box center [725, 255] width 173 height 435
click at [729, 170] on button "All Products" at bounding box center [725, 166] width 152 height 16
click at [726, 152] on div "**********" at bounding box center [725, 158] width 173 height 34
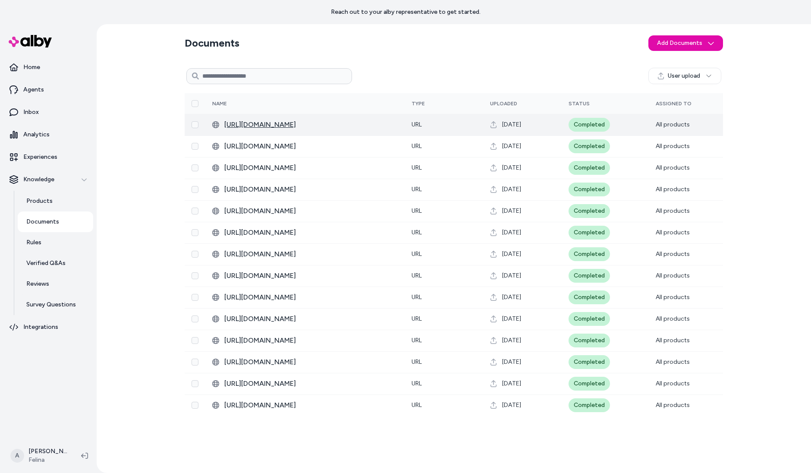
click at [315, 122] on span "https://www.felina.com/blogs/felina-intimate-thoughts/best-push-up-bra-for-smal…" at bounding box center [311, 125] width 174 height 10
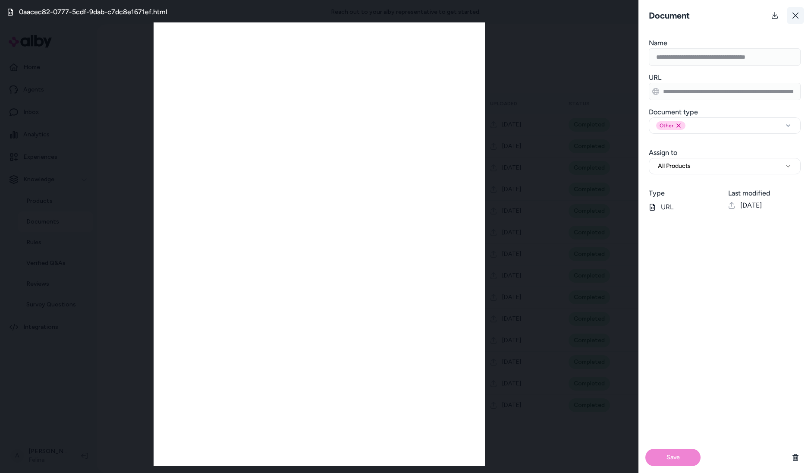
click at [799, 9] on button at bounding box center [795, 15] width 17 height 17
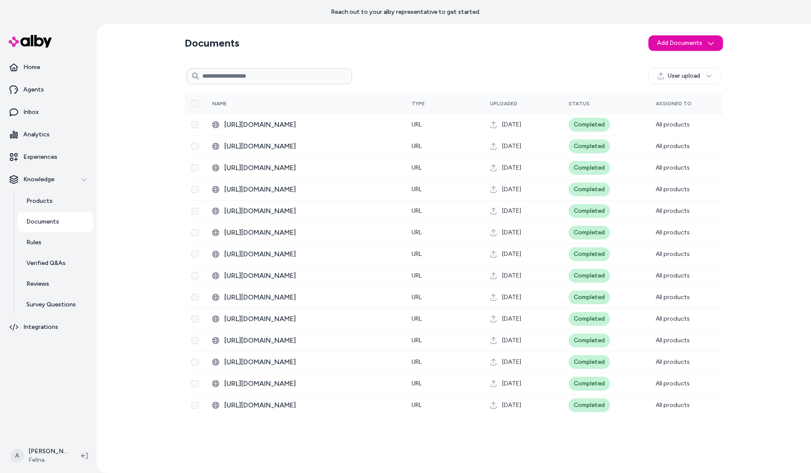
click at [461, 44] on section "Documents Add Documents" at bounding box center [454, 43] width 539 height 24
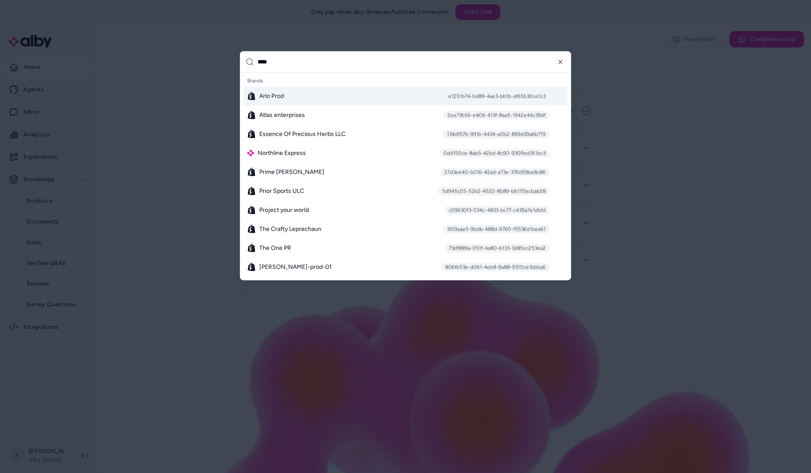
type input "*****"
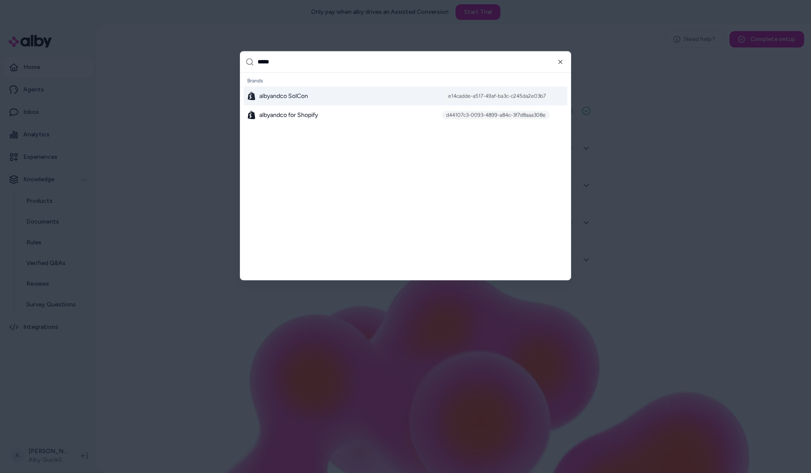
type input "******"
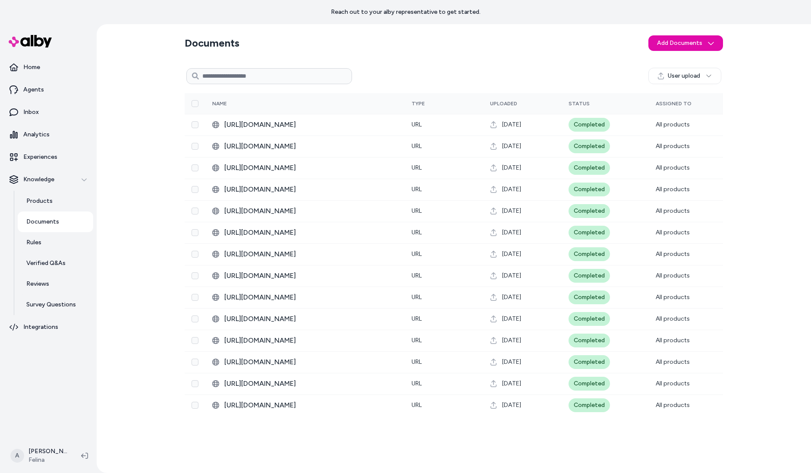
click at [192, 105] on button "Select all" at bounding box center [195, 103] width 7 height 7
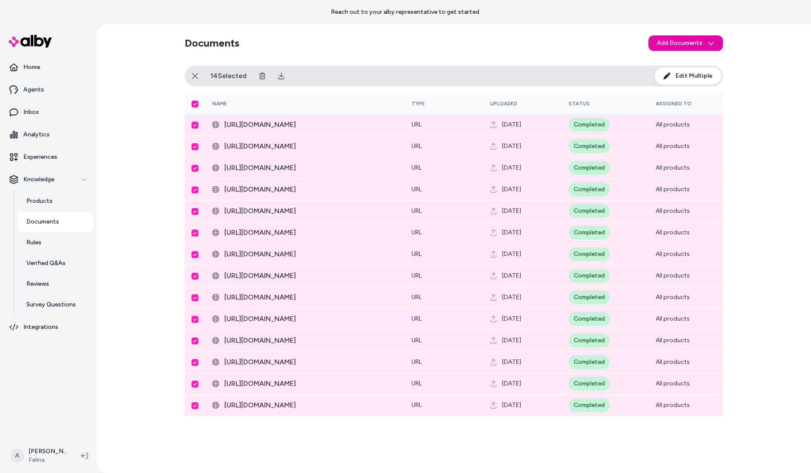
click at [410, 61] on div "Documents Add Documents User upload 14 Selected Edit Multiple Name Type Uploade…" at bounding box center [454, 248] width 553 height 449
click at [195, 74] on icon at bounding box center [195, 76] width 7 height 7
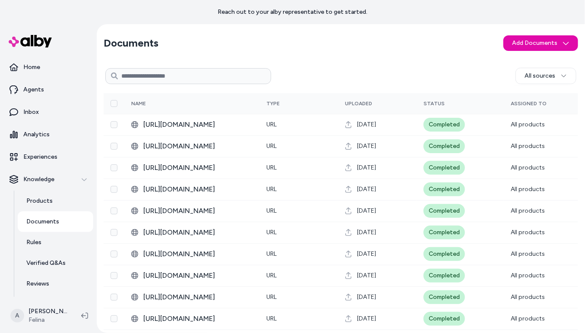
click at [394, 30] on div "Documents Add Documents All sources 0 Selected Edit Multiple Name Type Uploaded…" at bounding box center [341, 223] width 488 height 399
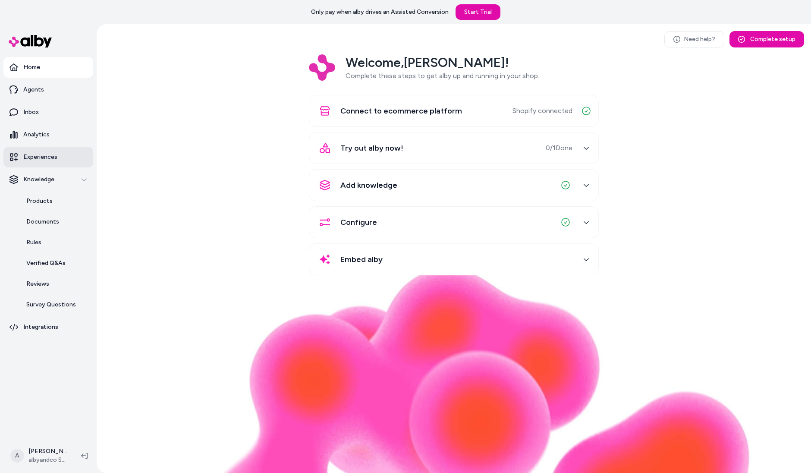
click at [61, 157] on link "Experiences" at bounding box center [48, 157] width 90 height 21
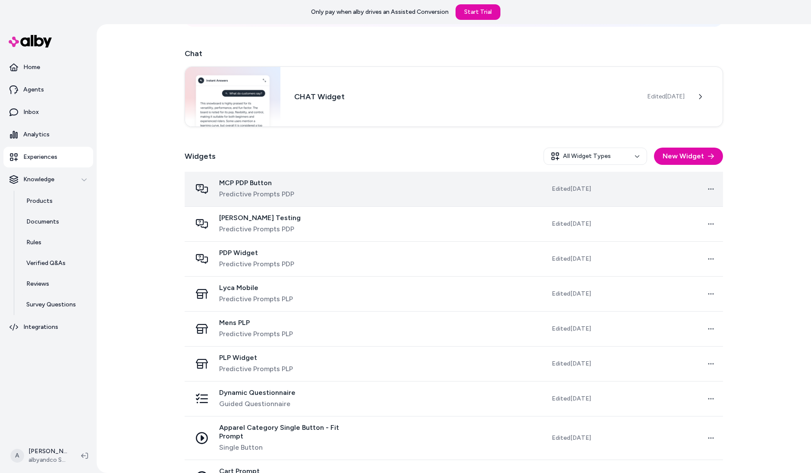
scroll to position [169, 0]
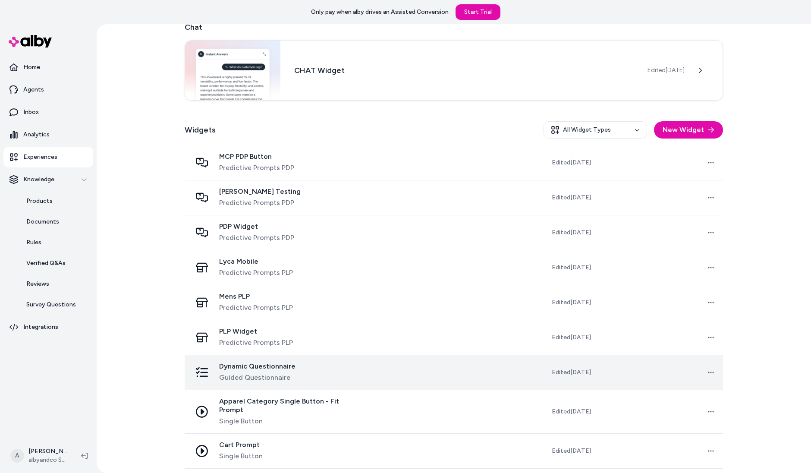
click at [272, 382] on td "Dynamic Questionnaire Guided Questionnaire" at bounding box center [278, 372] width 186 height 35
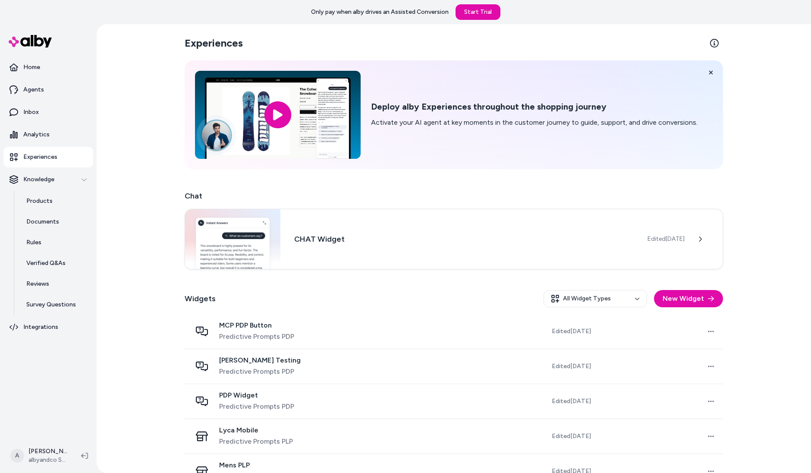
scroll to position [169, 0]
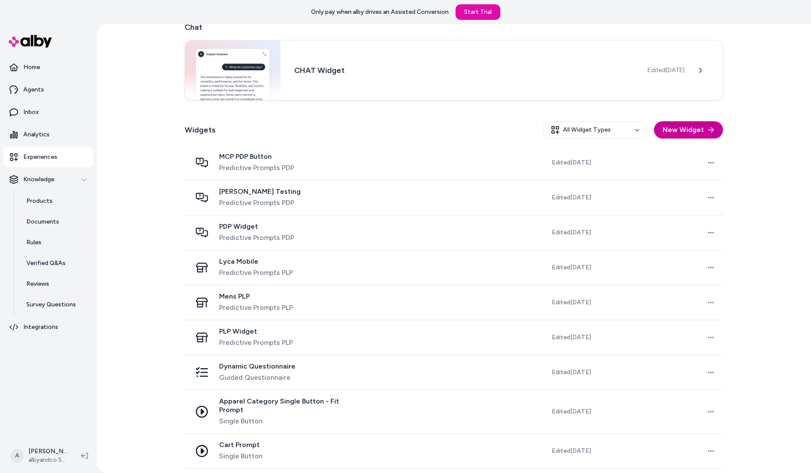
click at [696, 130] on button "New Widget" at bounding box center [688, 129] width 69 height 17
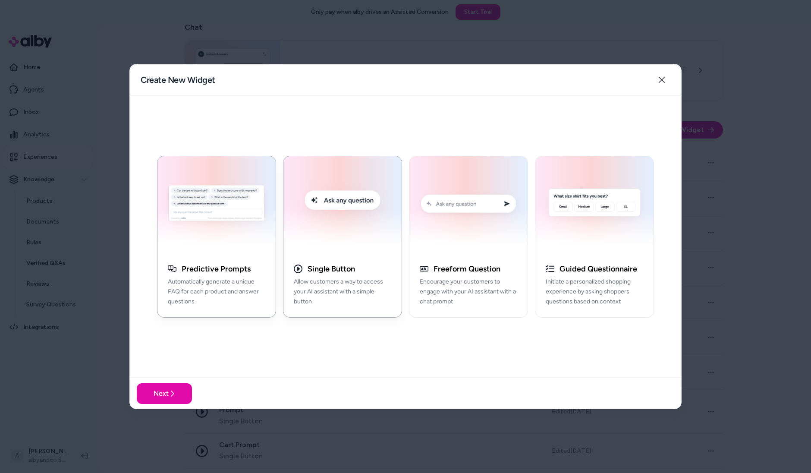
click at [368, 246] on img "button" at bounding box center [343, 204] width 108 height 87
click at [163, 400] on button "Next" at bounding box center [164, 393] width 55 height 21
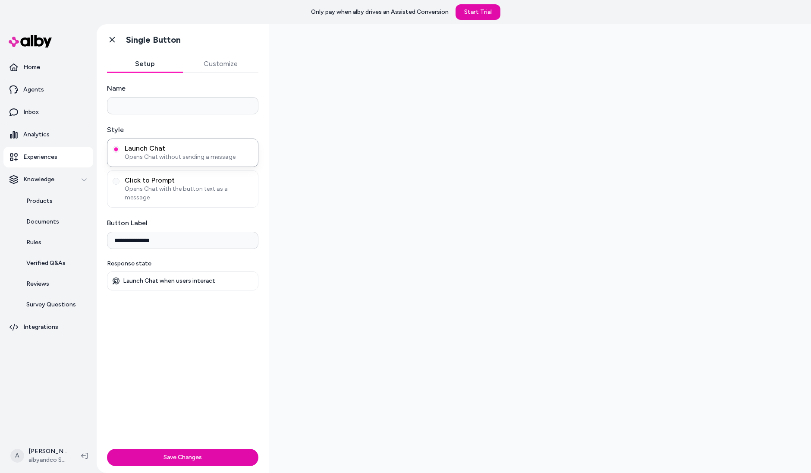
click at [205, 104] on input "Name" at bounding box center [183, 105] width 152 height 17
type input "**********"
click at [227, 232] on input "**********" at bounding box center [183, 240] width 152 height 17
click at [206, 185] on span "Opens Chat with the button text as a message" at bounding box center [189, 193] width 128 height 17
click at [120, 184] on button "Click to Prompt Opens Chat with the button text as a message" at bounding box center [116, 181] width 7 height 7
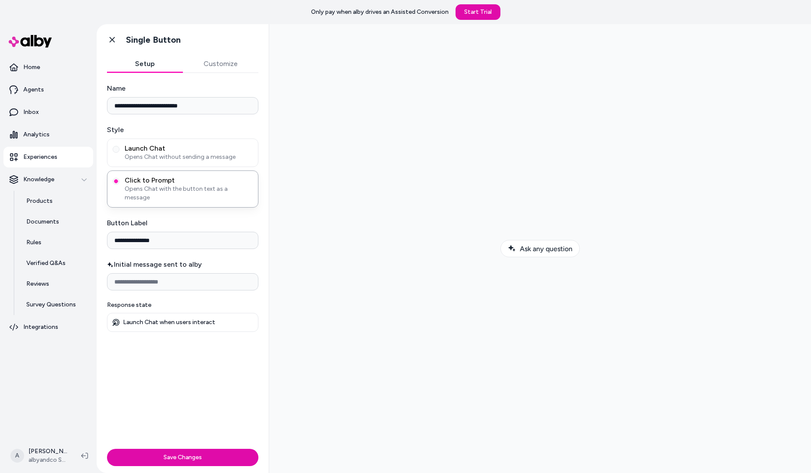
click at [211, 234] on input "**********" at bounding box center [183, 240] width 152 height 17
type input "*"
type input "**********"
paste input "**********"
type input "**********"
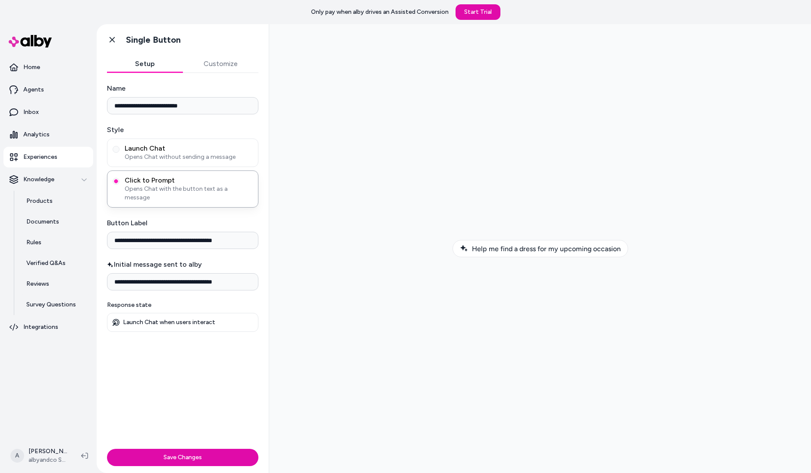
click at [401, 223] on div at bounding box center [540, 248] width 528 height 435
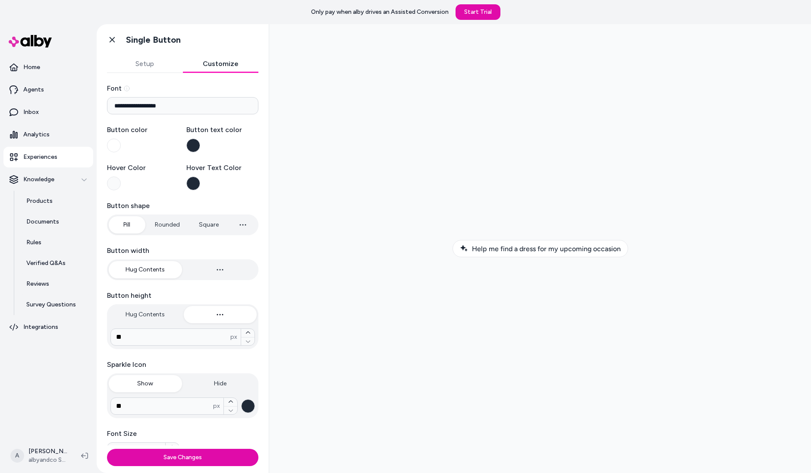
click at [222, 69] on button "Customize" at bounding box center [221, 63] width 76 height 17
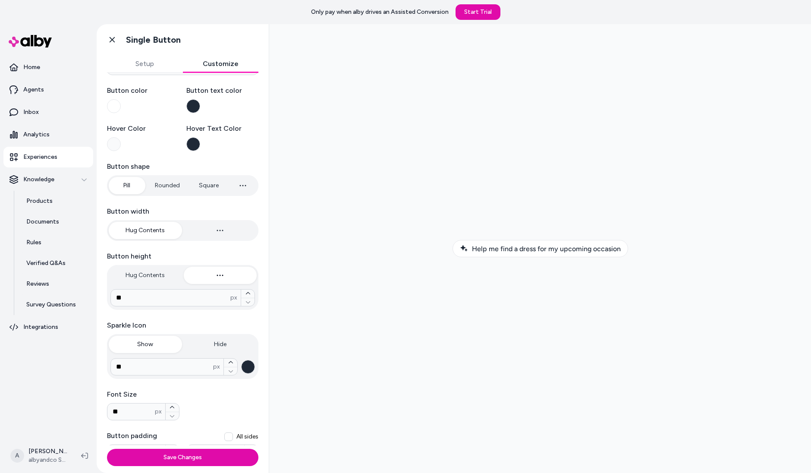
scroll to position [41, 0]
type input "*"
click at [210, 184] on button "Square" at bounding box center [208, 184] width 37 height 17
click at [113, 104] on button "Button color" at bounding box center [114, 105] width 14 height 14
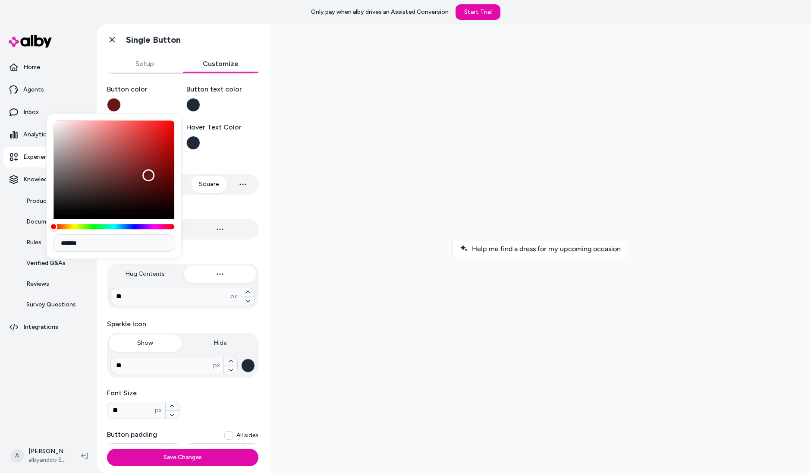
type input "*******"
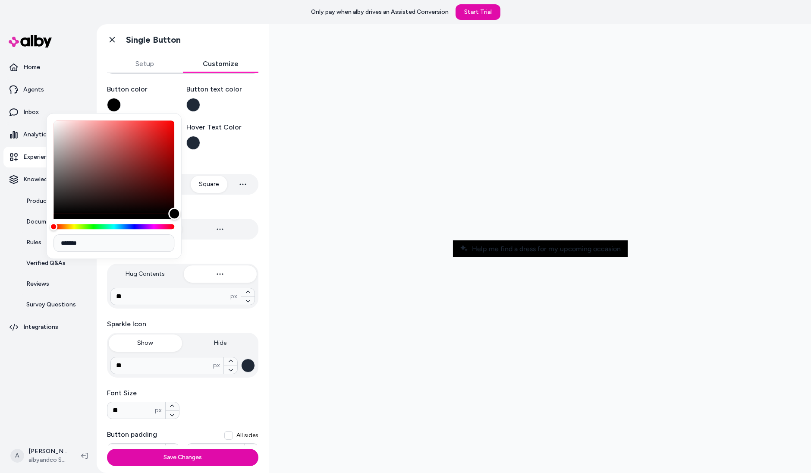
drag, startPoint x: 148, startPoint y: 174, endPoint x: 239, endPoint y: 278, distance: 138.3
click at [237, 278] on body "**********" at bounding box center [405, 236] width 811 height 473
click at [211, 104] on label "Button text color" at bounding box center [222, 98] width 73 height 28
click at [200, 104] on button "Button text color" at bounding box center [193, 105] width 14 height 14
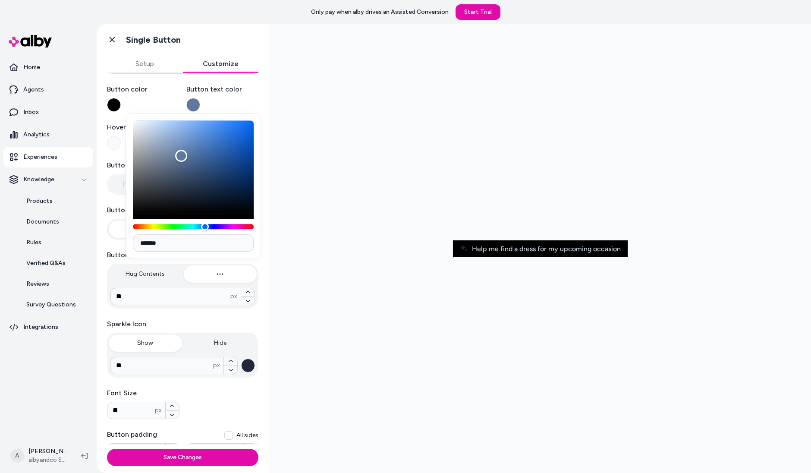
type input "*******"
drag, startPoint x: 181, startPoint y: 156, endPoint x: 48, endPoint y: 68, distance: 159.5
click at [48, 68] on body "**********" at bounding box center [405, 236] width 811 height 473
click at [262, 148] on div "**********" at bounding box center [183, 218] width 172 height 373
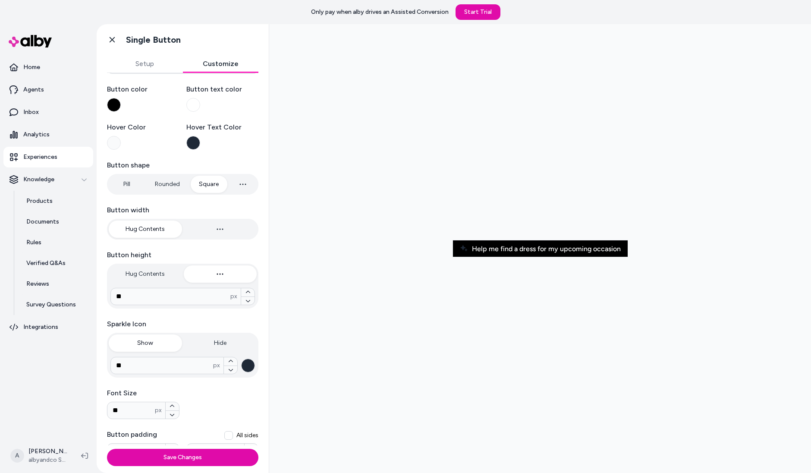
click at [109, 143] on button "Hover Color" at bounding box center [114, 143] width 14 height 14
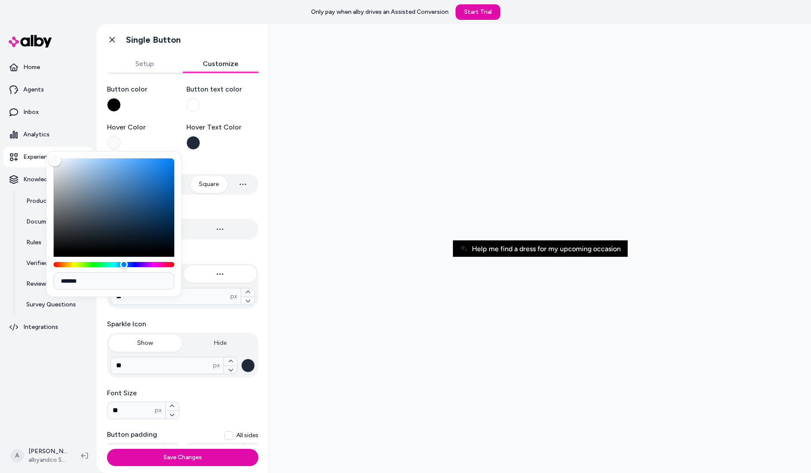
click at [122, 142] on label "Hover Color" at bounding box center [143, 136] width 73 height 28
click at [121, 142] on button "Hover Color" at bounding box center [114, 143] width 14 height 14
click at [227, 152] on div "**********" at bounding box center [183, 284] width 152 height 483
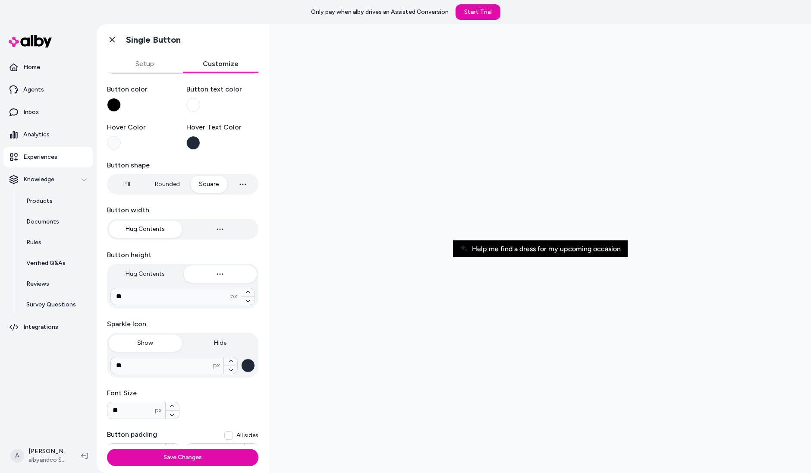
click at [192, 145] on button "Hover Text Color" at bounding box center [193, 143] width 14 height 14
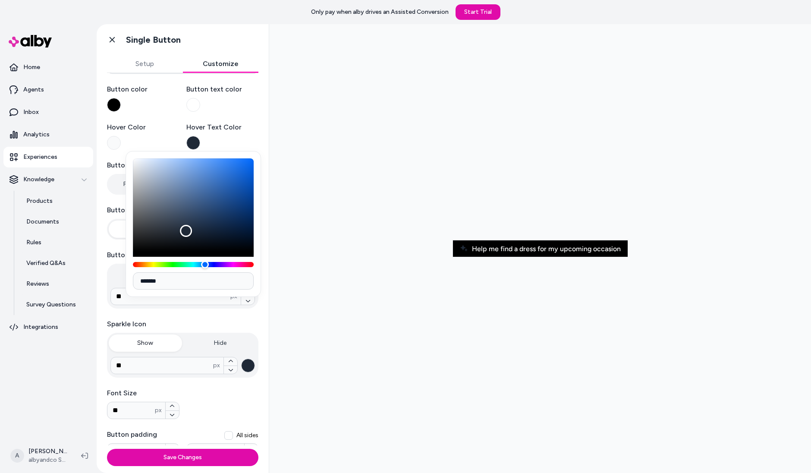
click at [176, 287] on input "*******" at bounding box center [193, 280] width 121 height 17
type input "*******"
drag, startPoint x: 442, startPoint y: 210, endPoint x: 314, endPoint y: 311, distance: 163.1
click at [378, 273] on div at bounding box center [540, 248] width 528 height 435
click at [411, 190] on div at bounding box center [540, 248] width 528 height 435
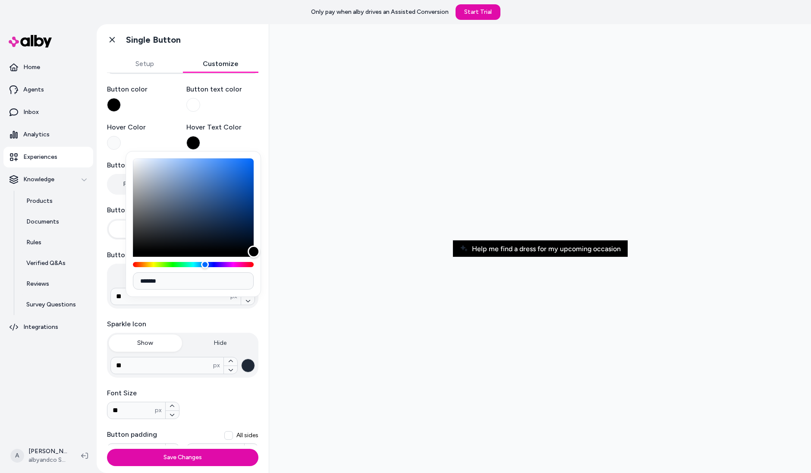
click at [287, 181] on div at bounding box center [540, 248] width 528 height 435
click at [234, 130] on label "Hover Text Color" at bounding box center [222, 127] width 73 height 10
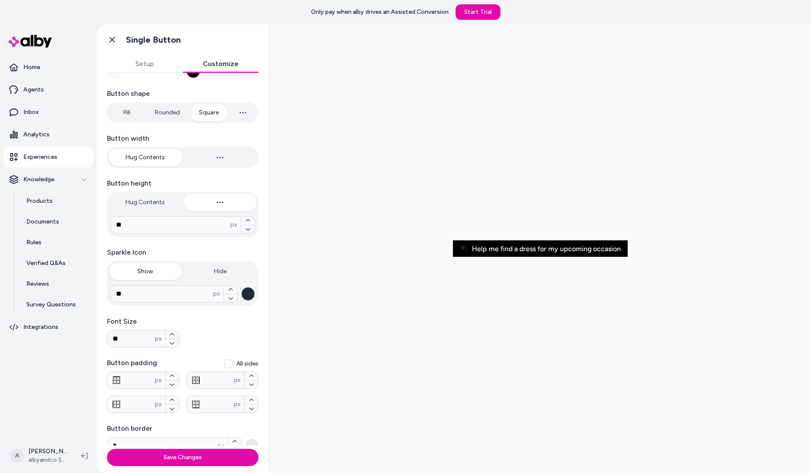
scroll to position [119, 0]
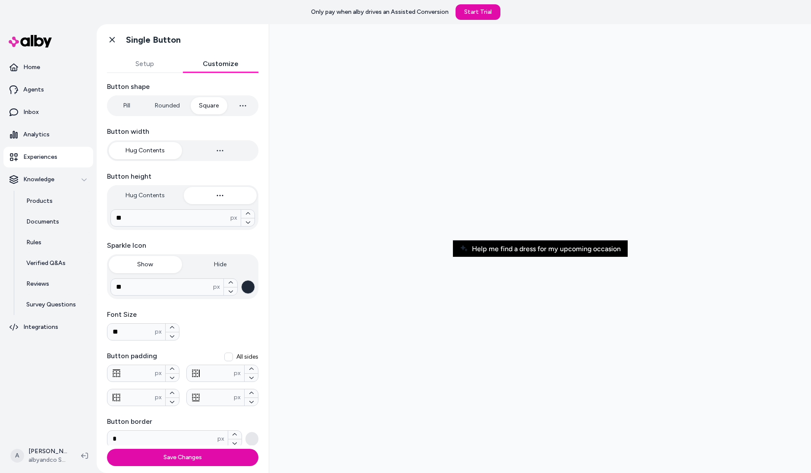
click at [253, 285] on button "button" at bounding box center [248, 287] width 14 height 14
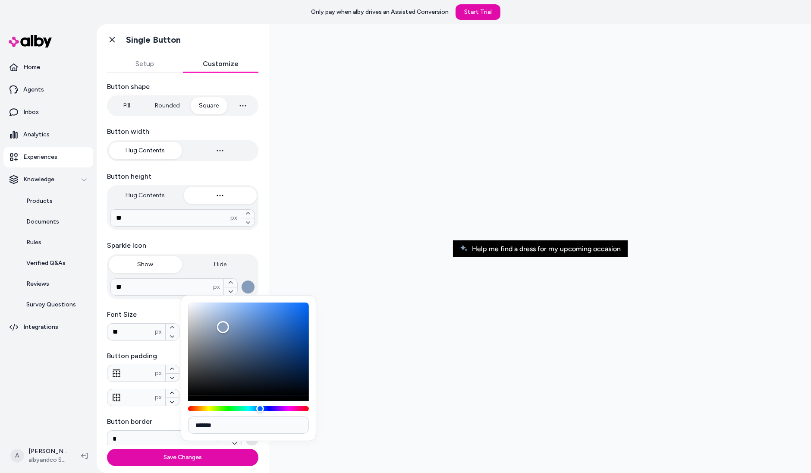
type input "*******"
drag, startPoint x: 223, startPoint y: 327, endPoint x: 85, endPoint y: 217, distance: 175.9
click at [85, 217] on body "**********" at bounding box center [405, 236] width 811 height 473
click at [496, 177] on div at bounding box center [540, 248] width 528 height 435
click at [412, 195] on div at bounding box center [540, 248] width 528 height 435
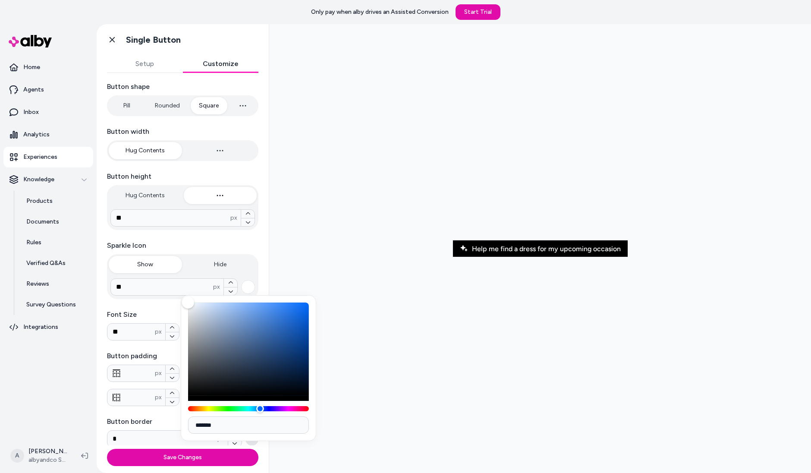
click at [379, 229] on div at bounding box center [540, 248] width 528 height 435
click at [359, 283] on div at bounding box center [540, 248] width 528 height 435
click at [110, 38] on icon at bounding box center [112, 40] width 5 height 6
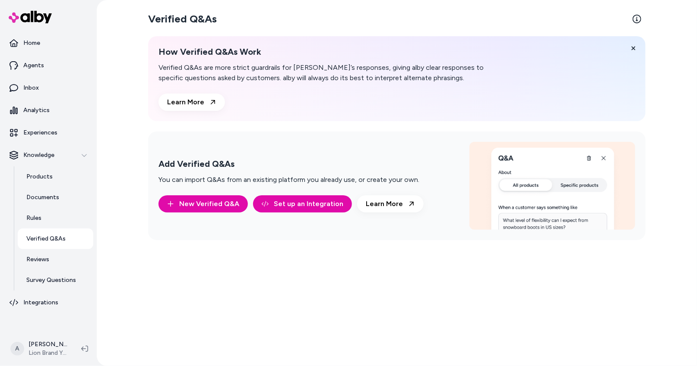
click at [394, 58] on div "How Verified Q&As Work Verified Q&As are more strict guardrails for alby’s resp…" at bounding box center [324, 65] width 332 height 37
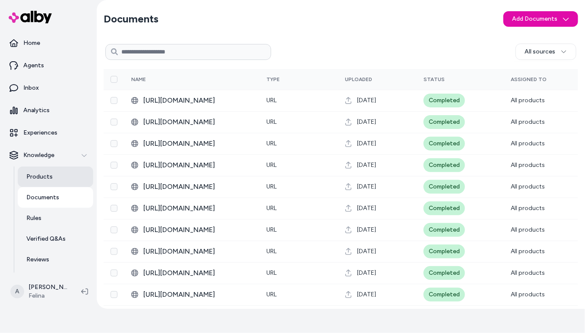
click at [63, 177] on link "Products" at bounding box center [56, 177] width 76 height 21
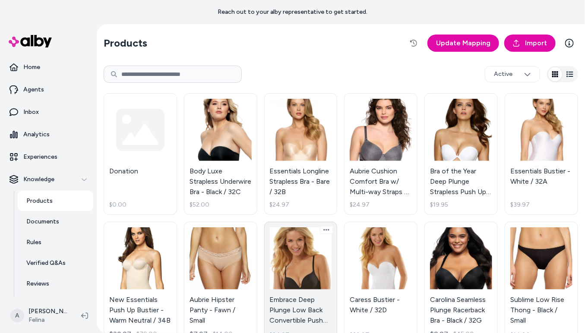
click at [308, 295] on link "Embrace Deep Plunge Low Back Convertible Push Up Bra - Black / 32B $24.97" at bounding box center [300, 283] width 73 height 123
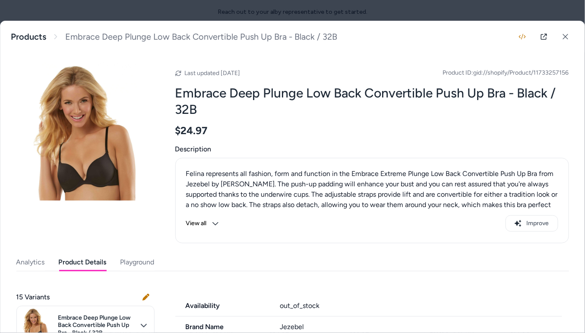
click at [74, 268] on button "Product Details" at bounding box center [83, 262] width 48 height 17
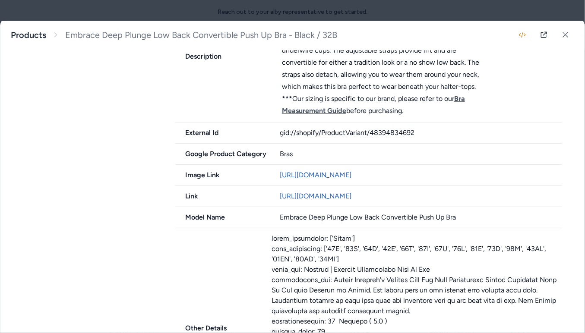
scroll to position [377, 0]
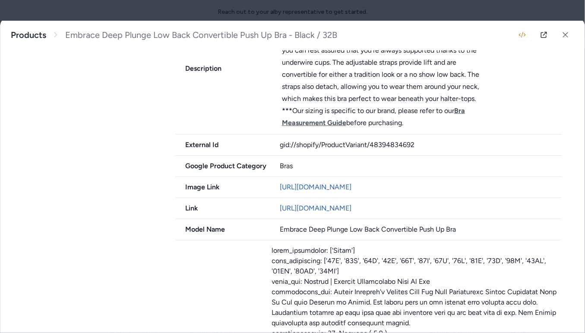
click at [295, 144] on div "gid://shopify/ProductVariant/48394834692" at bounding box center [421, 145] width 282 height 10
copy div "gid://shopify/ProductVariant/48394834692"
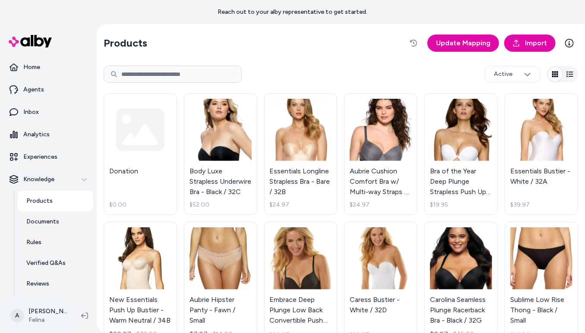
click at [50, 304] on html "Reach out to your alby representative to get started. Home Agents Inbox Analyti…" at bounding box center [292, 166] width 585 height 333
click at [56, 219] on p "Documents" at bounding box center [42, 222] width 33 height 9
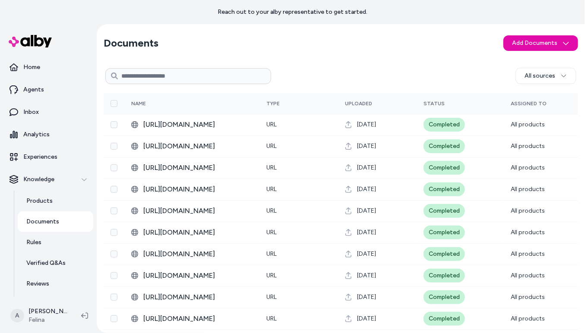
click at [108, 104] on th at bounding box center [114, 103] width 21 height 21
click at [114, 104] on button "Select all" at bounding box center [114, 103] width 7 height 7
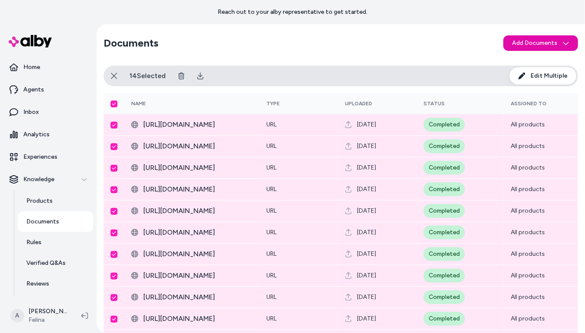
click at [535, 79] on span "Edit Multiple" at bounding box center [548, 76] width 37 height 9
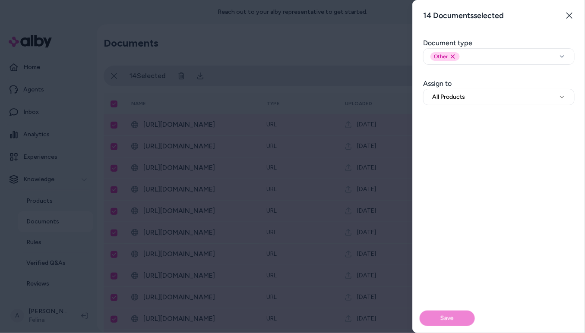
click at [358, 121] on div at bounding box center [292, 166] width 585 height 333
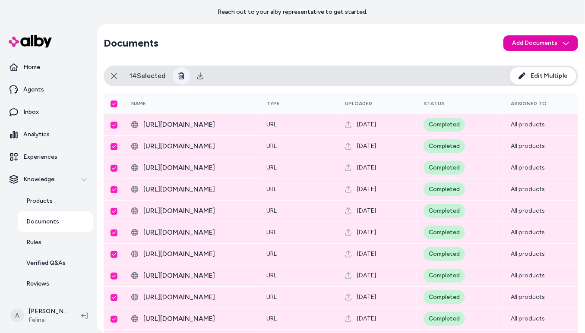
drag, startPoint x: 196, startPoint y: 76, endPoint x: 188, endPoint y: 76, distance: 7.3
click at [188, 76] on div at bounding box center [191, 75] width 36 height 17
click at [188, 76] on button at bounding box center [181, 75] width 17 height 17
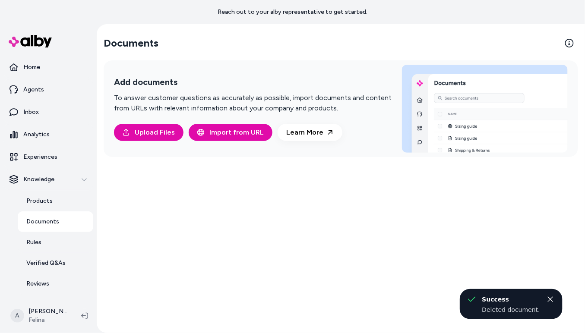
click at [392, 273] on div "Documents Add documents To answer customer questions as accurately as possible,…" at bounding box center [341, 178] width 488 height 309
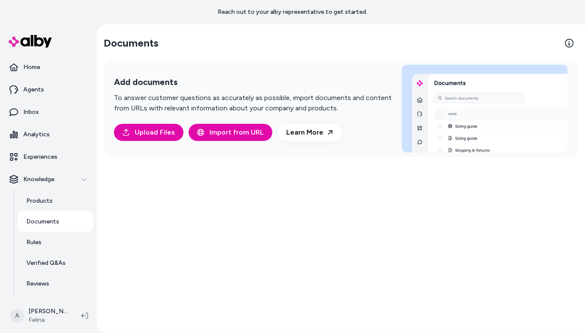
click at [405, 224] on div "Documents Add documents To answer customer questions as accurately as possible,…" at bounding box center [341, 178] width 488 height 309
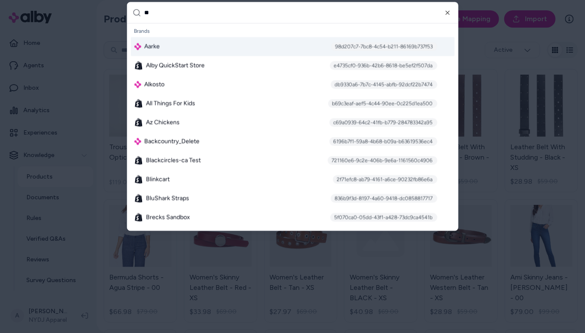
type input "***"
